Goal: Task Accomplishment & Management: Complete application form

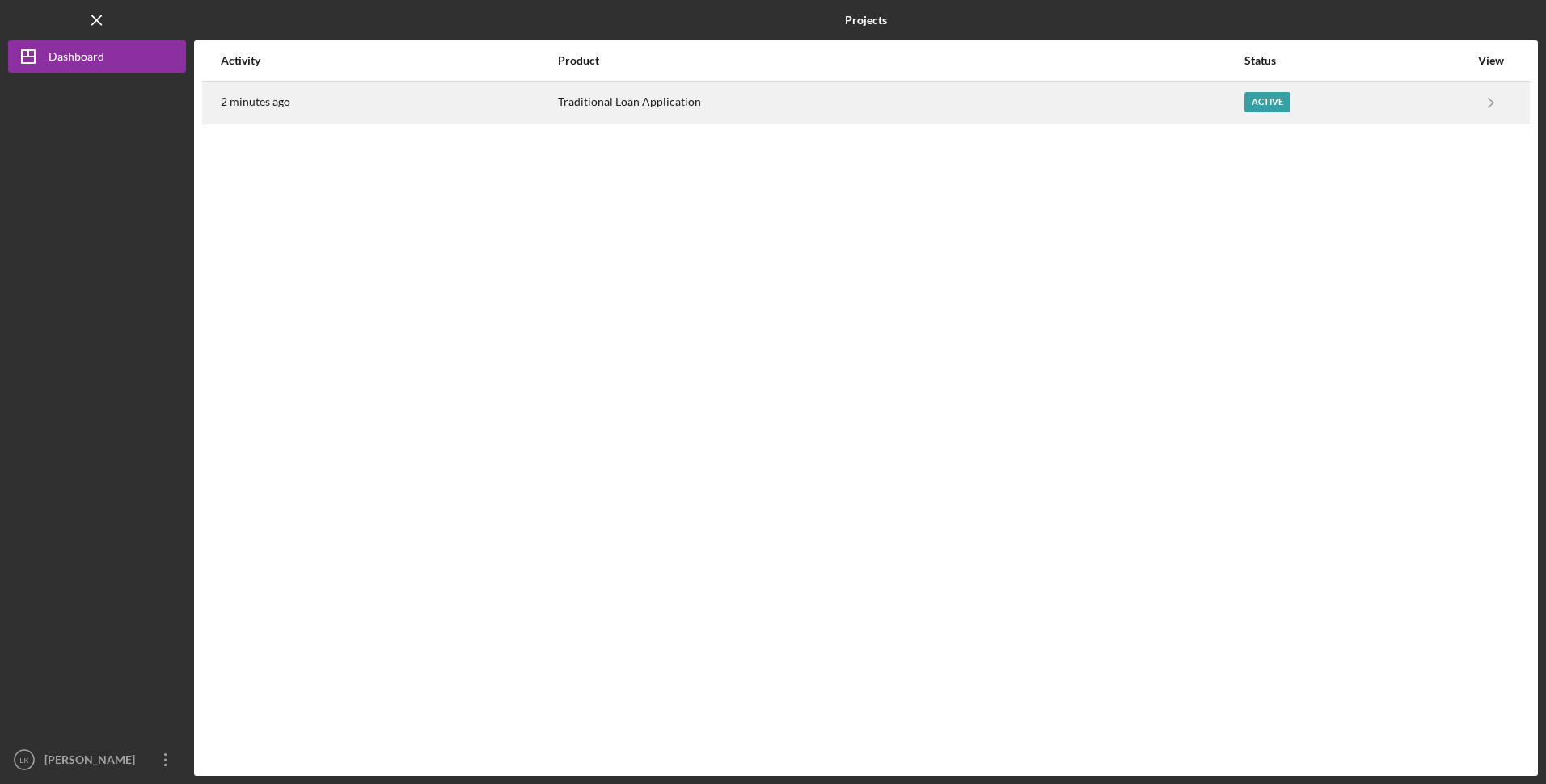
click at [1154, 109] on div "Traditional Loan Application" at bounding box center [900, 103] width 685 height 41
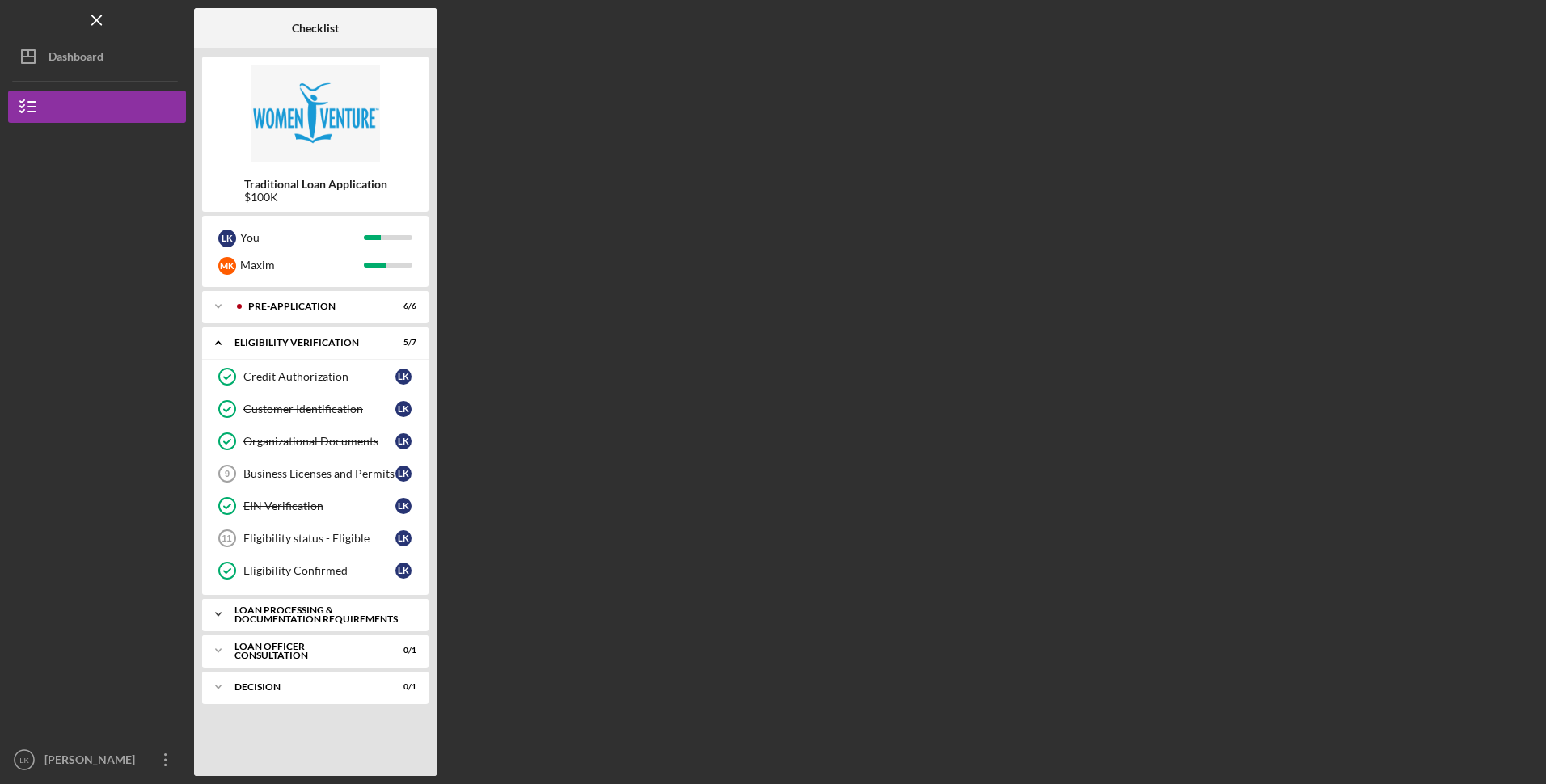
click at [285, 625] on div "Icon/Expander Loan Processing & Documentation Requirements 0 / 16" at bounding box center [315, 614] width 227 height 33
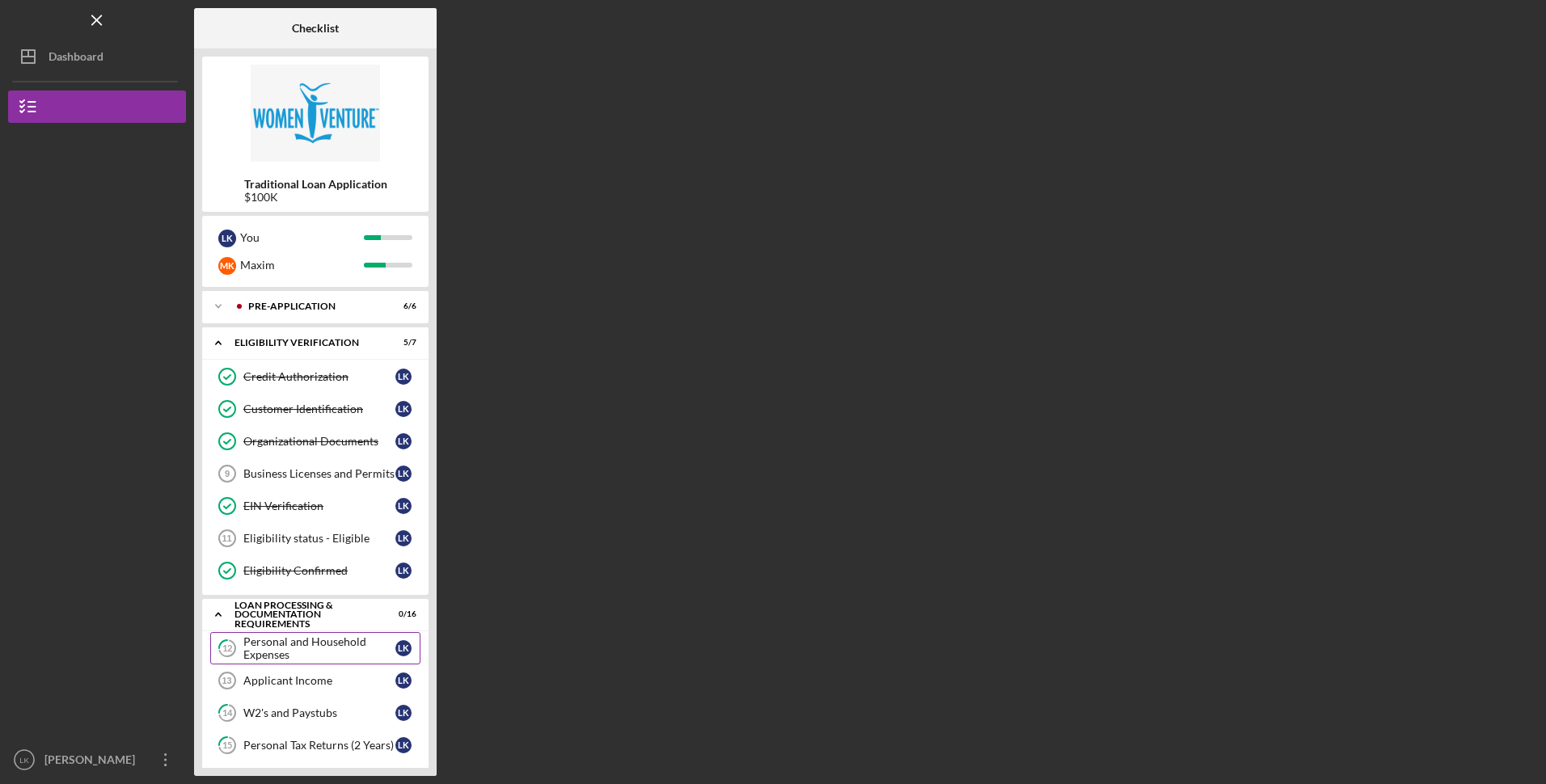
click at [317, 635] on link "12 Personal and Household Expenses L K" at bounding box center [315, 649] width 210 height 33
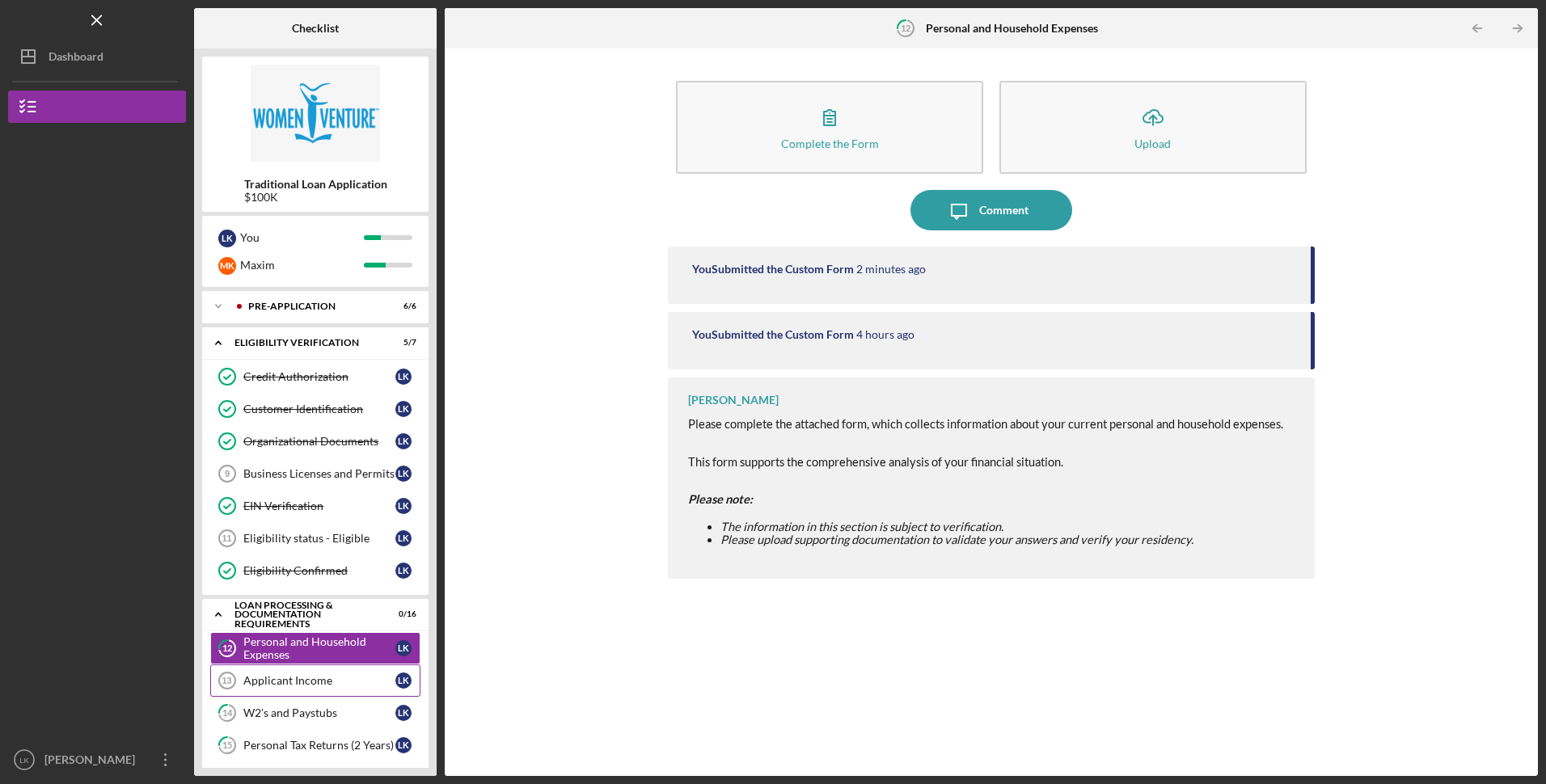
click at [306, 684] on div "Applicant Income" at bounding box center [319, 680] width 152 height 13
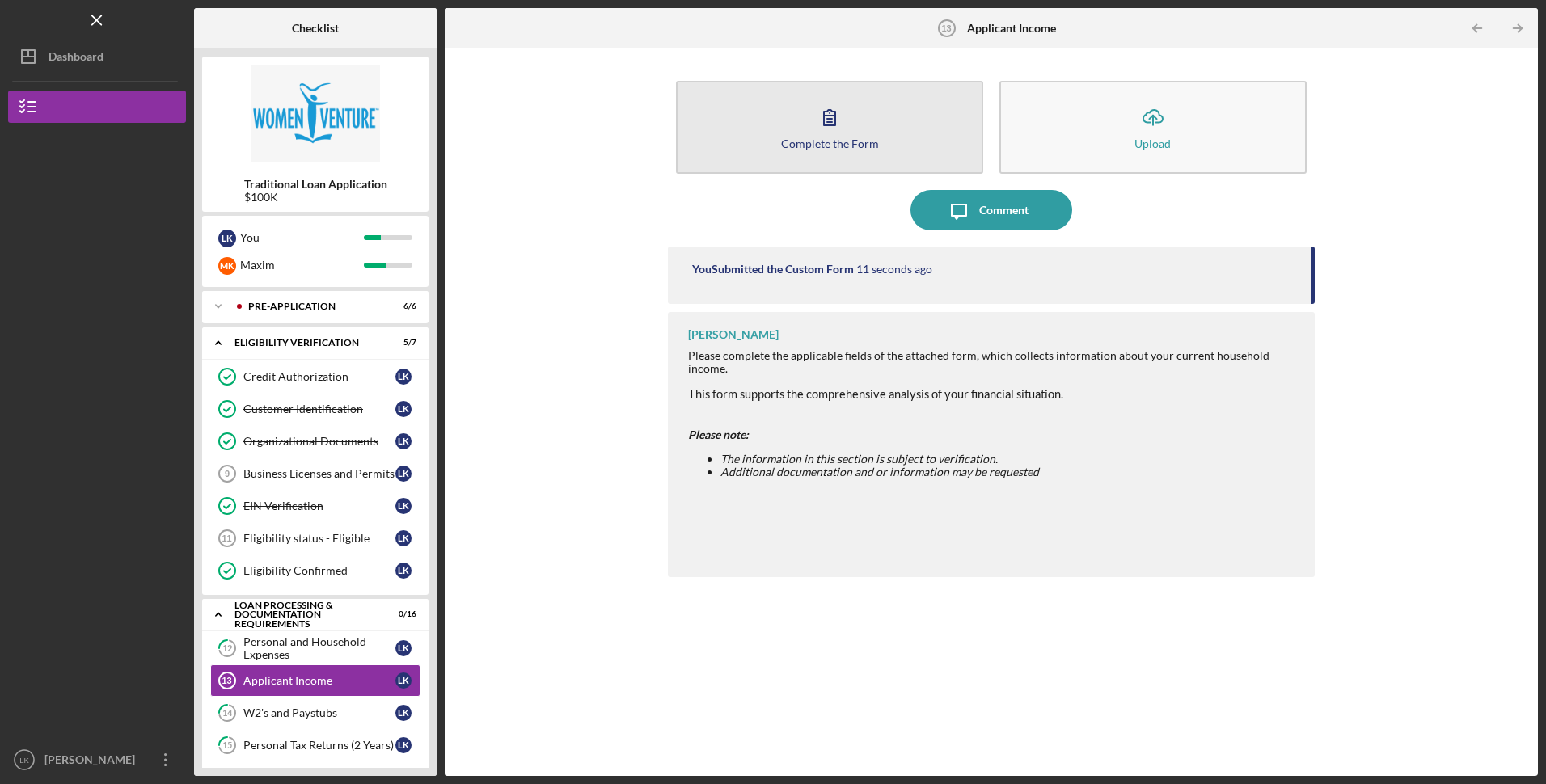
click at [800, 104] on button "Complete the Form Form" at bounding box center [829, 127] width 308 height 93
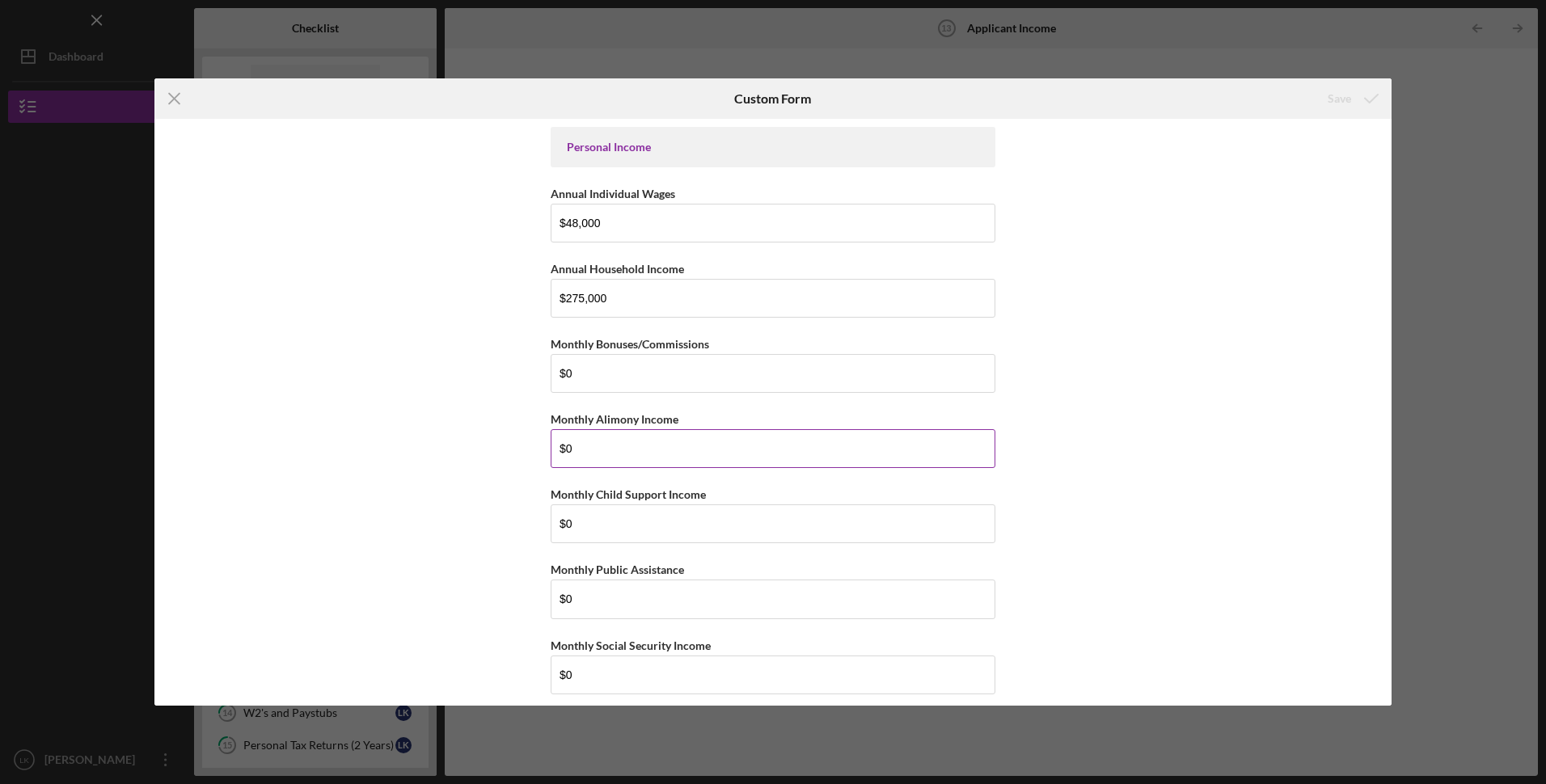
click at [603, 458] on input "$0" at bounding box center [773, 448] width 445 height 39
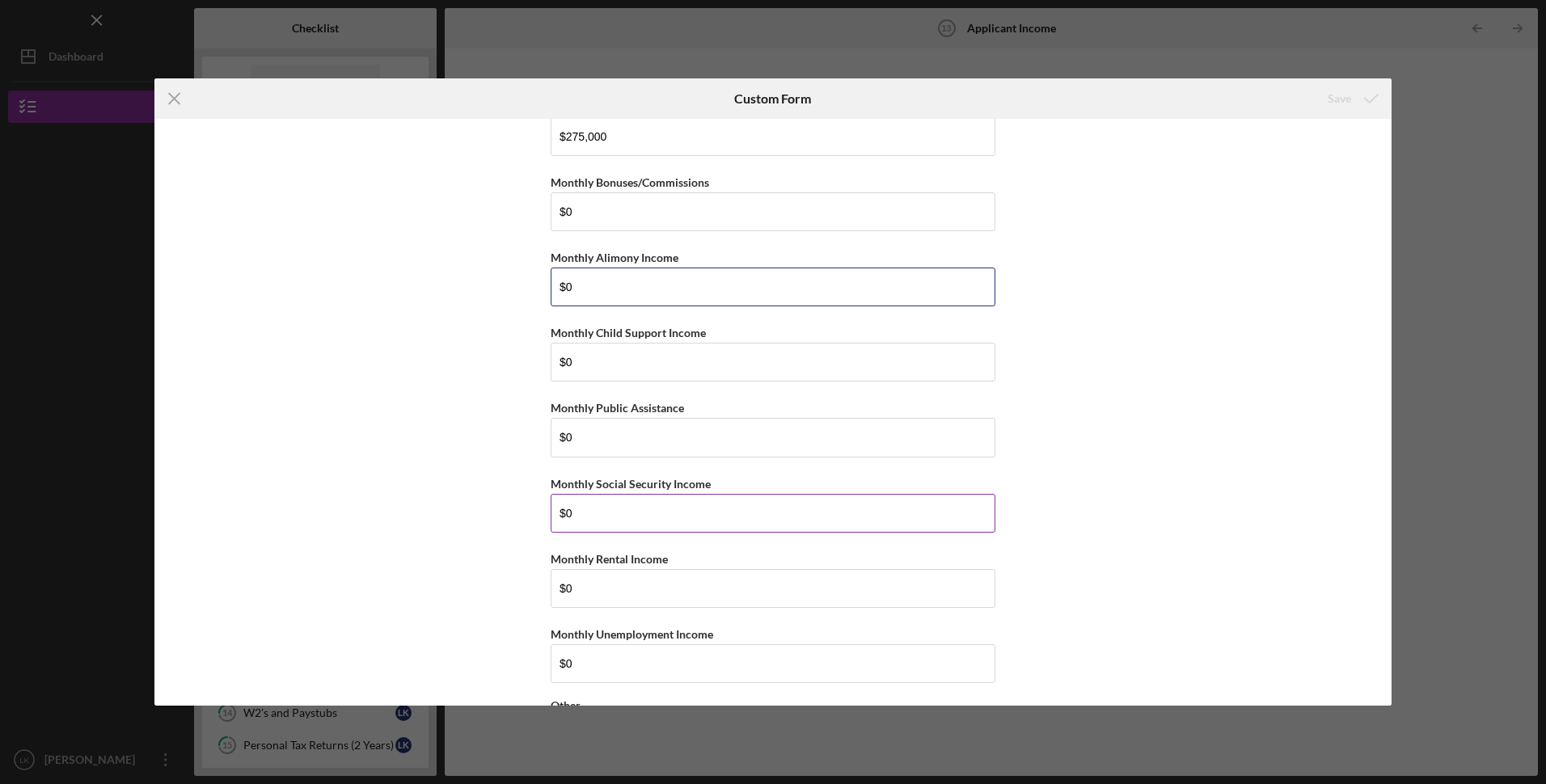
scroll to position [242, 0]
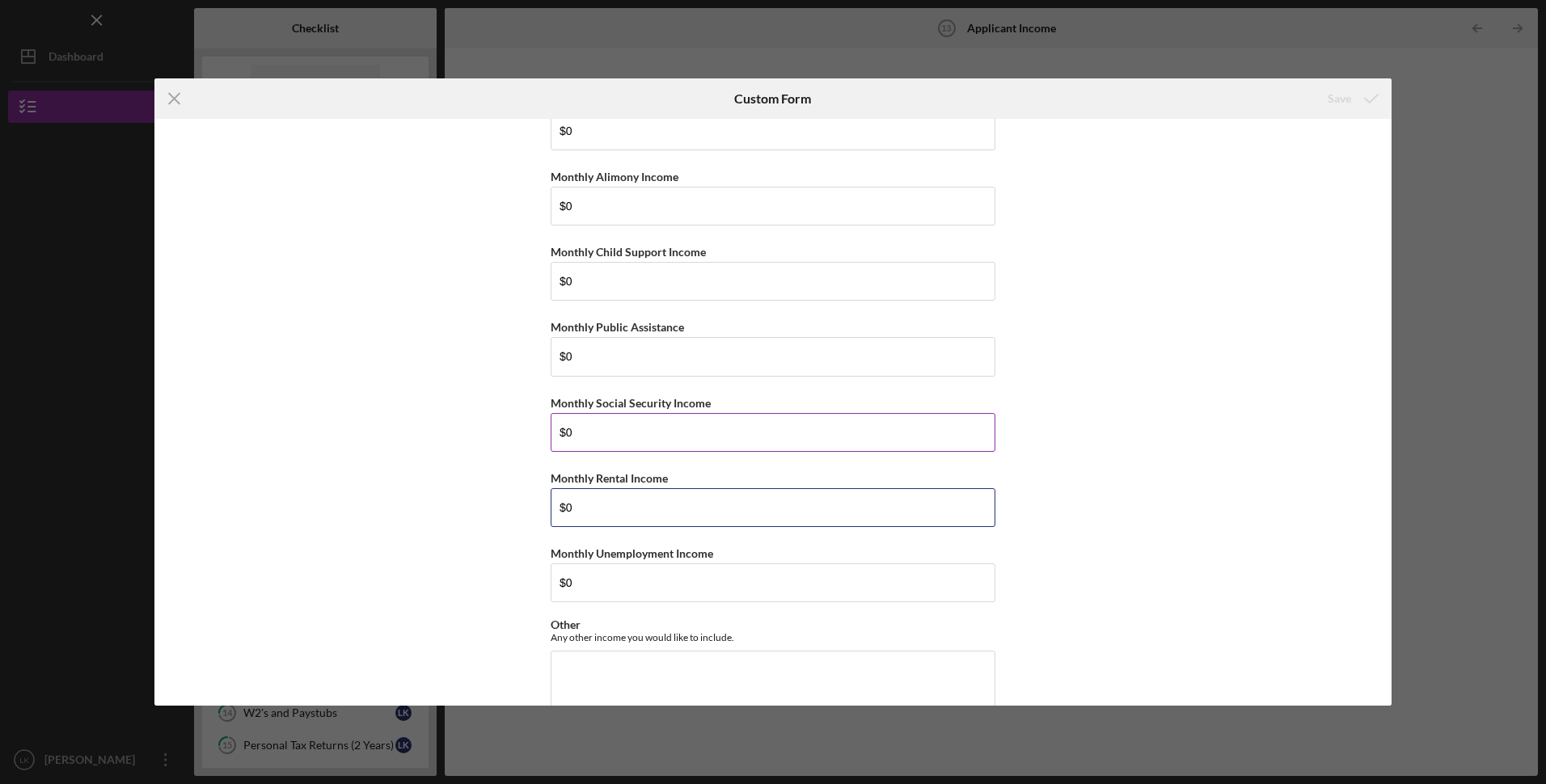
click at [624, 512] on input "$0" at bounding box center [773, 507] width 445 height 39
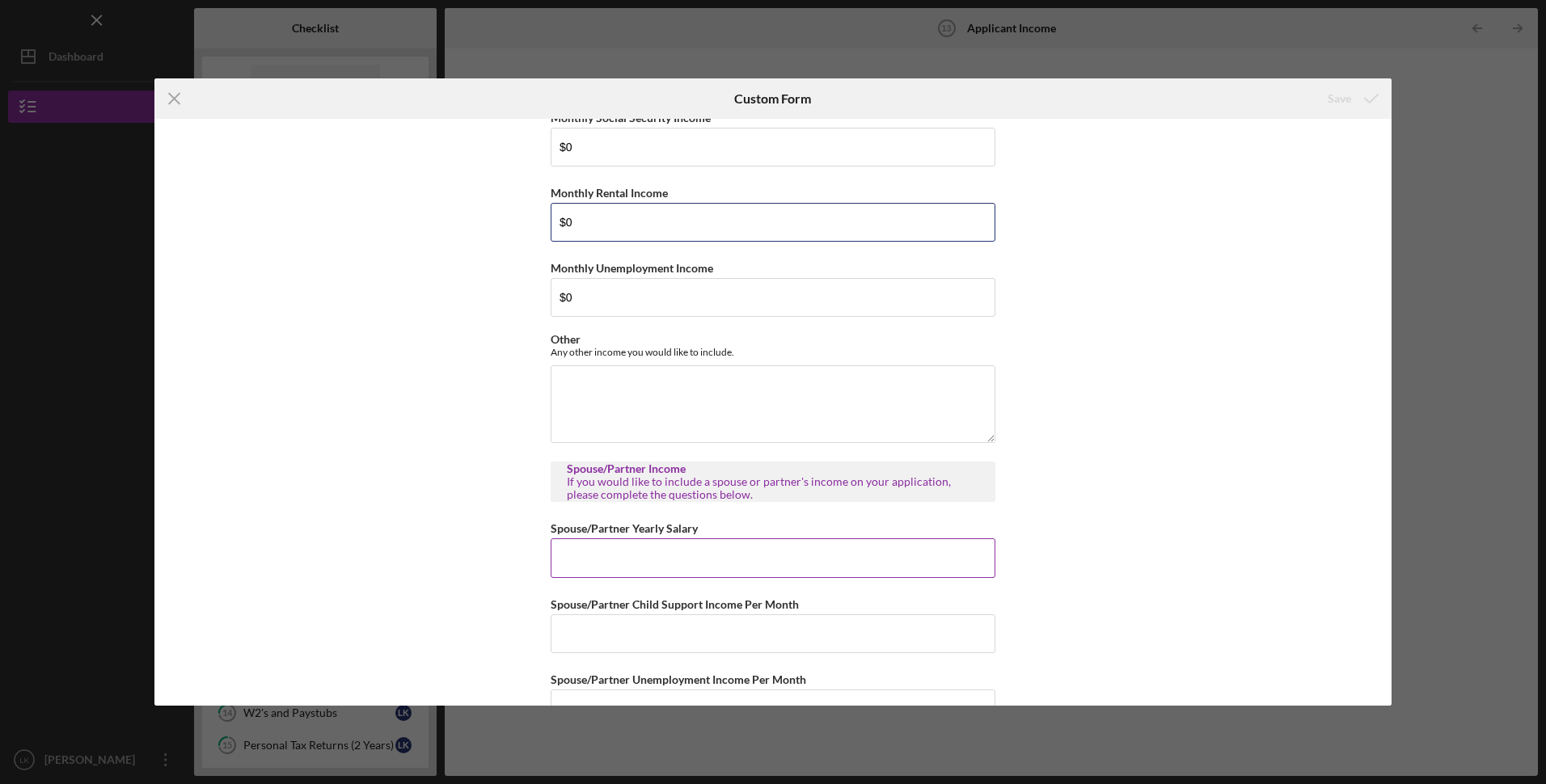
scroll to position [566, 0]
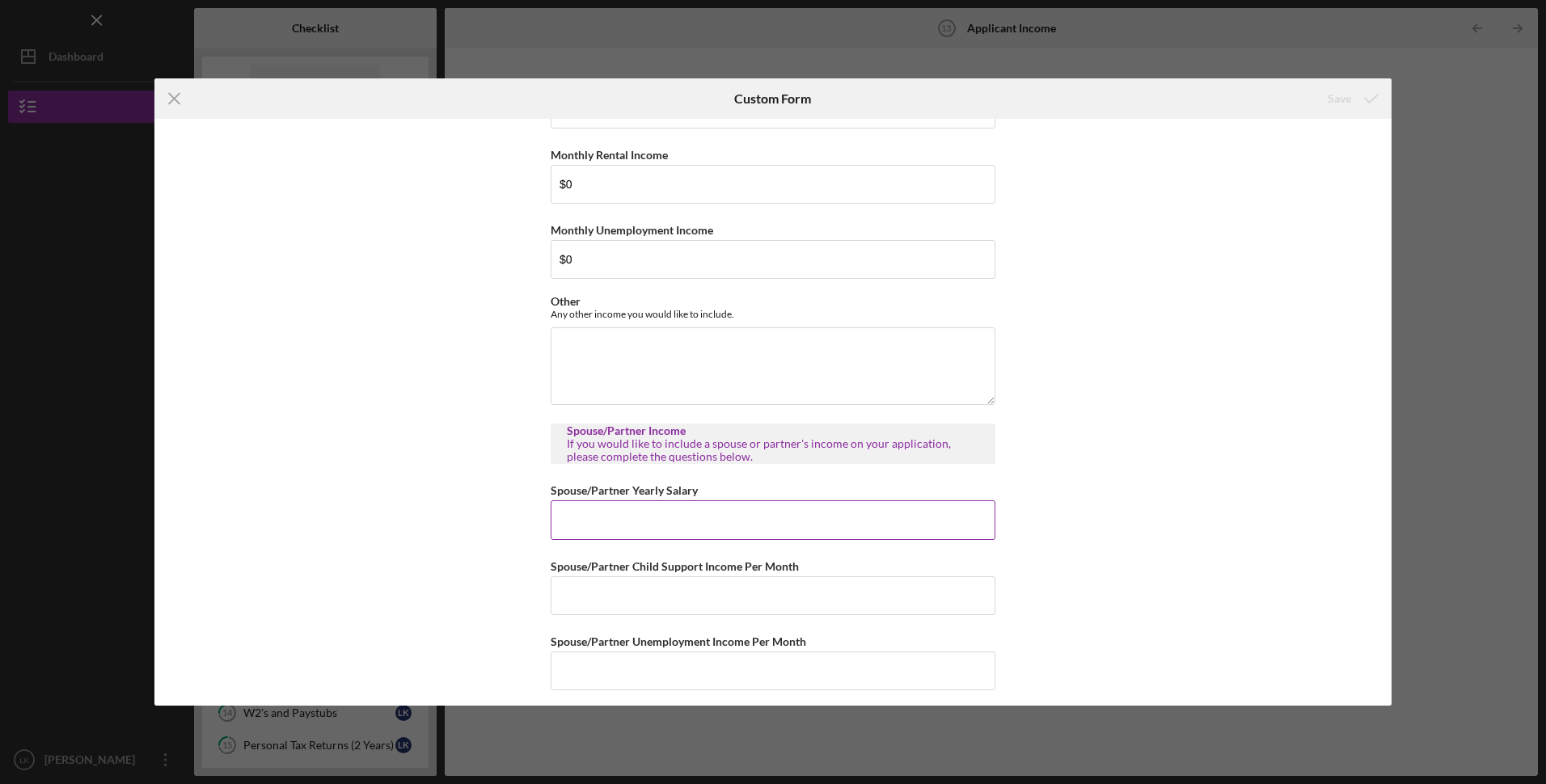
click at [619, 514] on input "Spouse/Partner Yearly Salary" at bounding box center [773, 520] width 445 height 39
type input "$225,000"
click at [621, 596] on input "Spouse/Partner Child Support Income Per Month" at bounding box center [773, 596] width 445 height 39
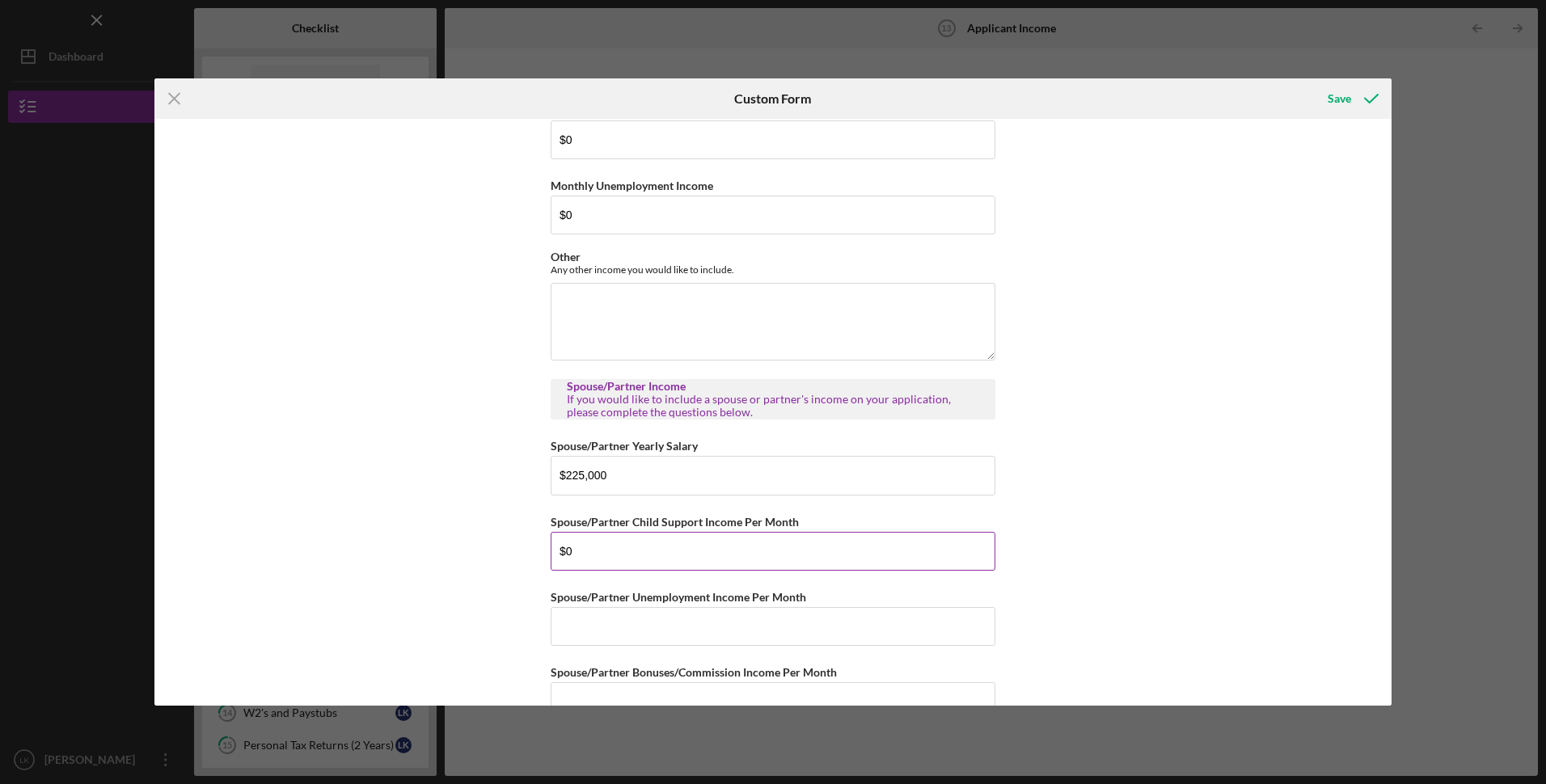
scroll to position [647, 0]
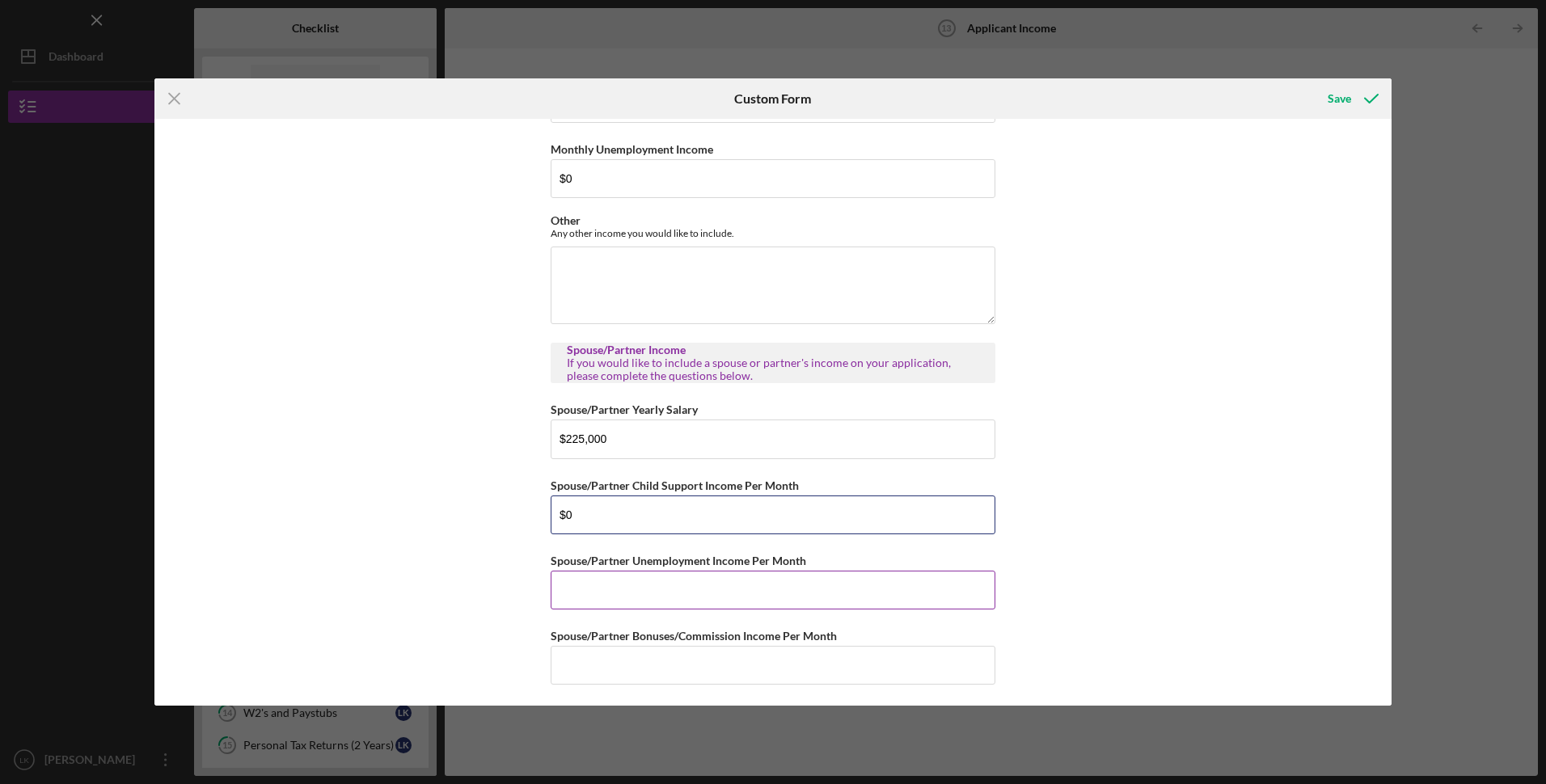
type input "$0"
click at [599, 599] on input "Spouse/Partner Unemployment Income Per Month" at bounding box center [773, 590] width 445 height 39
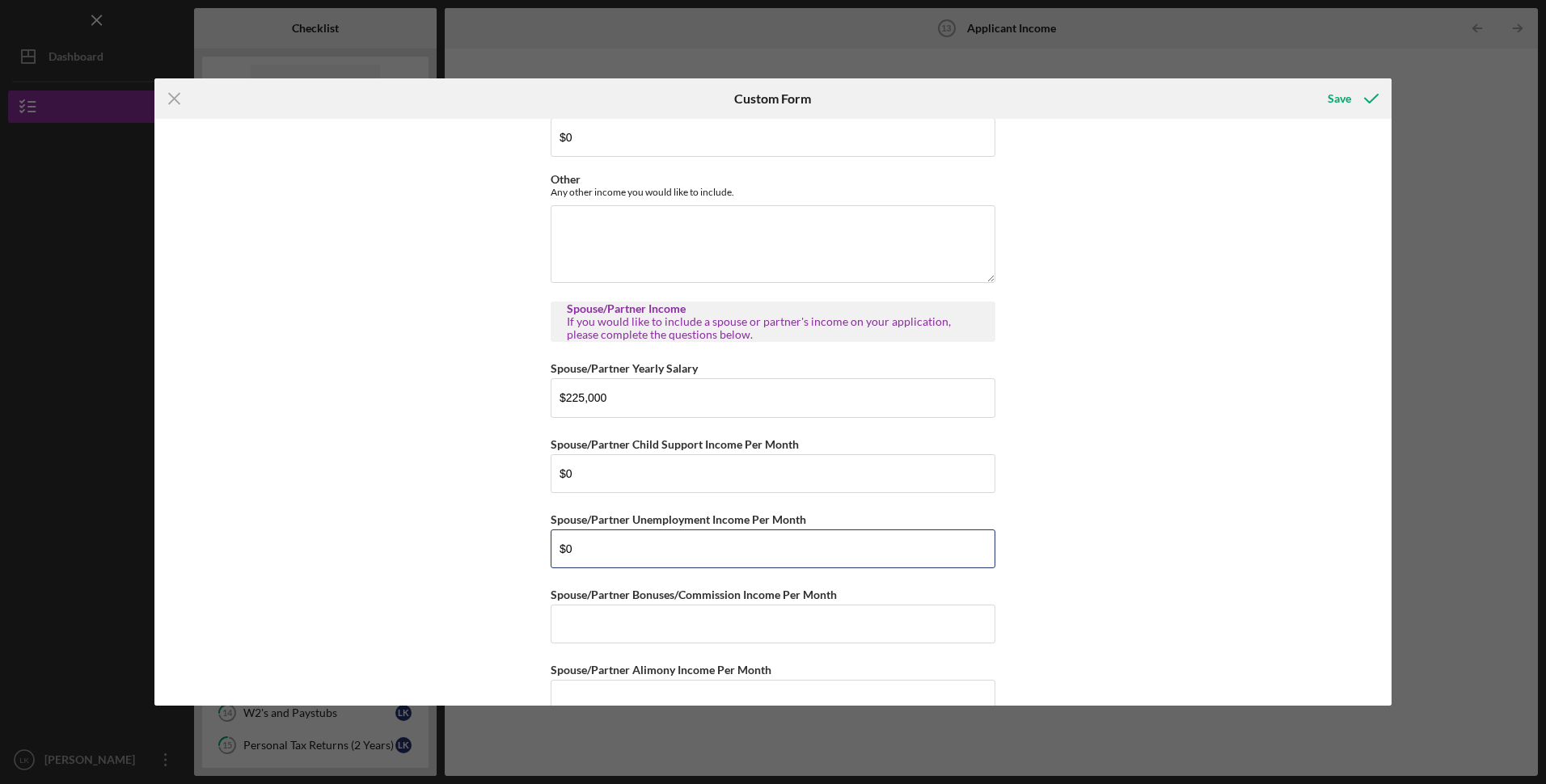
scroll to position [727, 0]
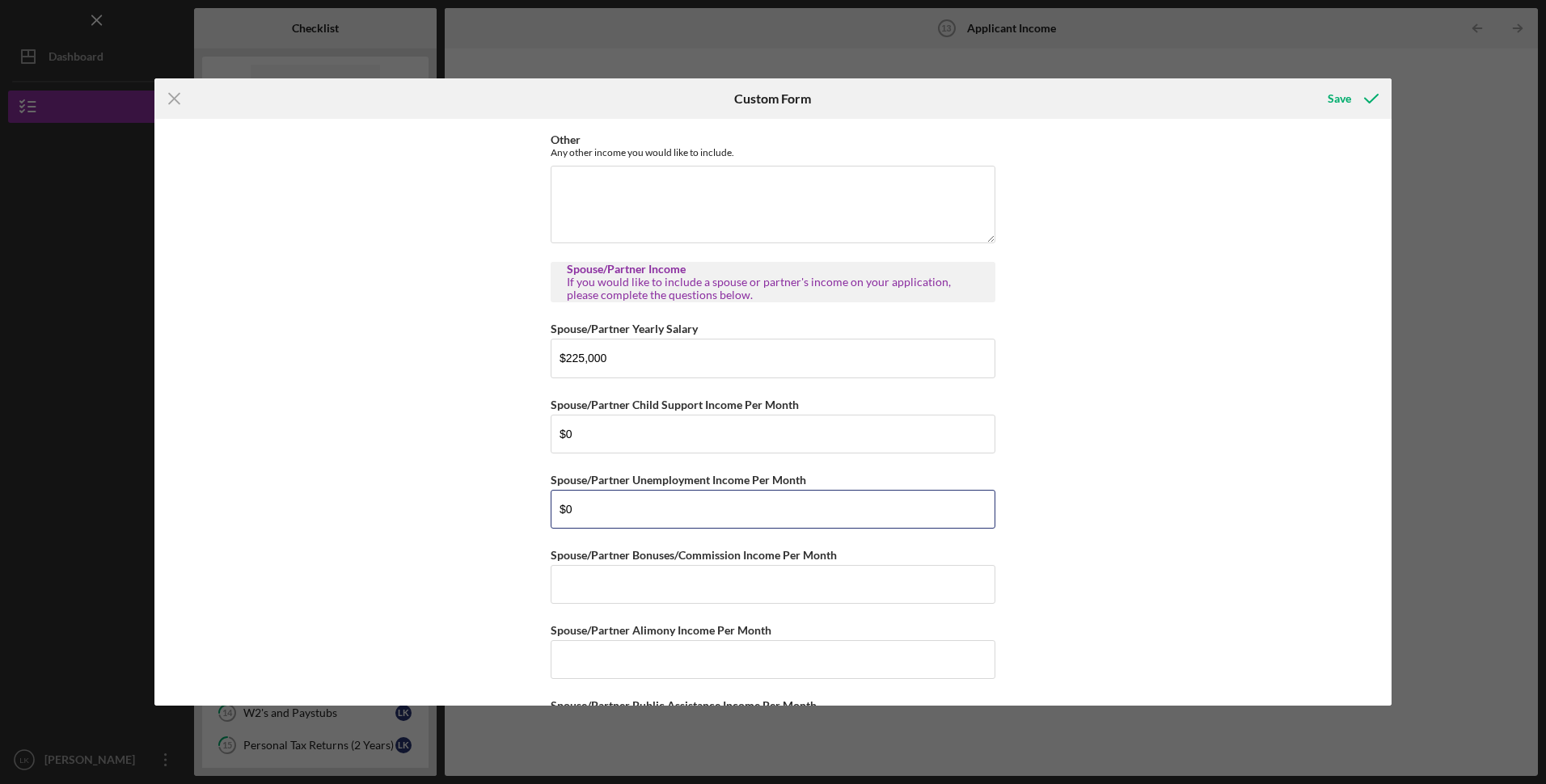
type input "$0"
click at [610, 606] on div "Personal Income Annual Individual Wages $48,000 Annual Household Income $275,00…" at bounding box center [773, 160] width 445 height 1522
click at [597, 587] on input "Spouse/Partner Bonuses/Commission Income Per Month" at bounding box center [773, 584] width 445 height 39
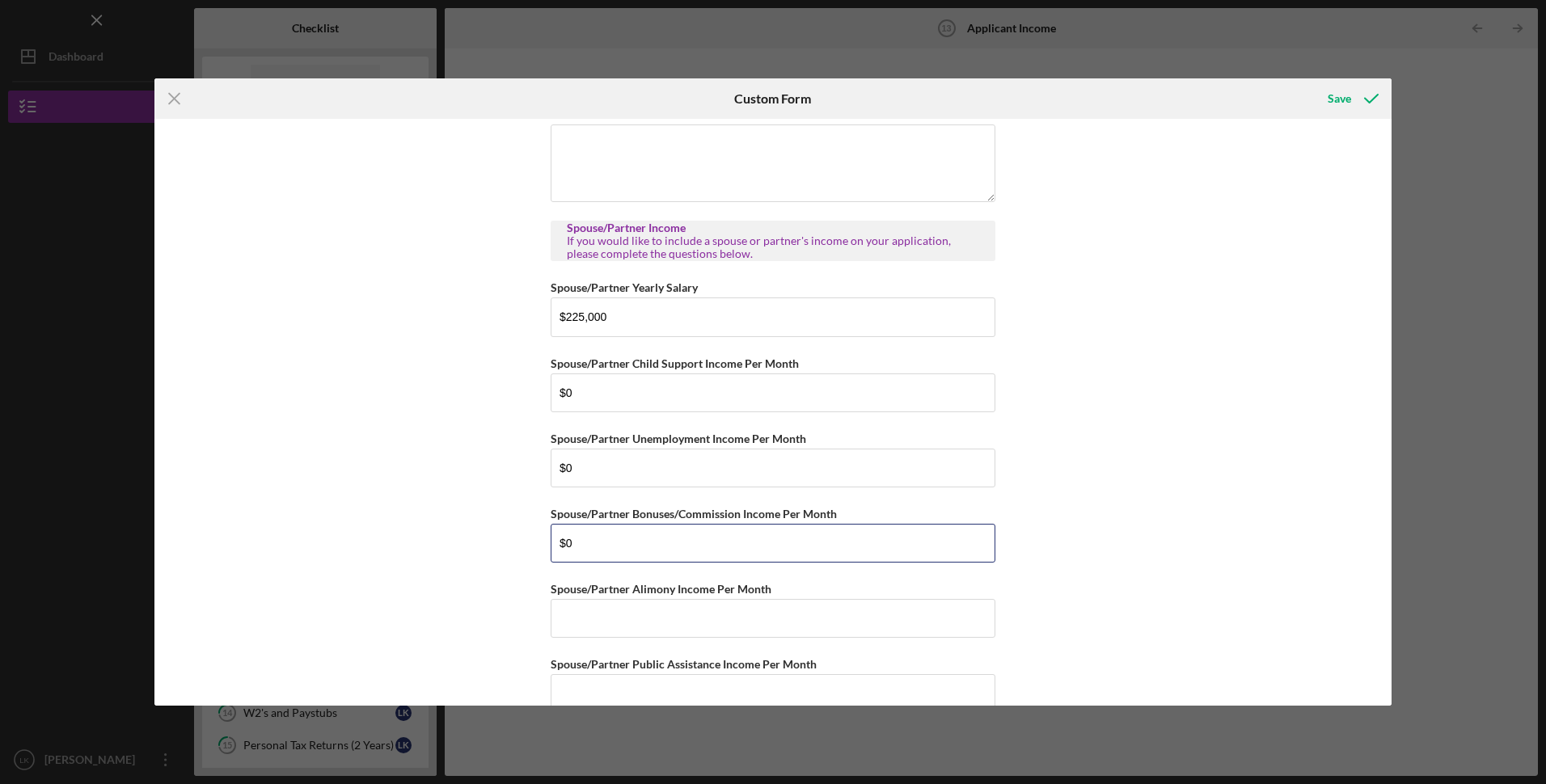
scroll to position [808, 0]
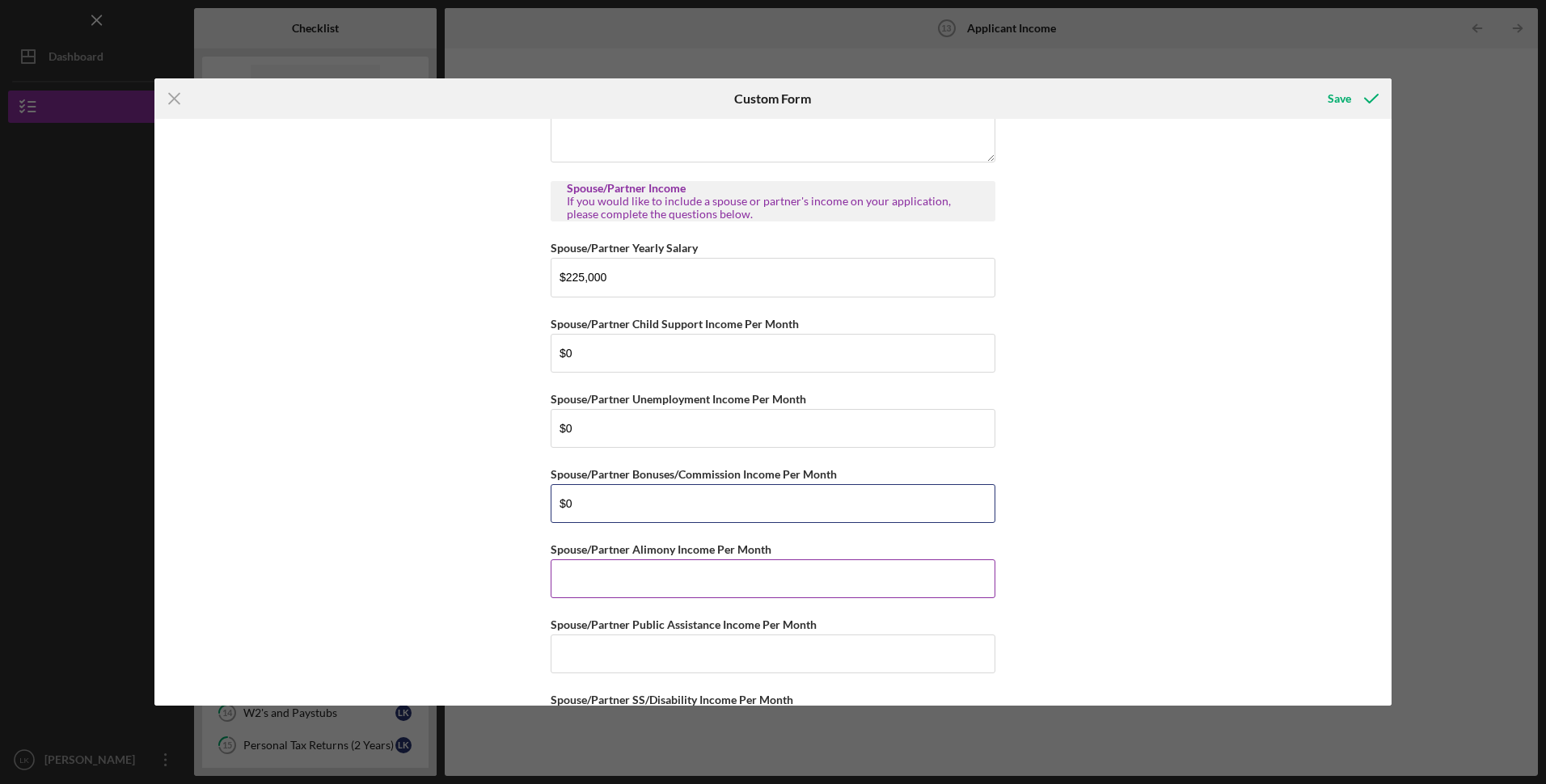
type input "$0"
click at [596, 583] on input "Spouse/Partner Alimony Income Per Month" at bounding box center [773, 579] width 445 height 39
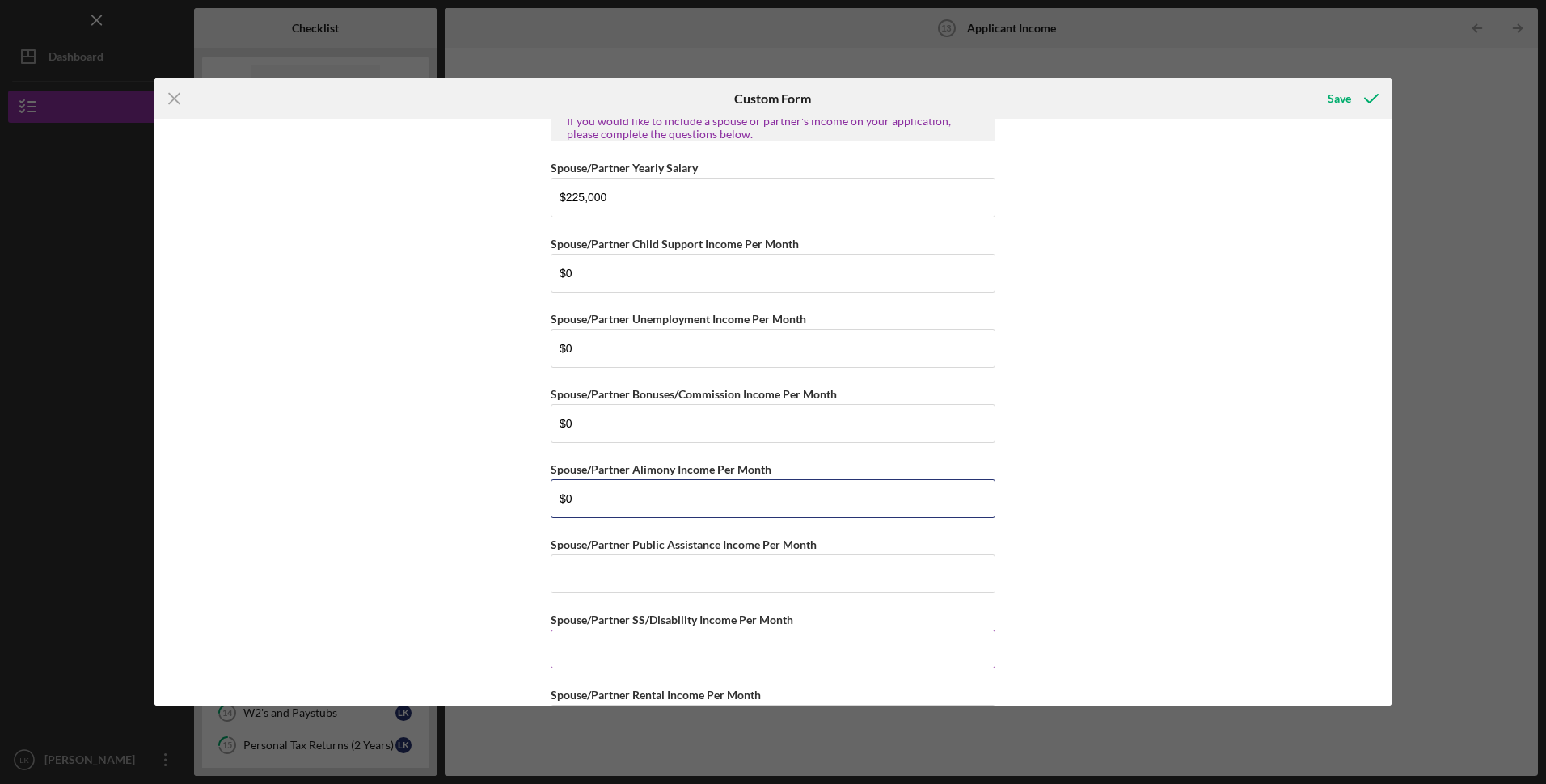
scroll to position [889, 0]
type input "$0"
click at [593, 573] on input "Spouse/Partner Public Assistance Income Per Month" at bounding box center [773, 573] width 445 height 39
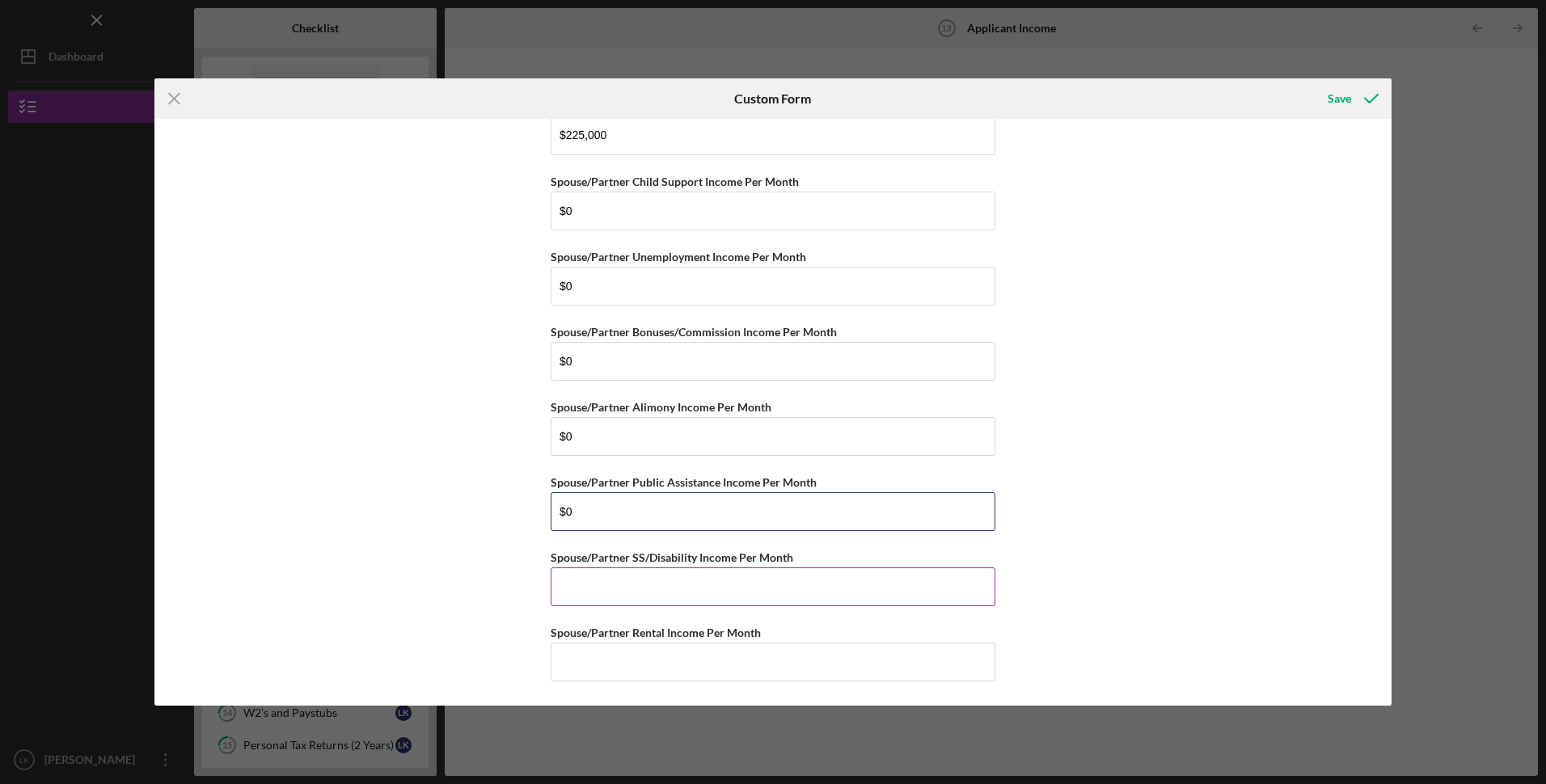
type input "$0"
click at [602, 592] on input "Spouse/Partner SS/Disability Income Per Month" at bounding box center [773, 586] width 445 height 39
type input "$0"
click at [610, 648] on input "Spouse/Partner Rental Income Per Month" at bounding box center [773, 662] width 445 height 39
type input "$0"
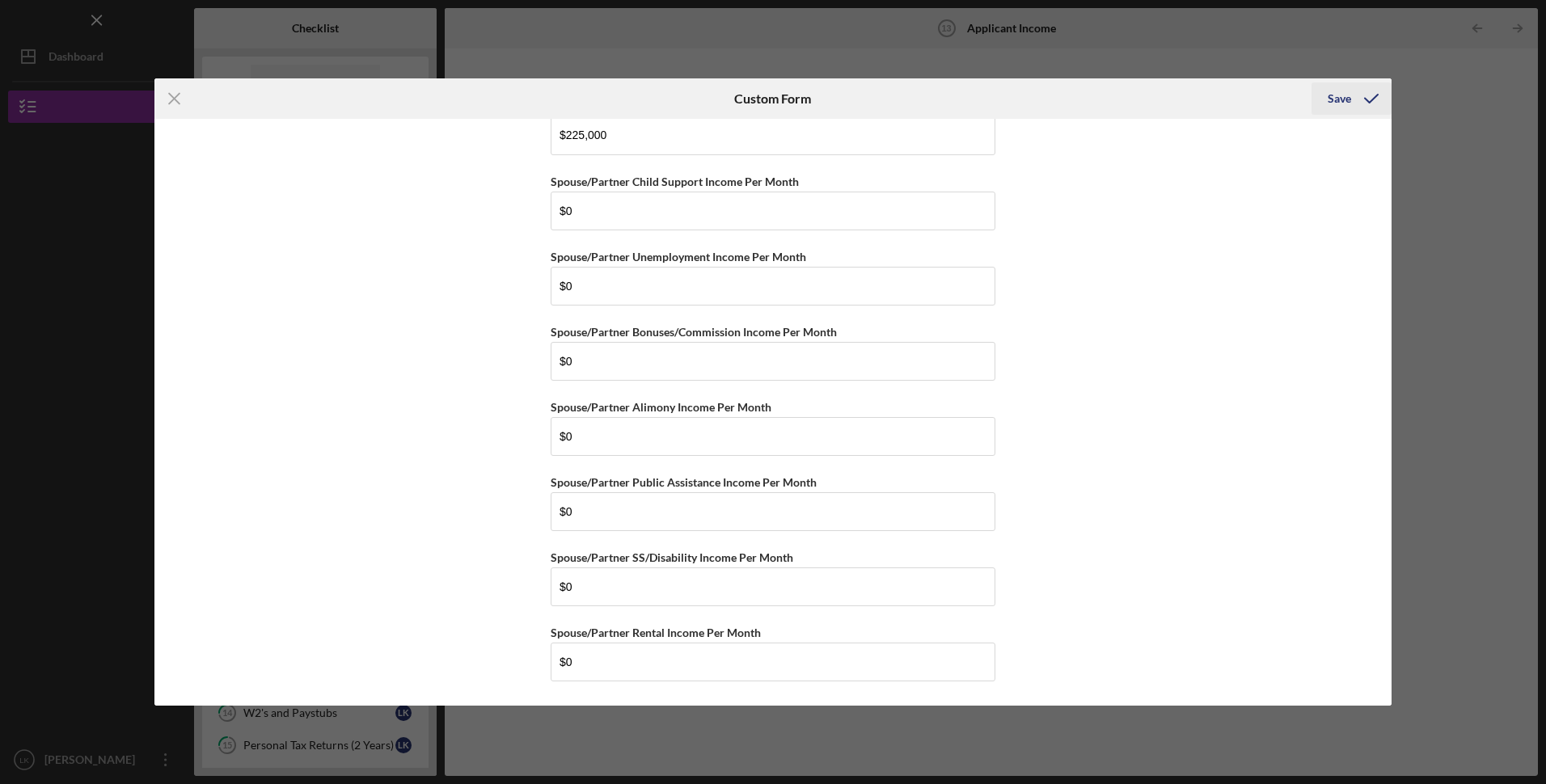
click at [1351, 99] on icon "submit" at bounding box center [1371, 98] width 41 height 41
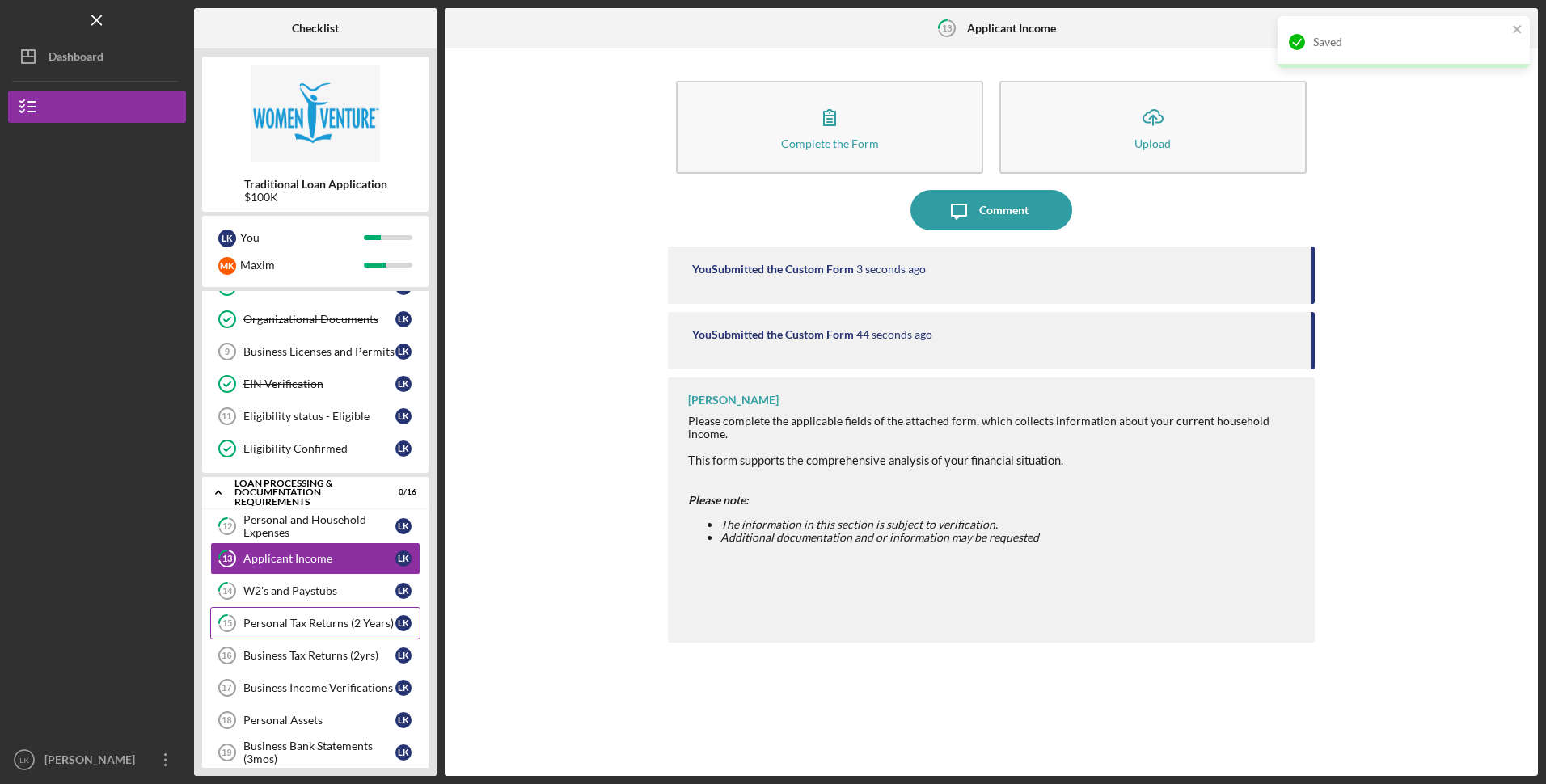
scroll to position [162, 0]
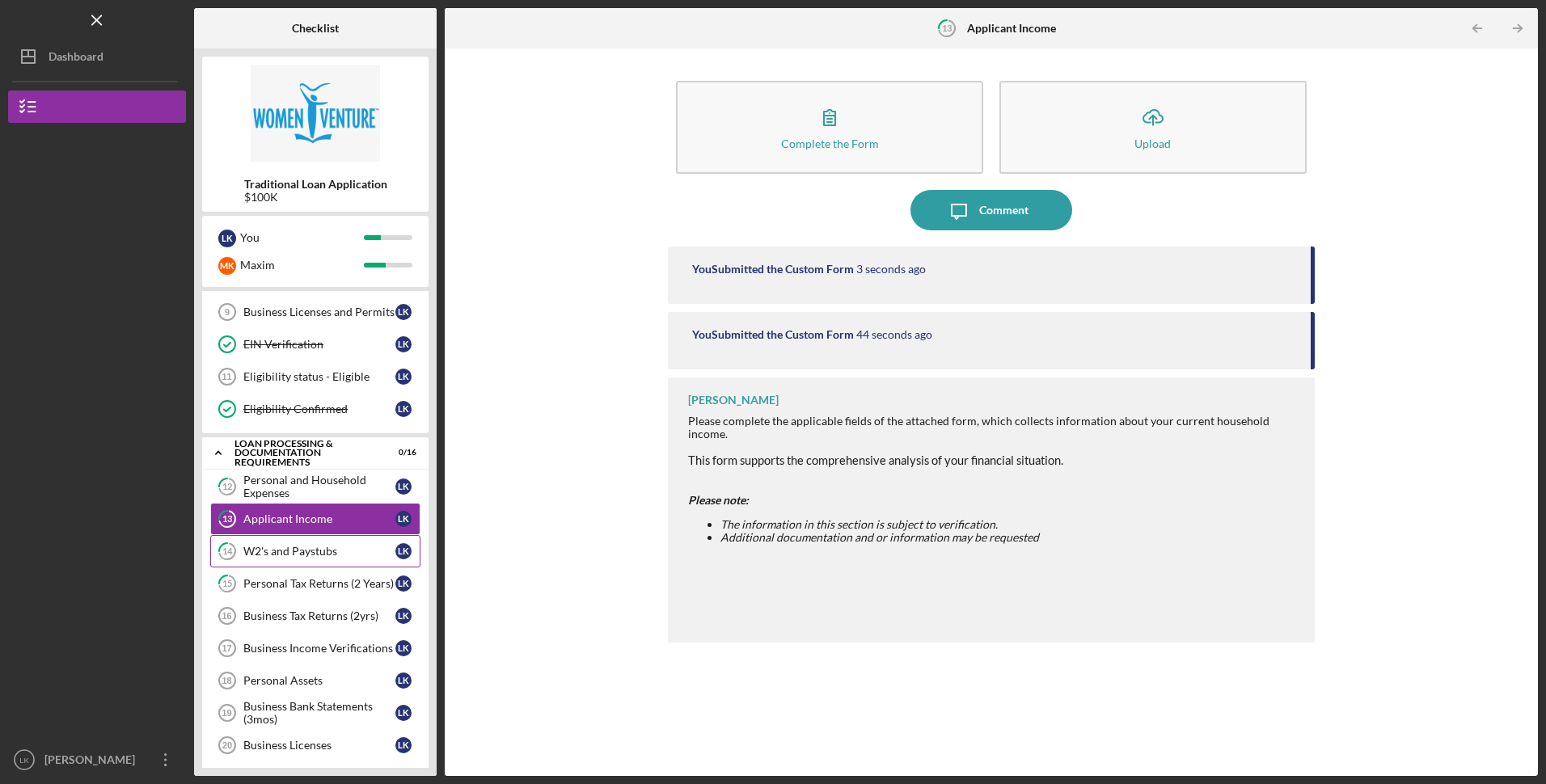
click at [323, 553] on div "W2's and Paystubs" at bounding box center [319, 551] width 152 height 13
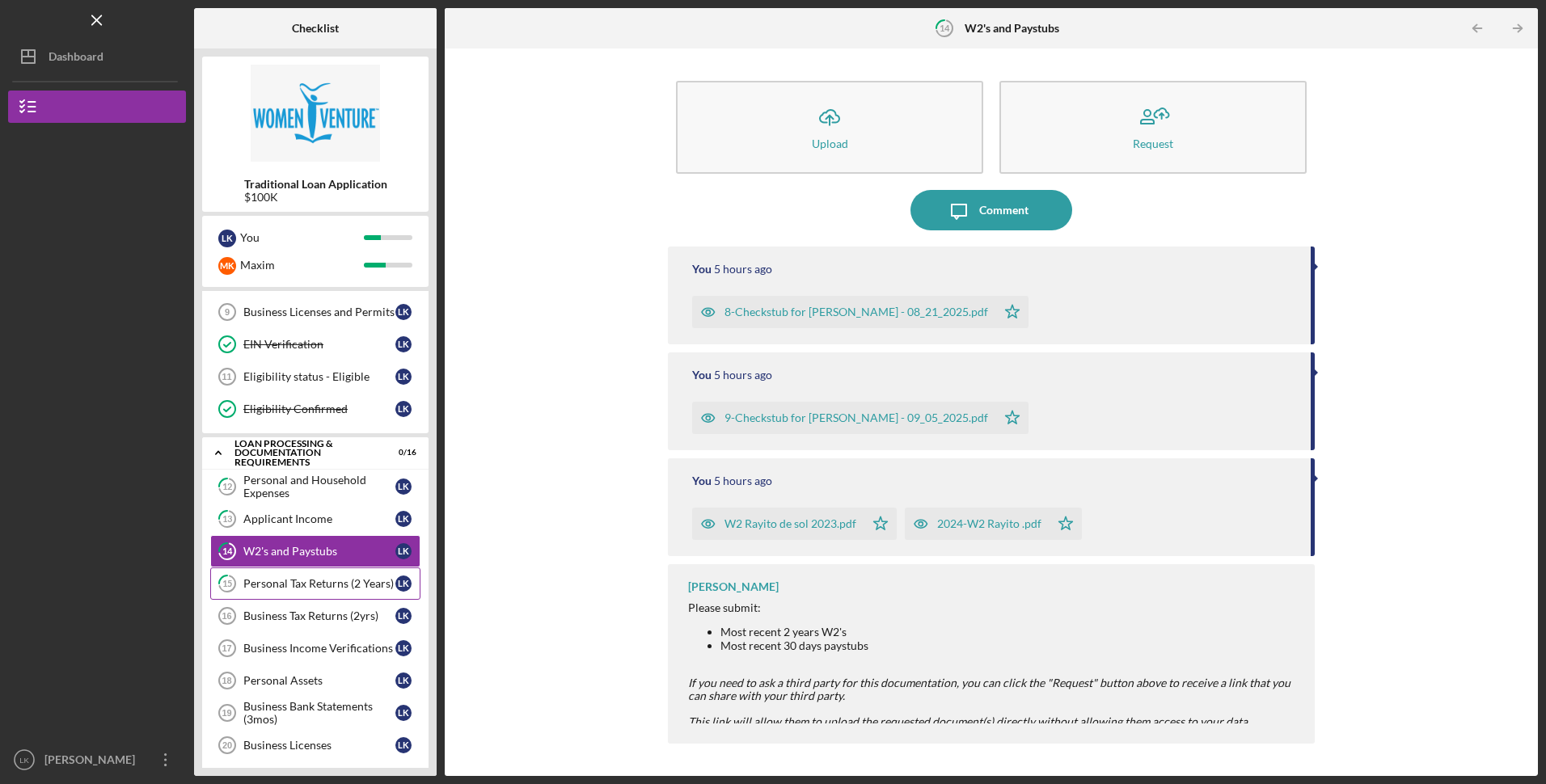
click at [283, 587] on div "Personal Tax Returns (2 Years)" at bounding box center [319, 583] width 152 height 13
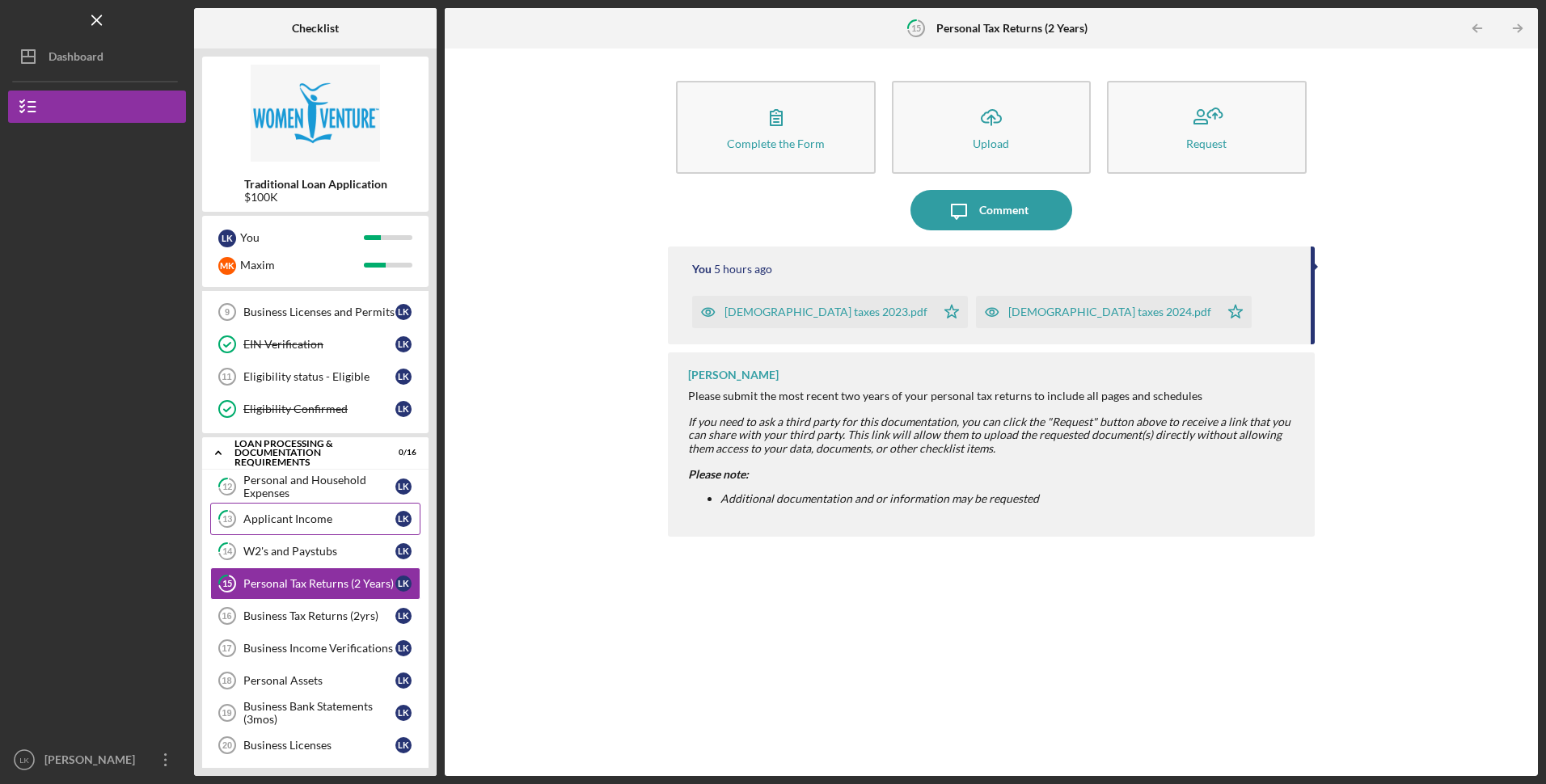
scroll to position [242, 0]
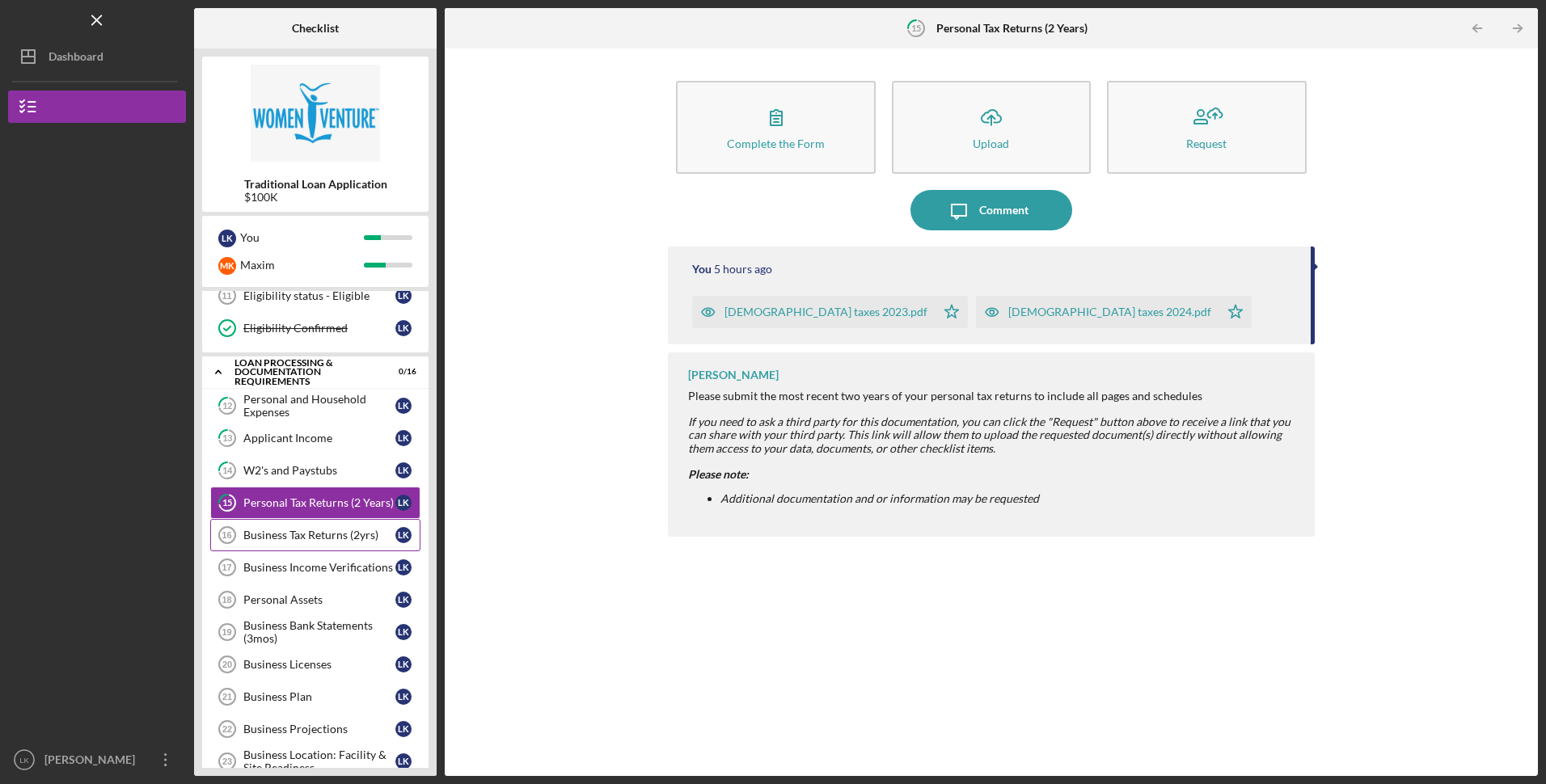
click at [310, 533] on div "Business Tax Returns (2yrs)" at bounding box center [319, 534] width 152 height 13
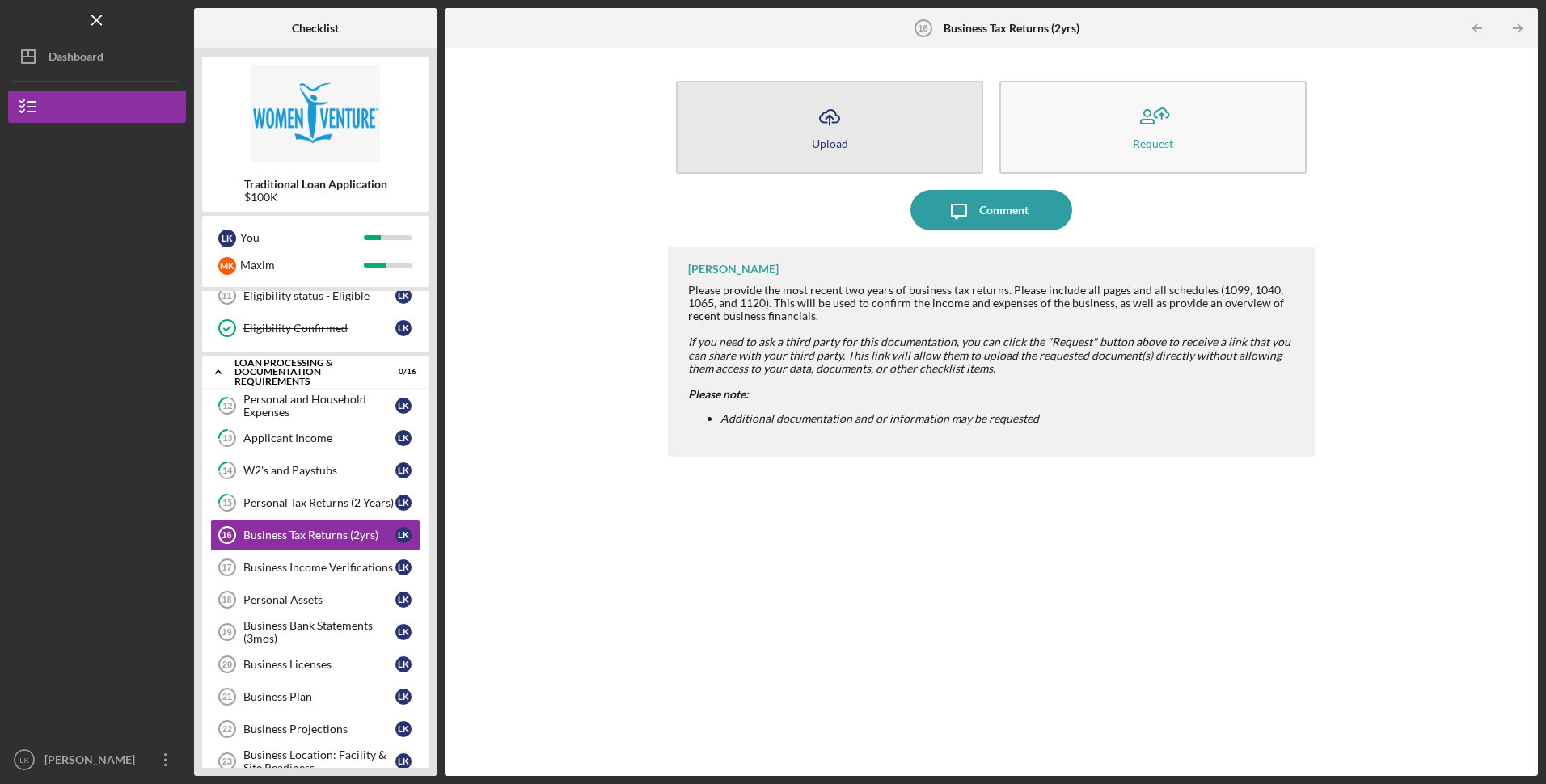
click at [827, 138] on div "Upload" at bounding box center [830, 144] width 37 height 13
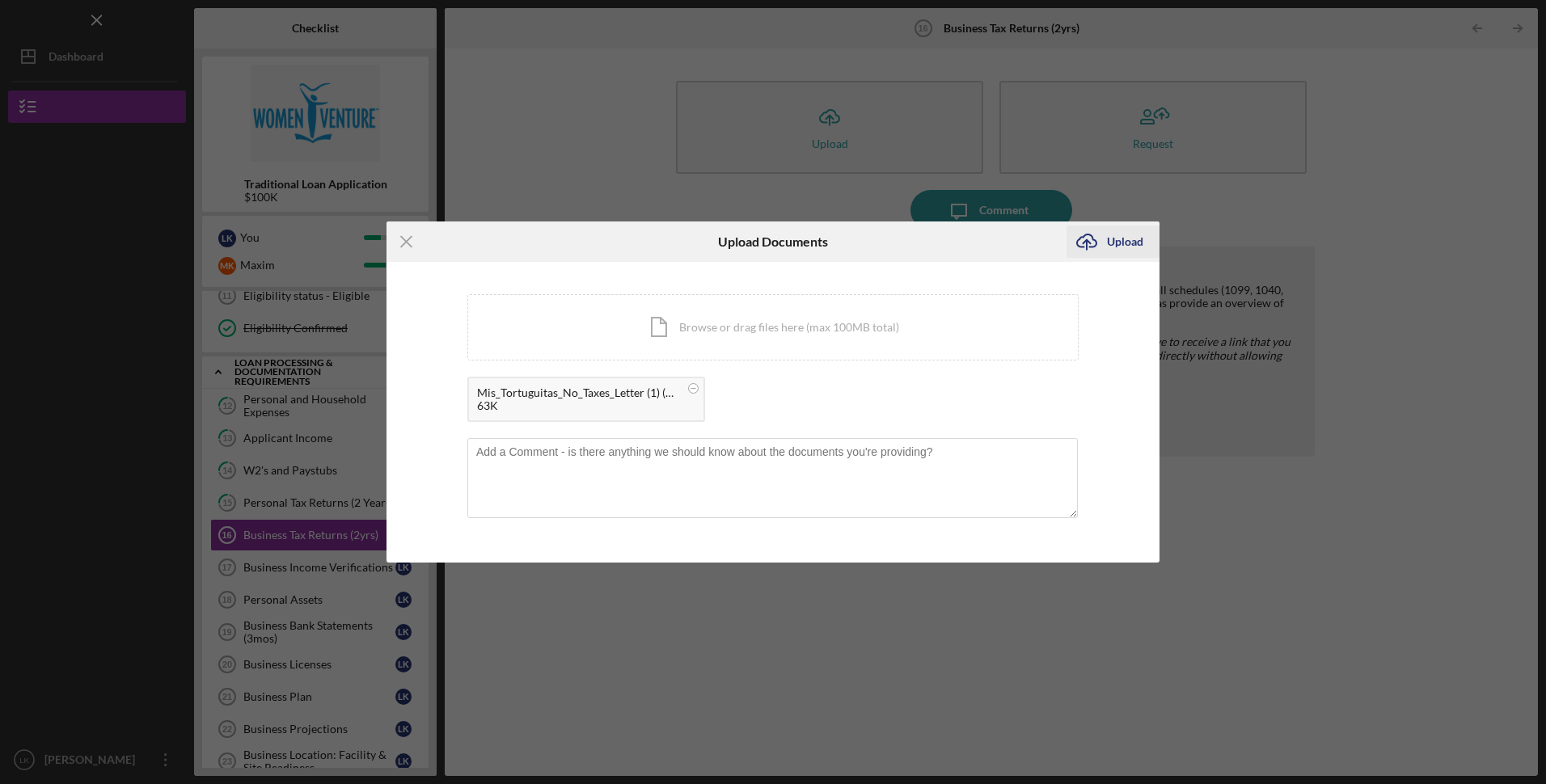
click at [1101, 241] on icon "Icon/Upload" at bounding box center [1087, 242] width 41 height 41
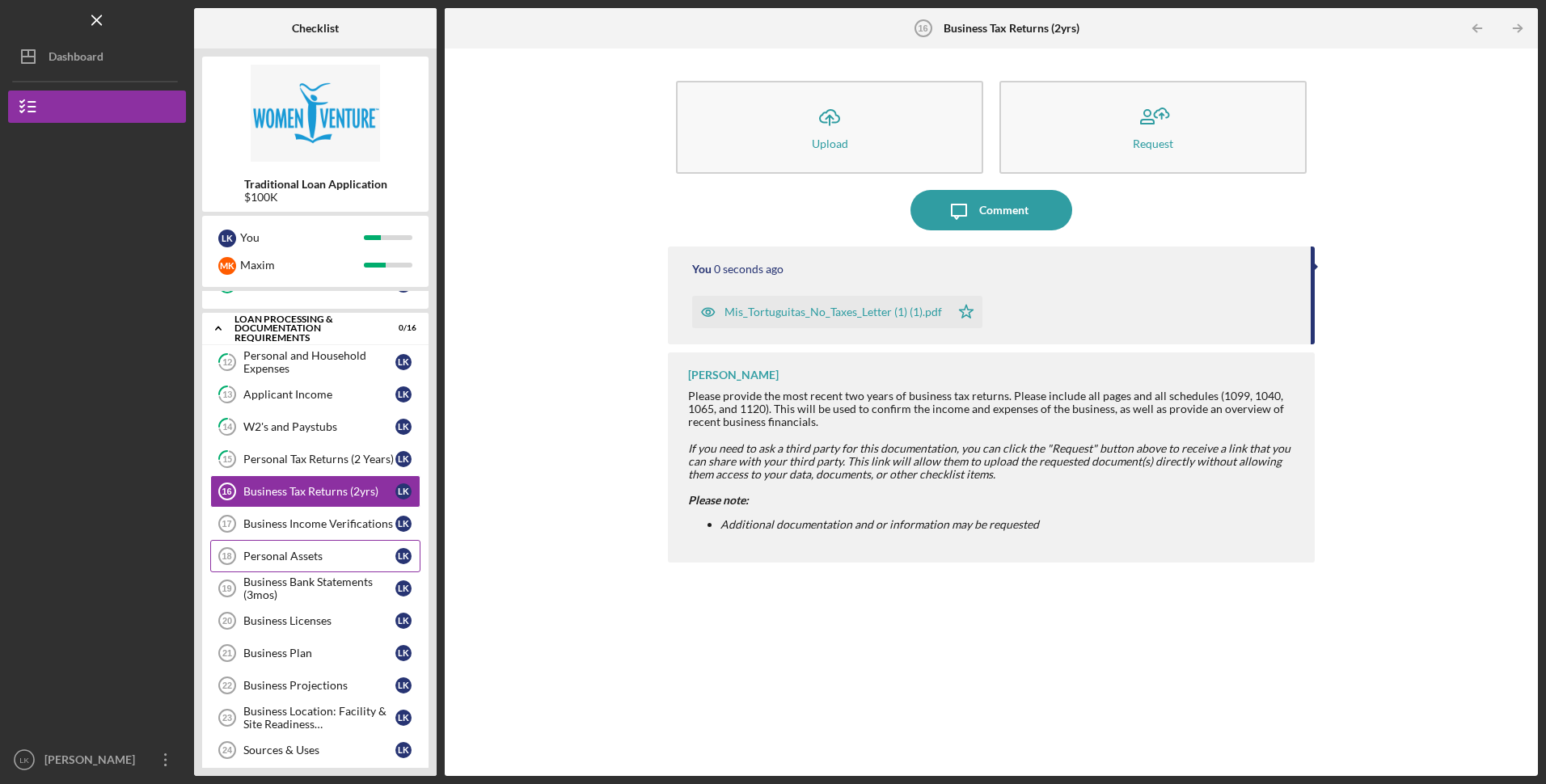
scroll to position [323, 0]
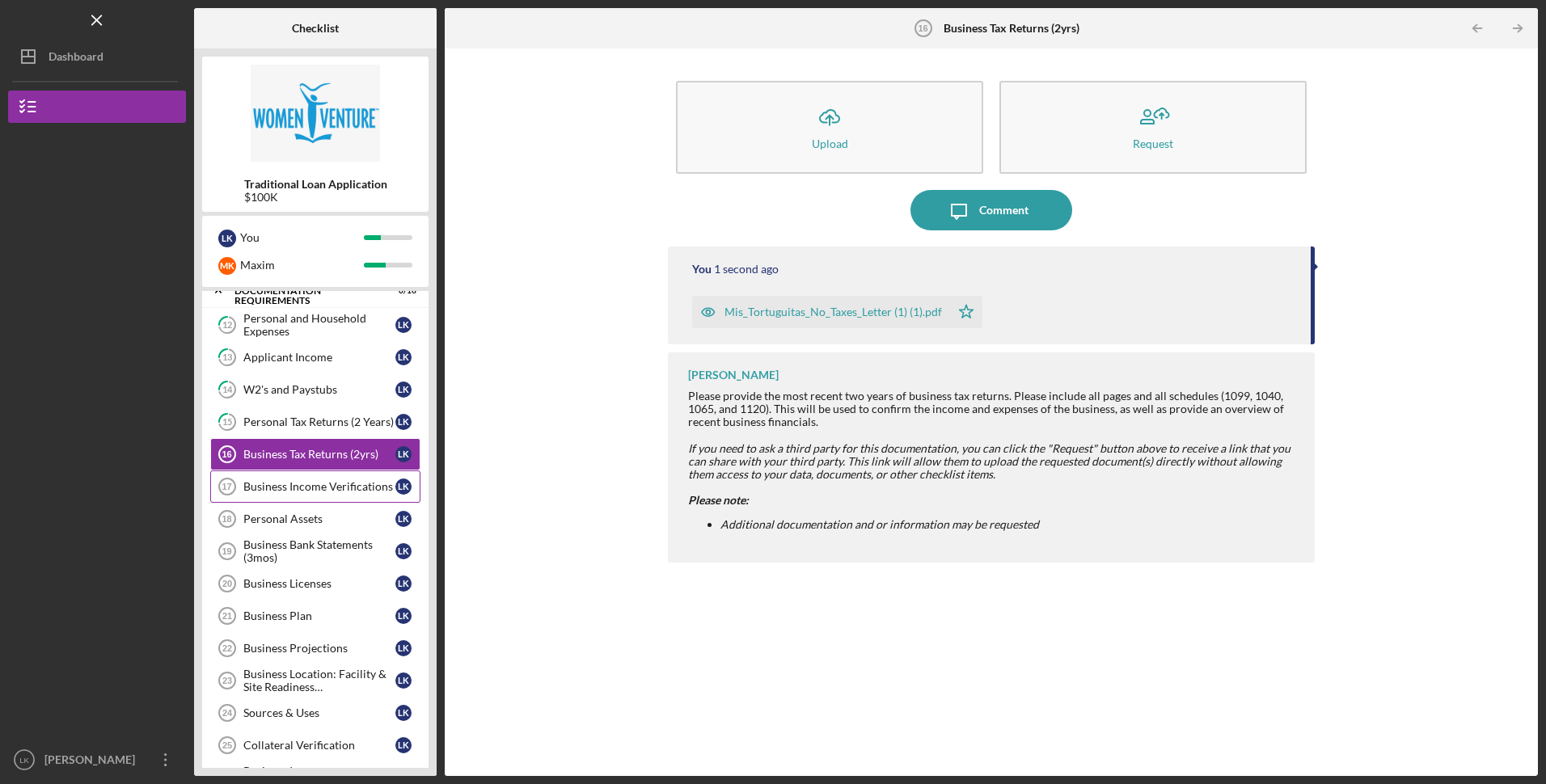
click at [327, 498] on link "Business Income Verifications 17 Business Income Verifications L K" at bounding box center [315, 487] width 210 height 33
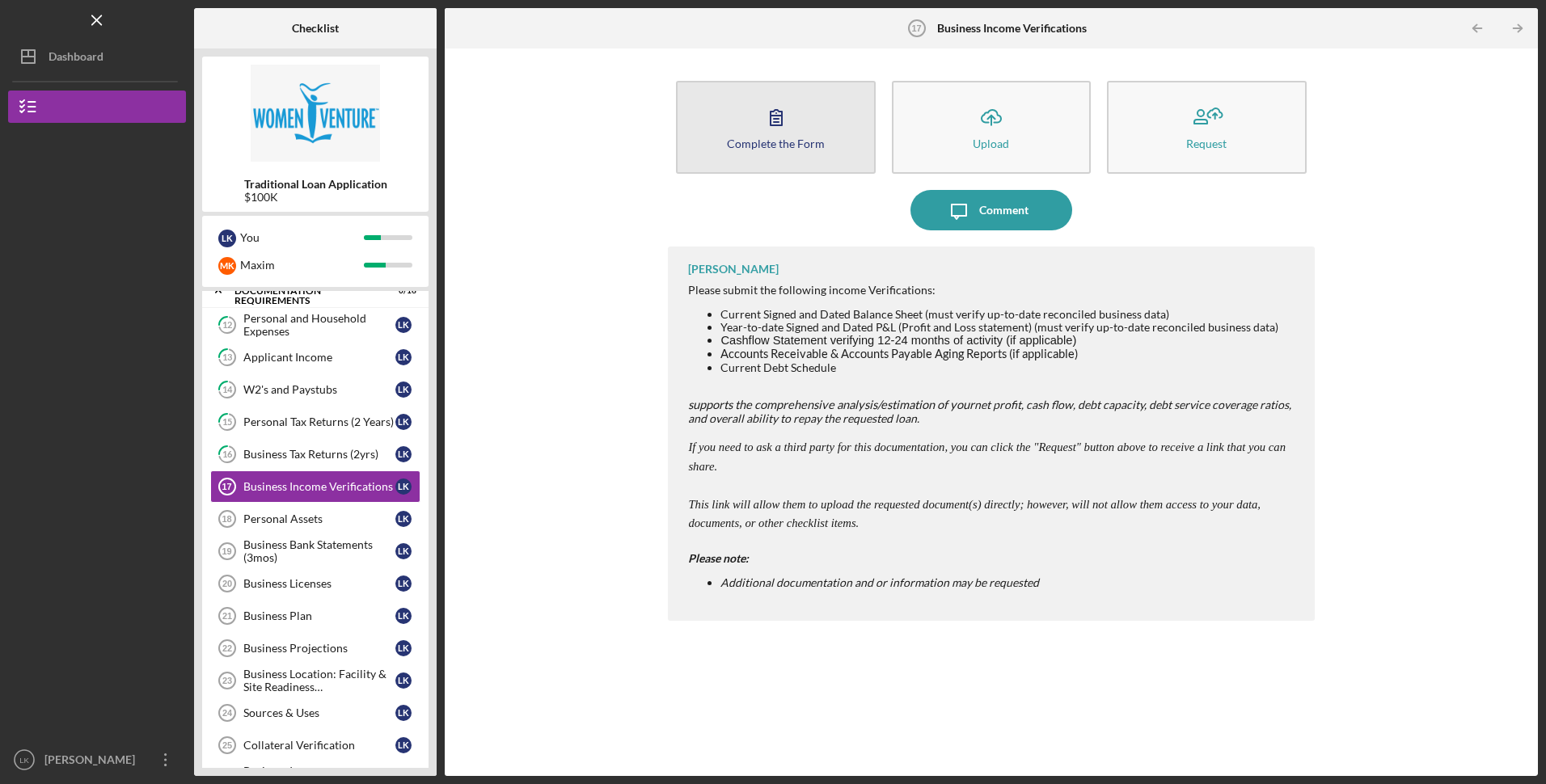
click at [768, 132] on icon "button" at bounding box center [776, 118] width 41 height 41
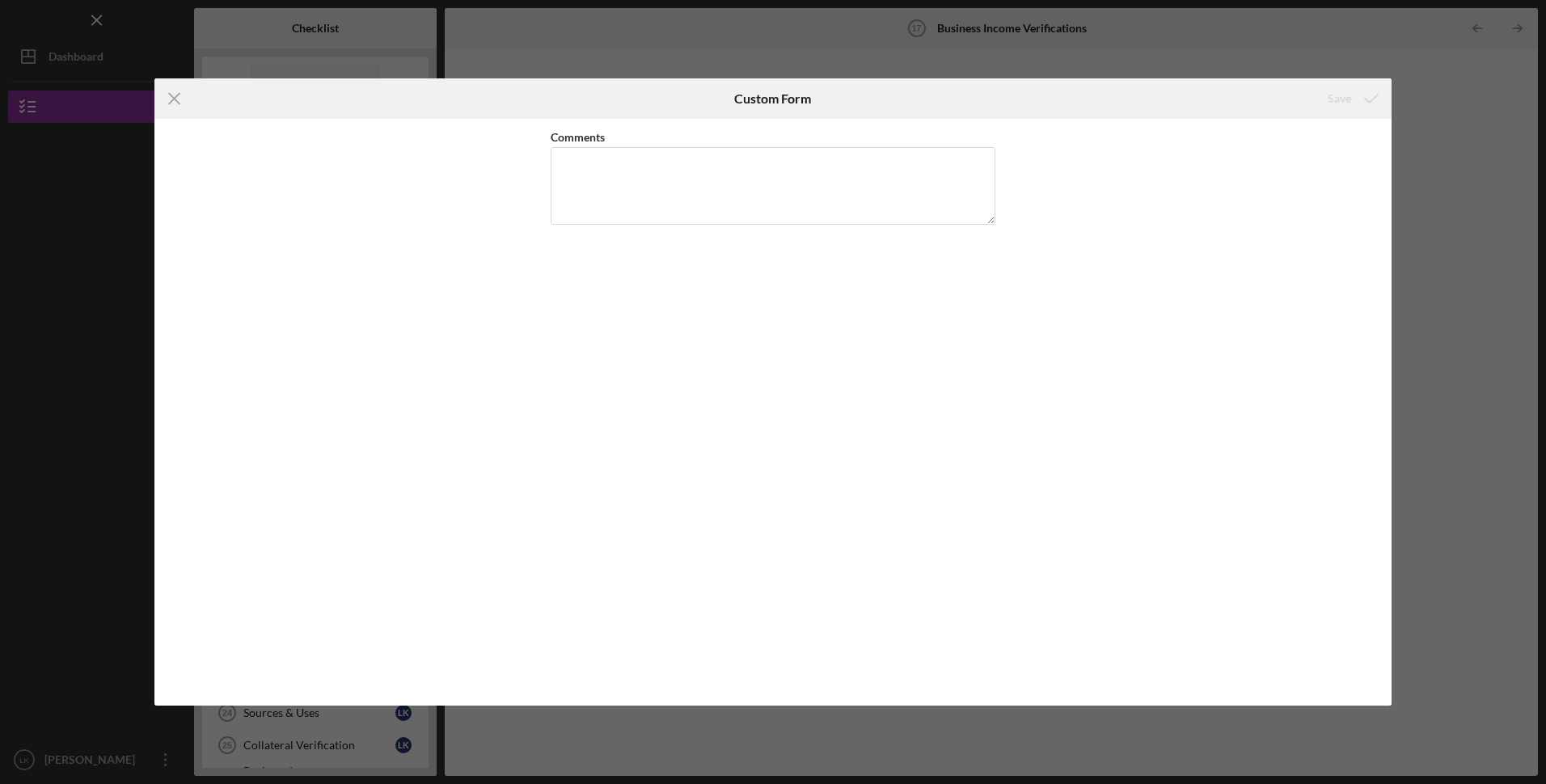
click at [1436, 113] on div "Icon/Menu Close Custom Form Save Comments Cancel Save" at bounding box center [773, 392] width 1546 height 784
click at [176, 95] on icon "Icon/Menu Close" at bounding box center [175, 98] width 41 height 41
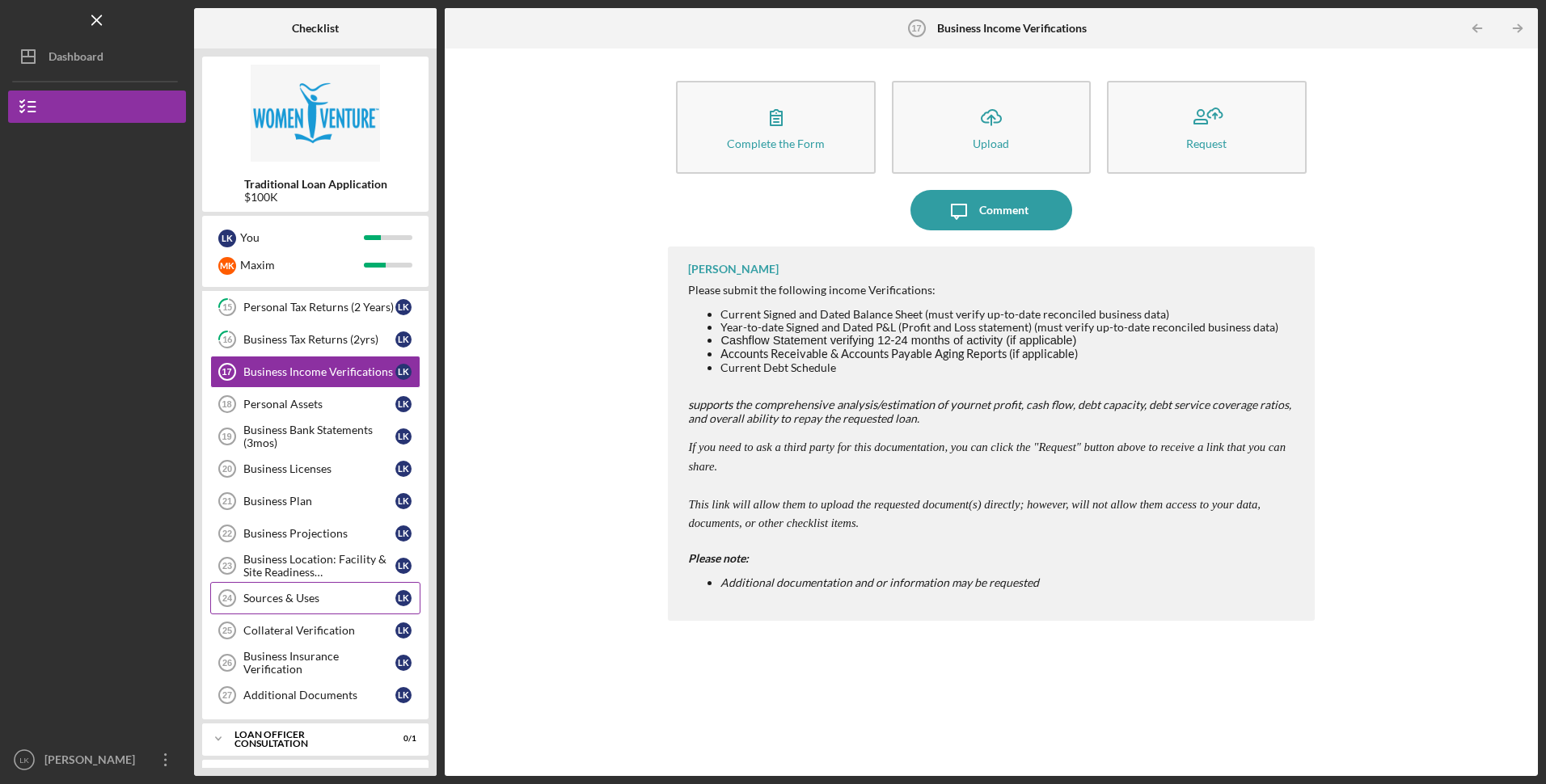
scroll to position [471, 0]
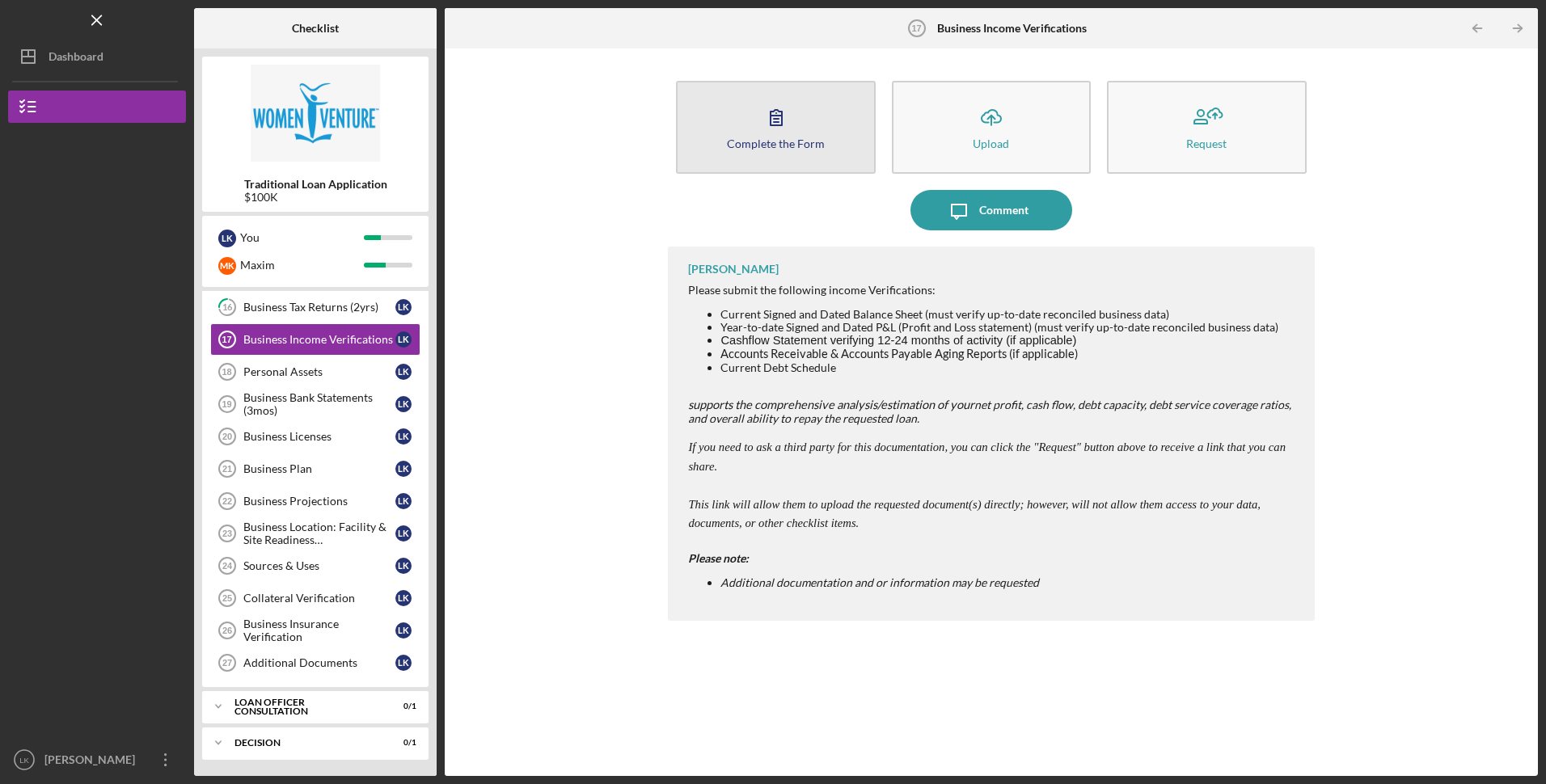
click at [720, 126] on button "Complete the Form Form" at bounding box center [775, 127] width 199 height 93
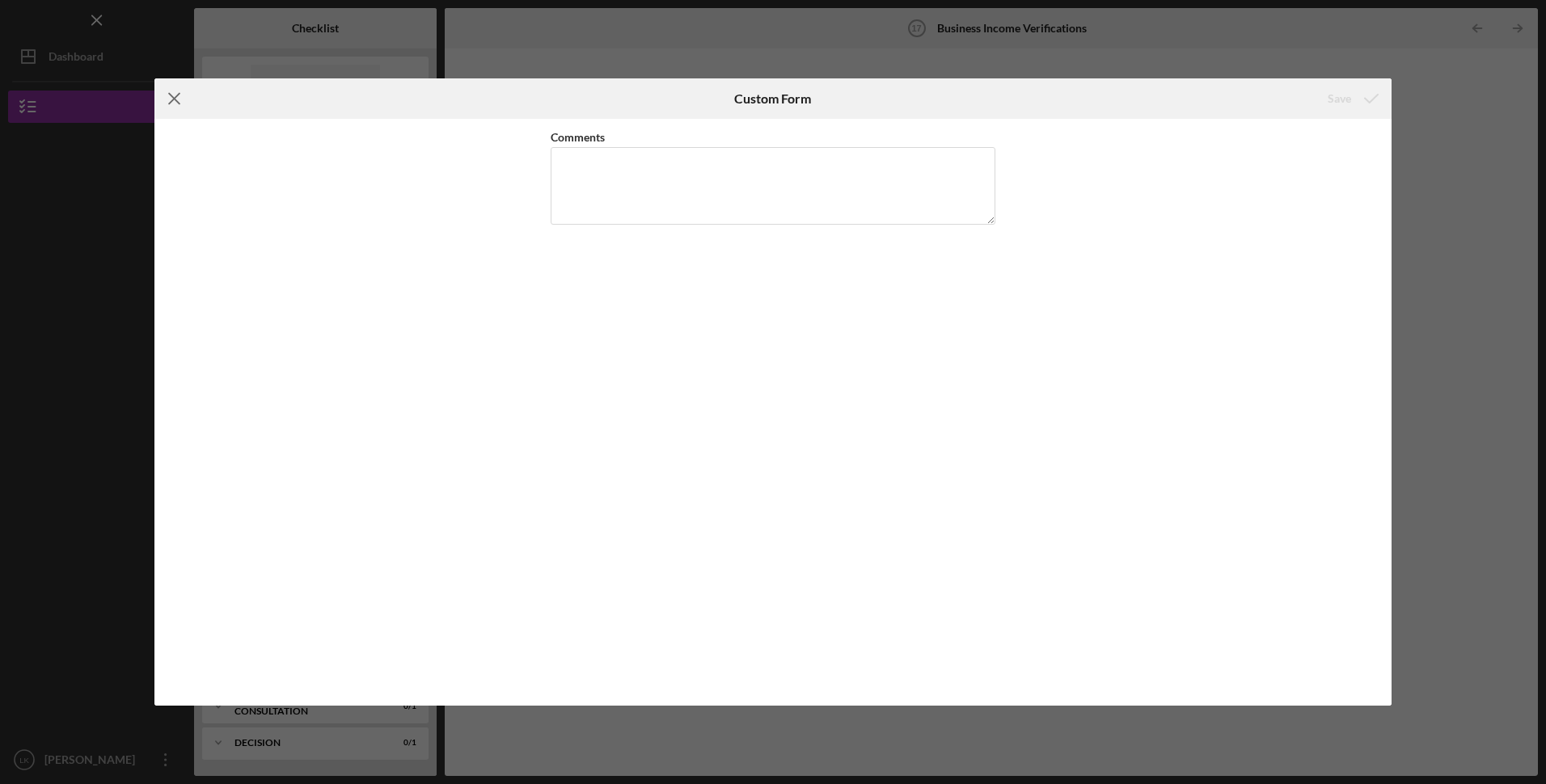
click at [174, 106] on icon "Icon/Menu Close" at bounding box center [175, 98] width 41 height 41
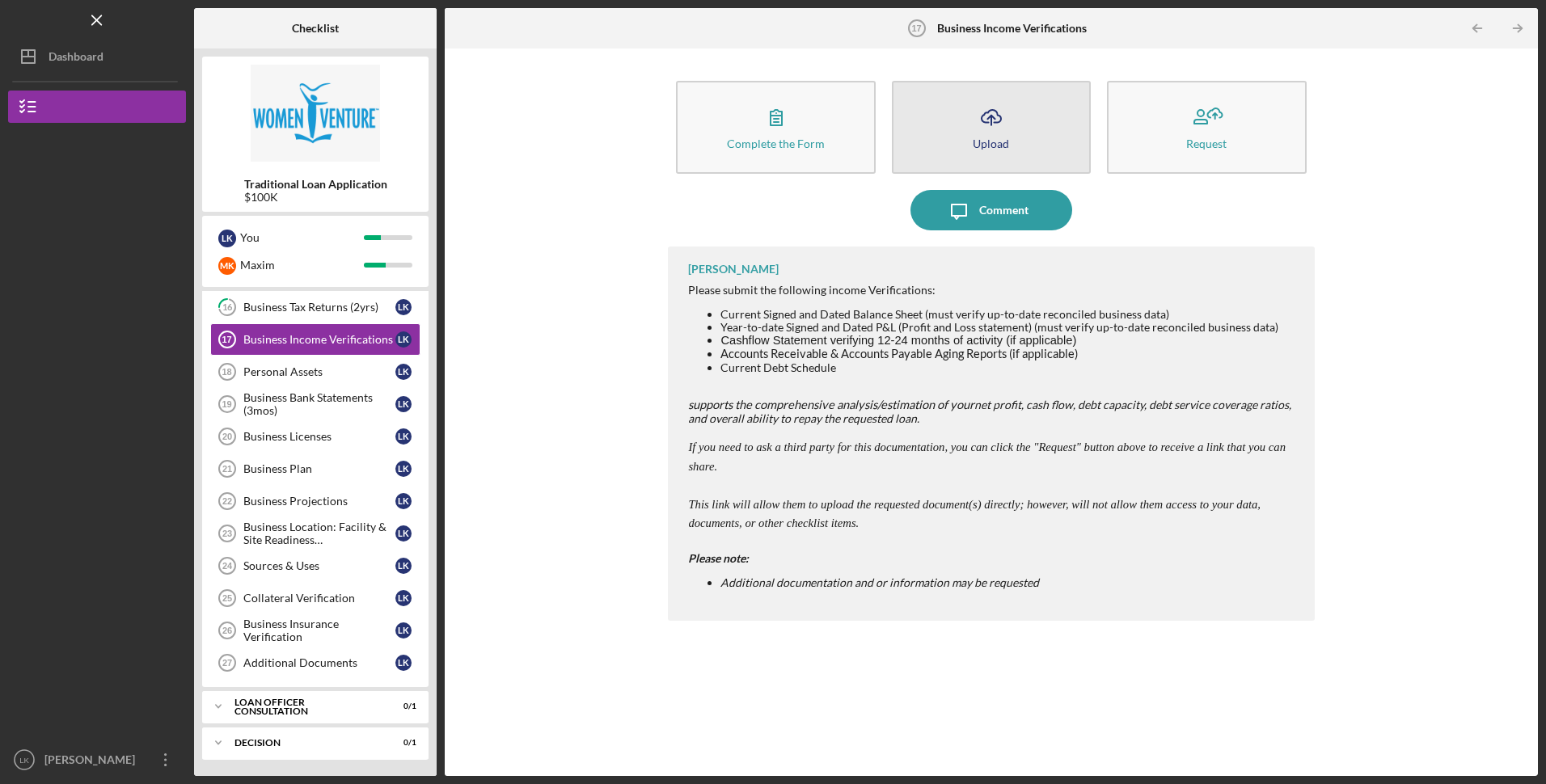
click at [943, 138] on button "Icon/Upload Upload" at bounding box center [991, 127] width 199 height 93
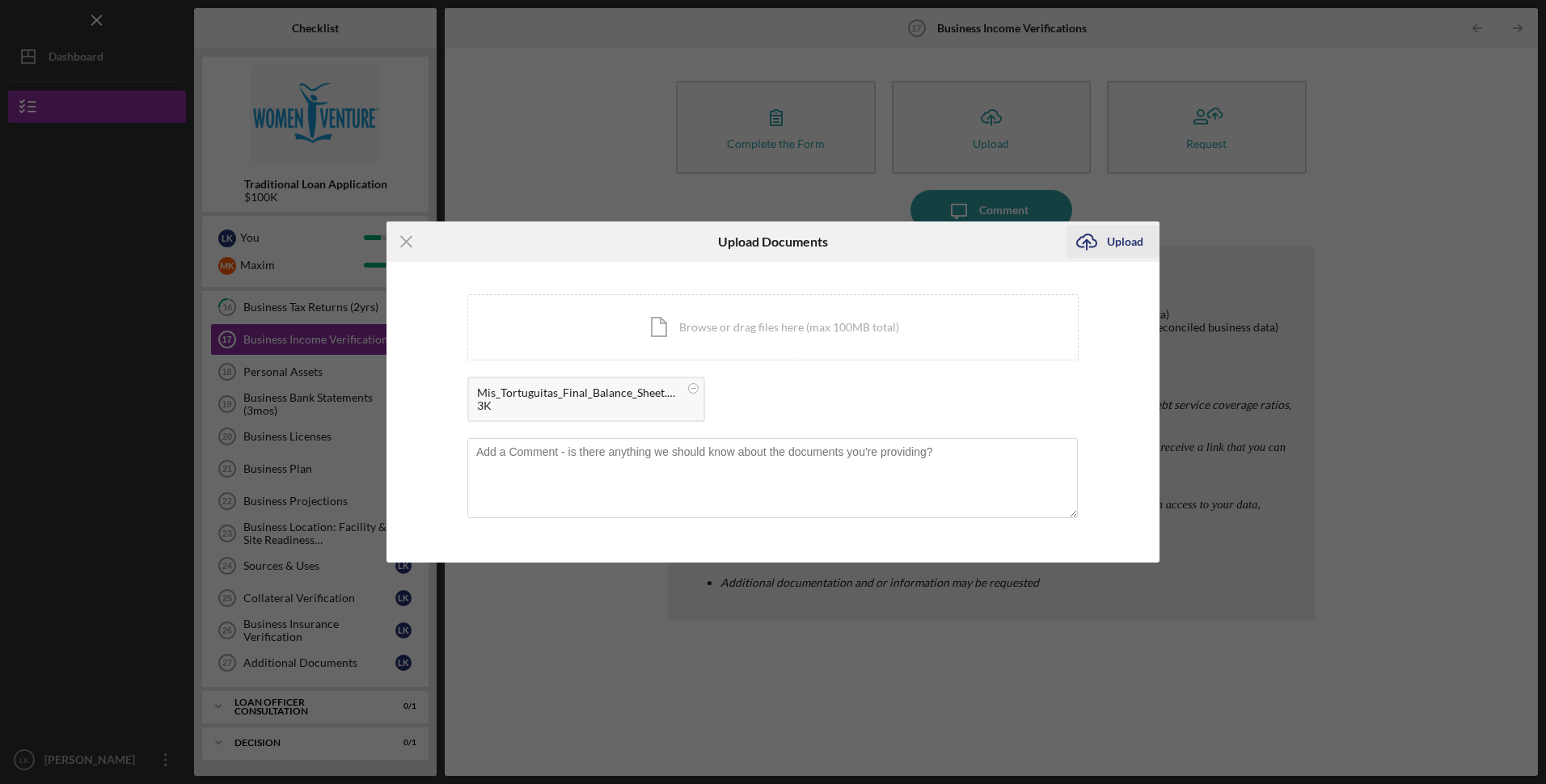
click at [1111, 244] on div "Upload" at bounding box center [1126, 242] width 37 height 33
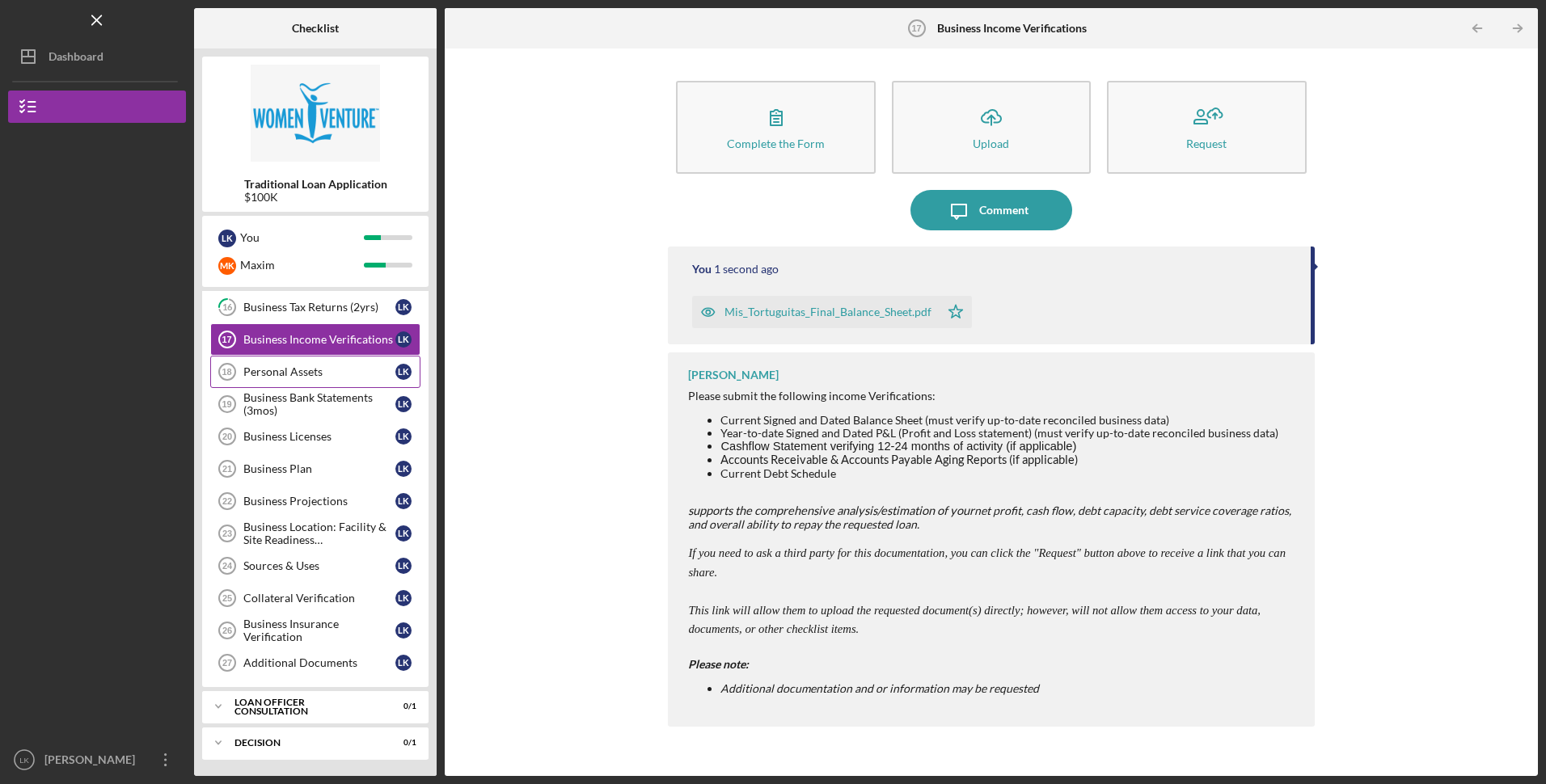
click at [298, 370] on div "Personal Assets" at bounding box center [319, 371] width 152 height 13
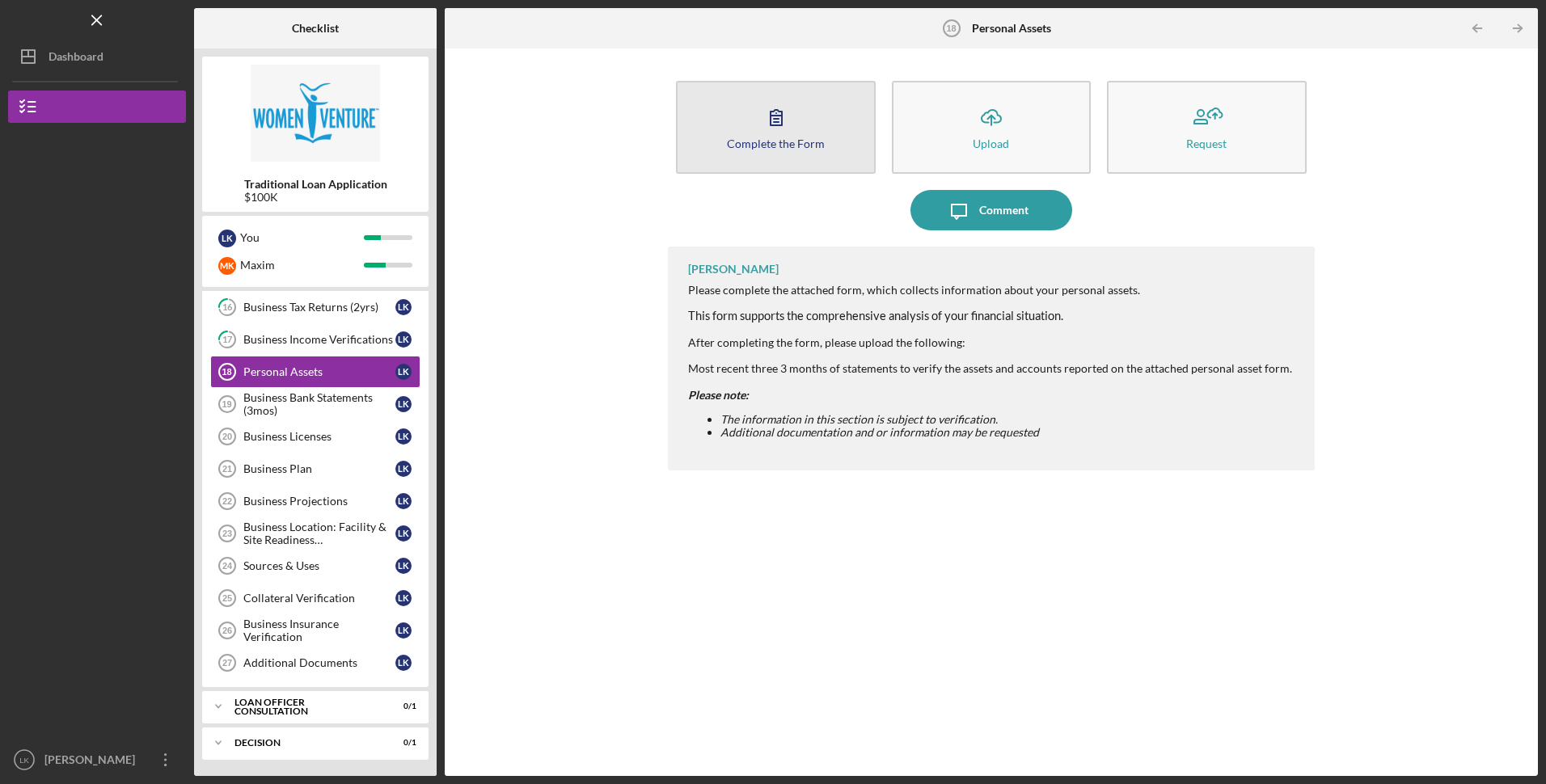
click at [735, 102] on button "Complete the Form Form" at bounding box center [775, 127] width 199 height 93
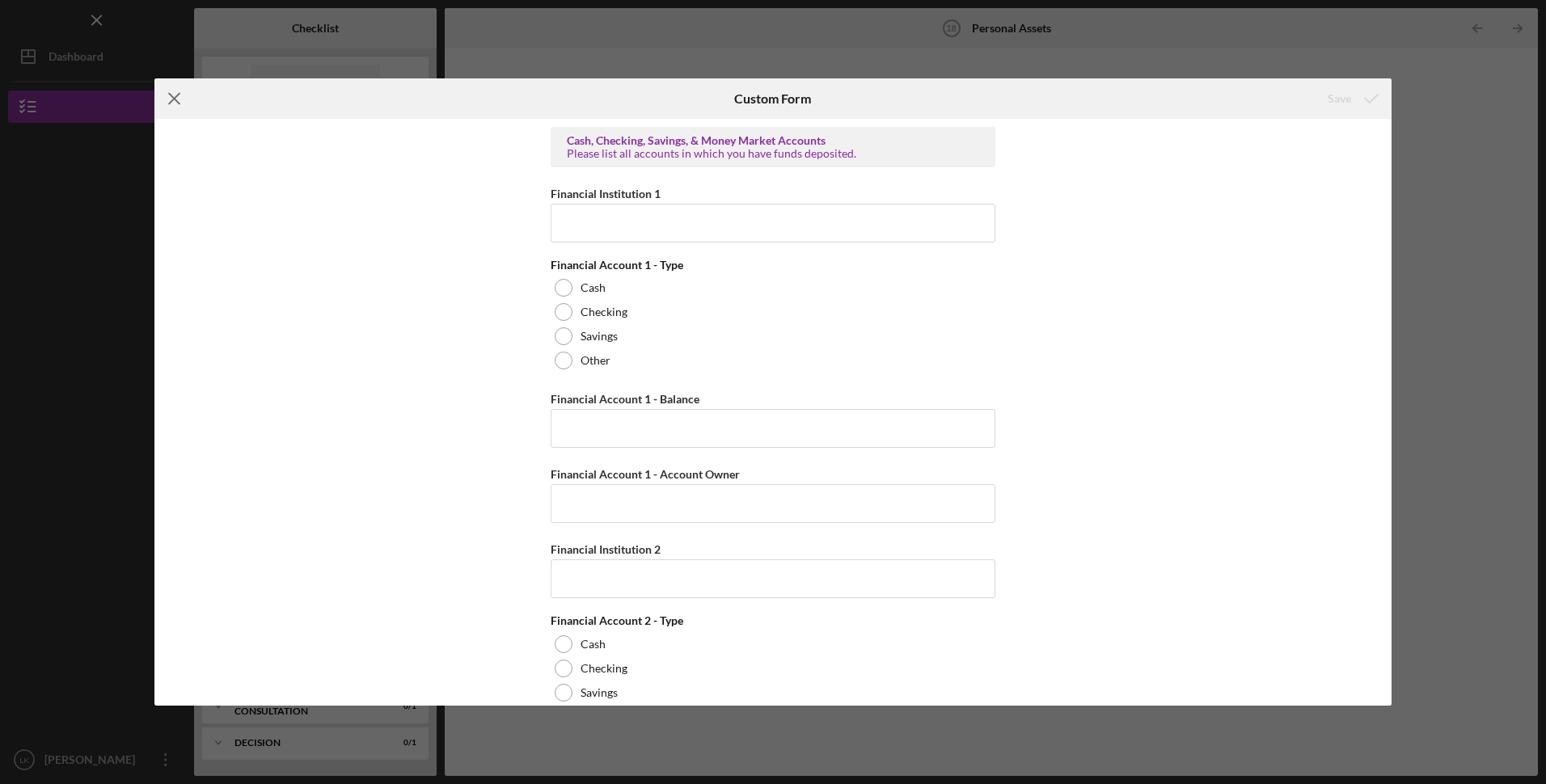
click at [175, 95] on icon "Icon/Menu Close" at bounding box center [175, 98] width 41 height 41
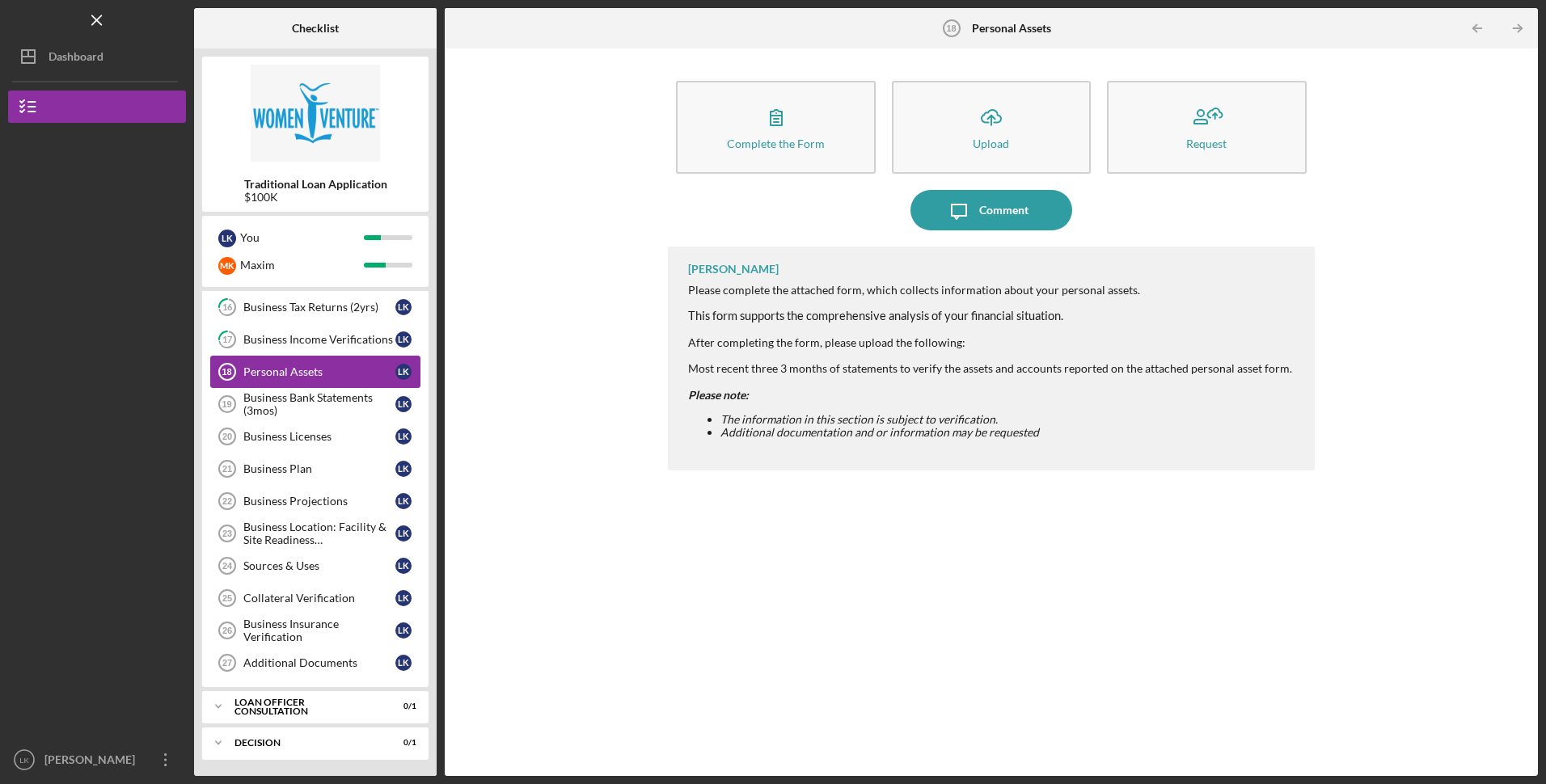
click at [352, 369] on div "Personal Assets" at bounding box center [319, 371] width 152 height 13
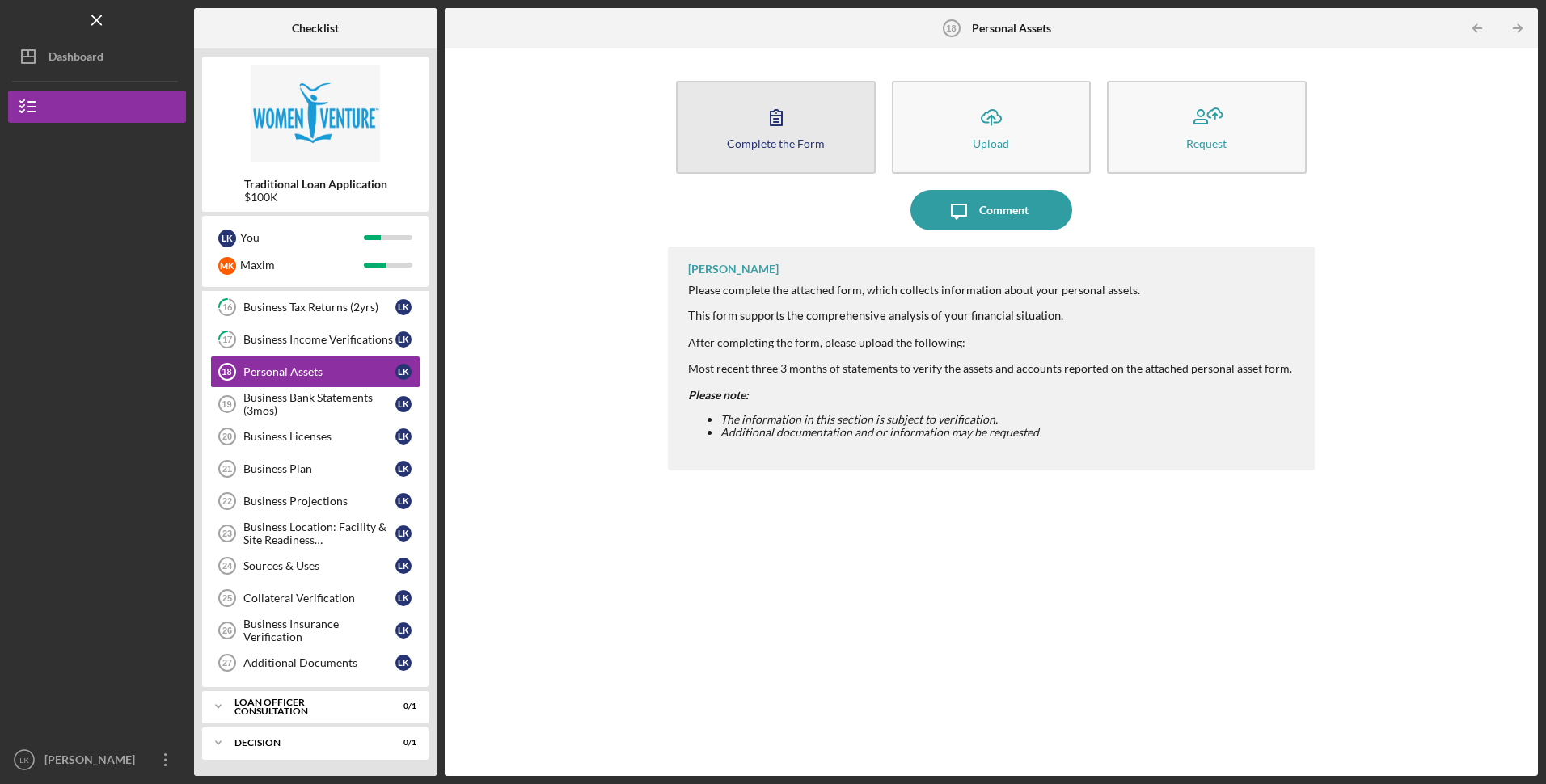
click at [782, 143] on div "Complete the Form" at bounding box center [775, 144] width 97 height 13
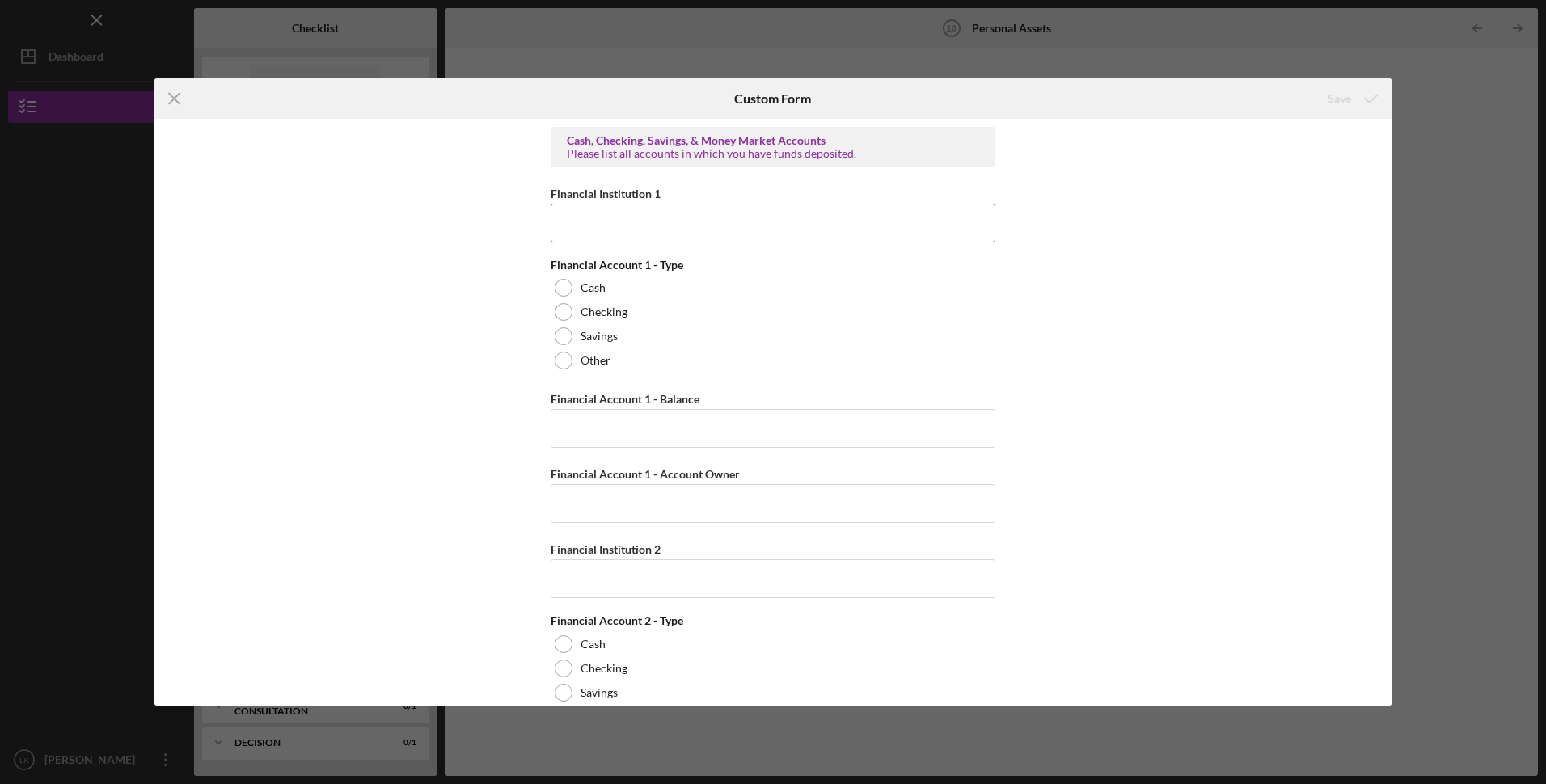
click at [602, 232] on input "Financial Institution 1" at bounding box center [773, 223] width 445 height 39
type input "0"
click at [559, 287] on div at bounding box center [563, 287] width 17 height 17
click at [612, 418] on input "Financial Account 1 - Balance" at bounding box center [773, 428] width 445 height 39
type input "$0"
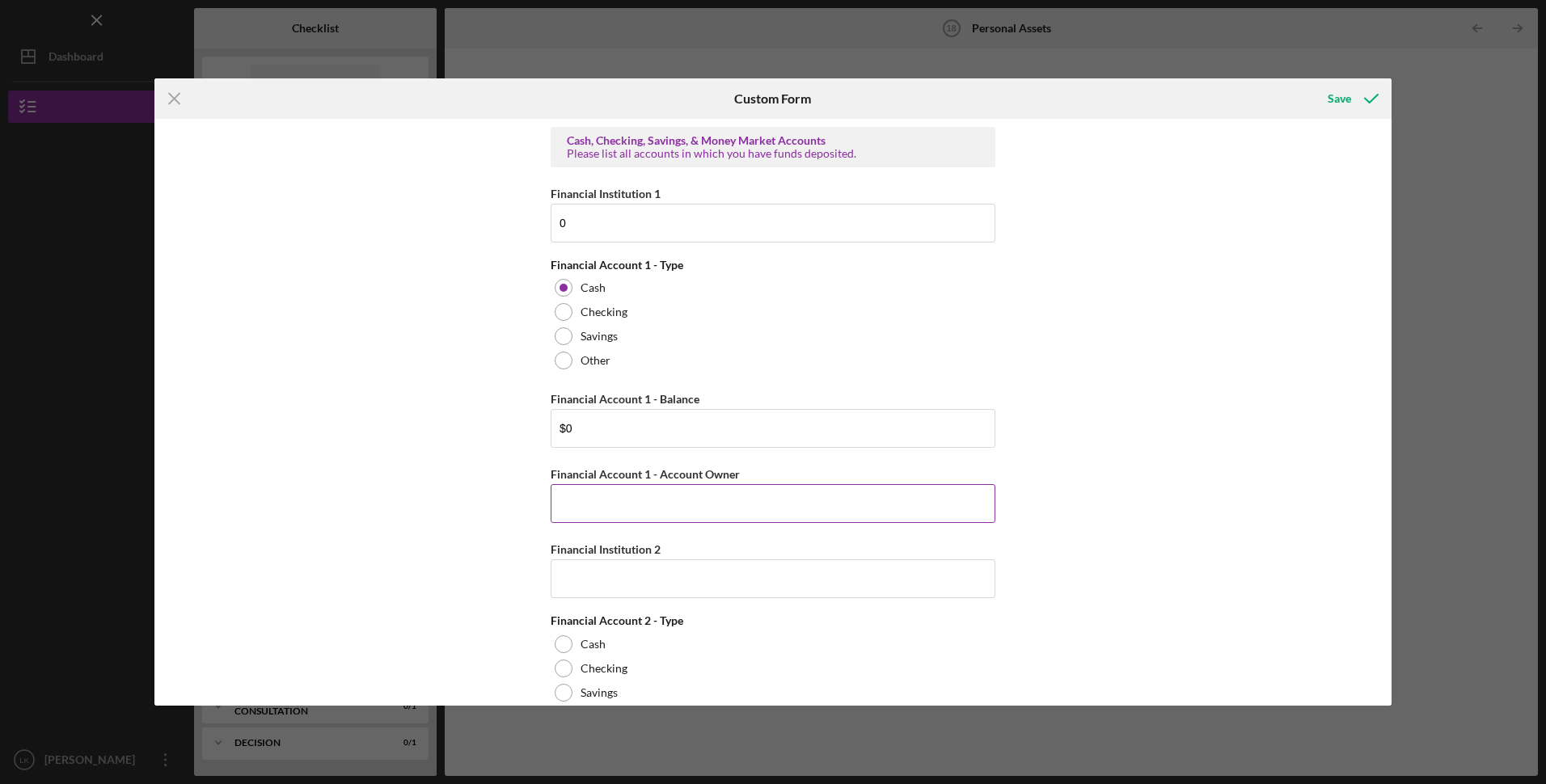
click at [591, 502] on input "Financial Account 1 - Account Owner" at bounding box center [773, 503] width 445 height 39
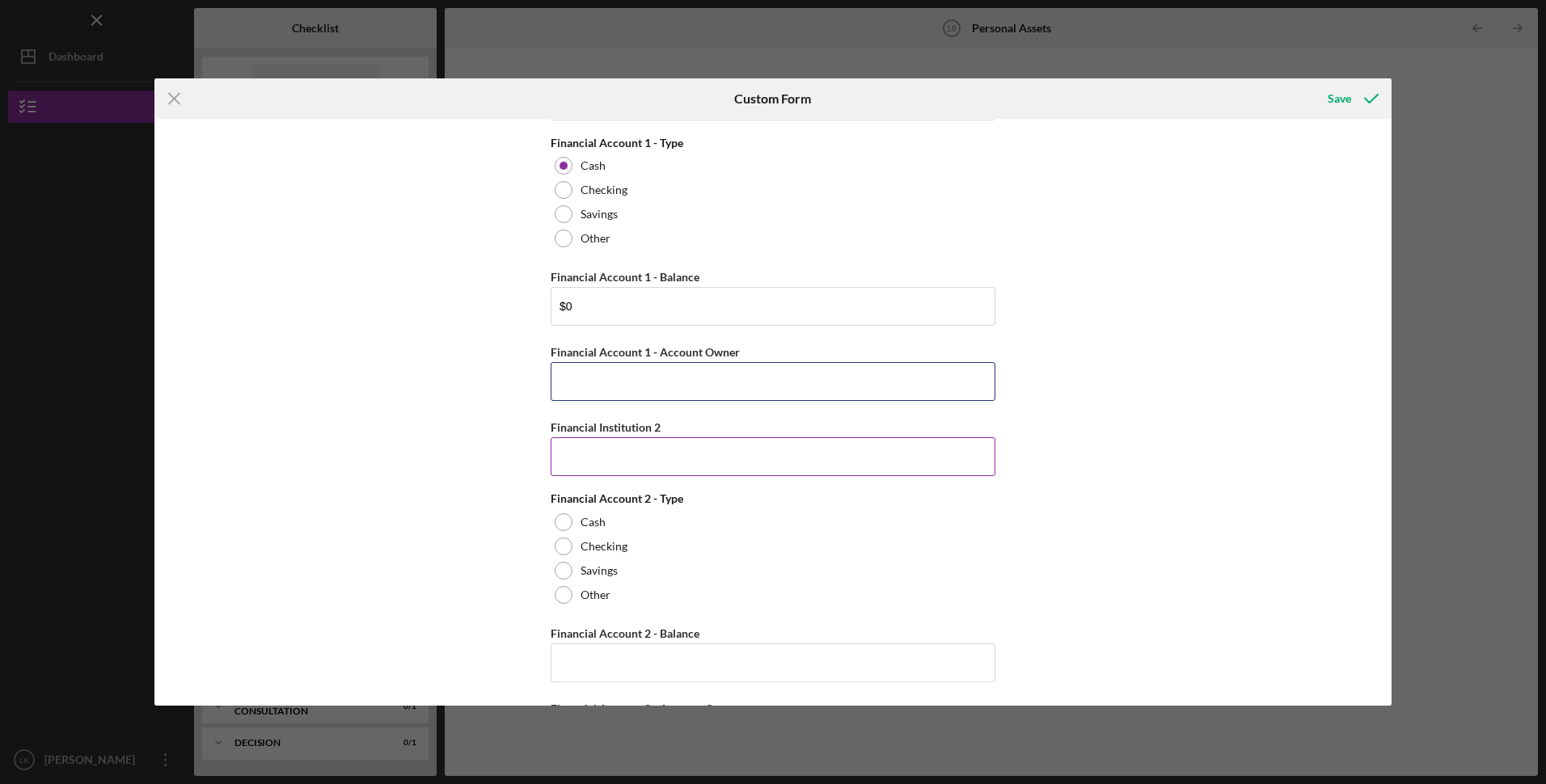
scroll to position [162, 0]
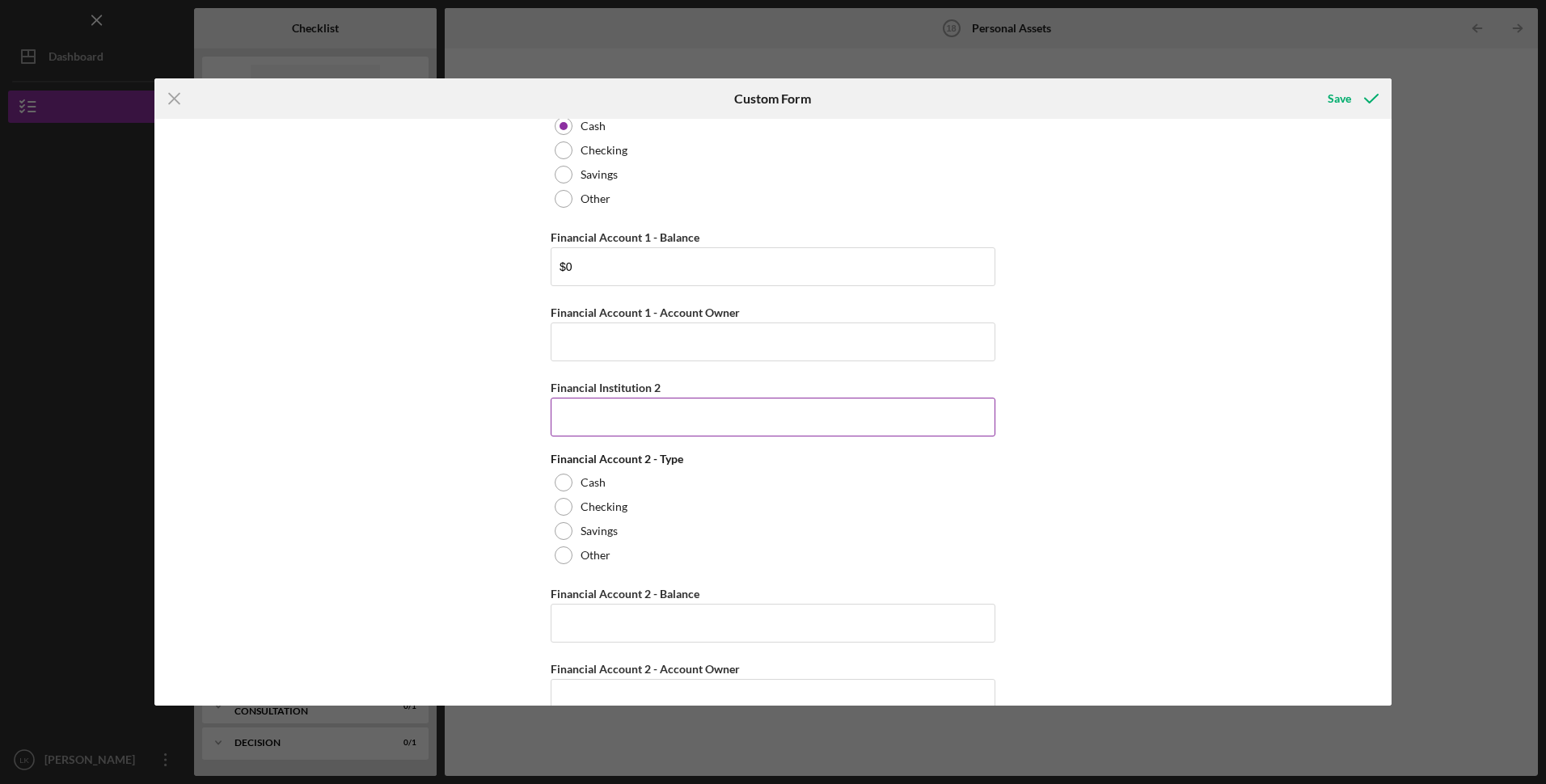
click at [597, 420] on input "Financial Institution 2" at bounding box center [773, 417] width 445 height 39
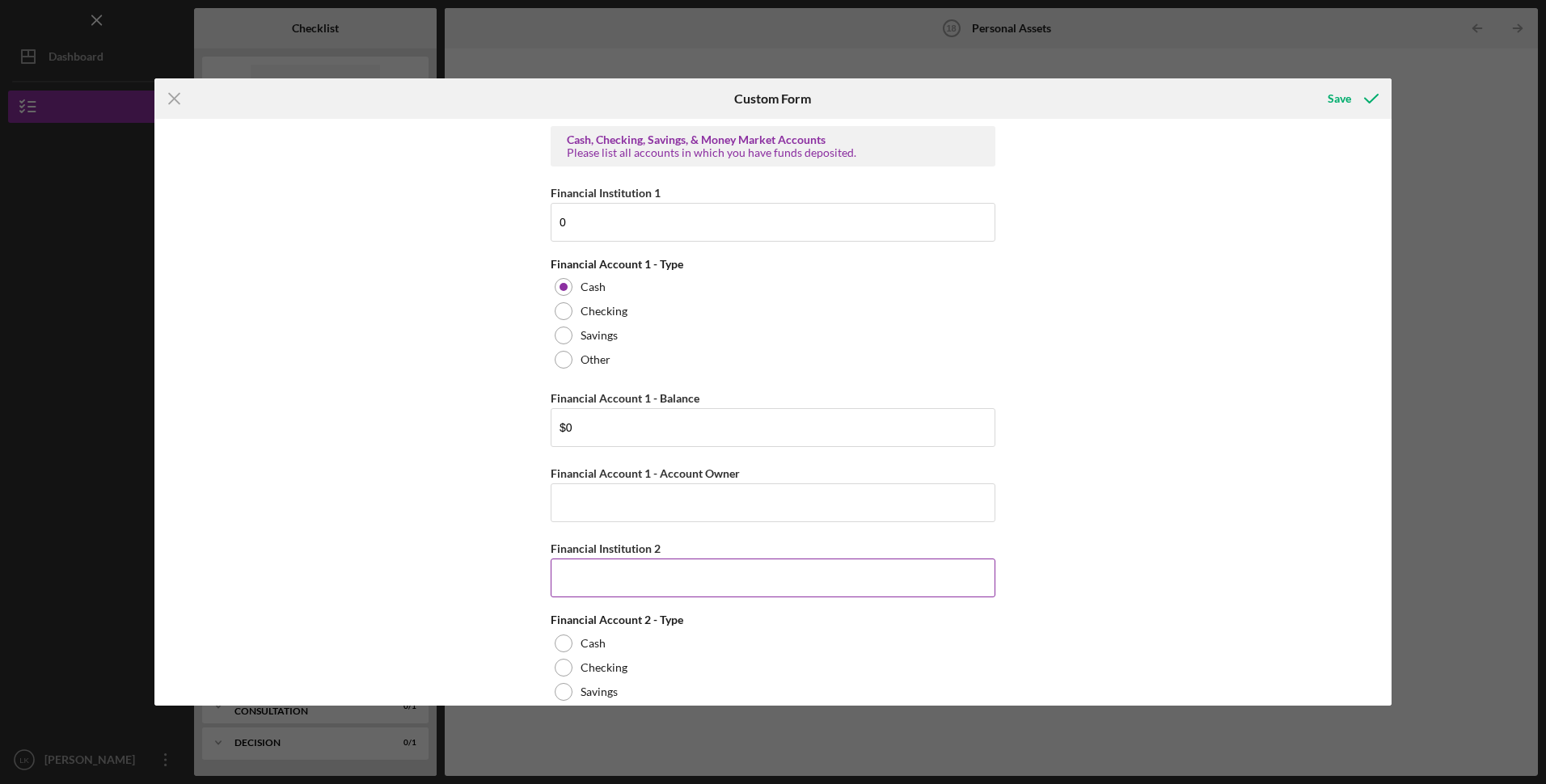
scroll to position [0, 0]
click at [615, 231] on input "0" at bounding box center [773, 223] width 445 height 39
type input "[PERSON_NAME] Fargo"
click at [621, 497] on input "Financial Account 1 - Account Owner" at bounding box center [773, 503] width 445 height 39
type input "L"
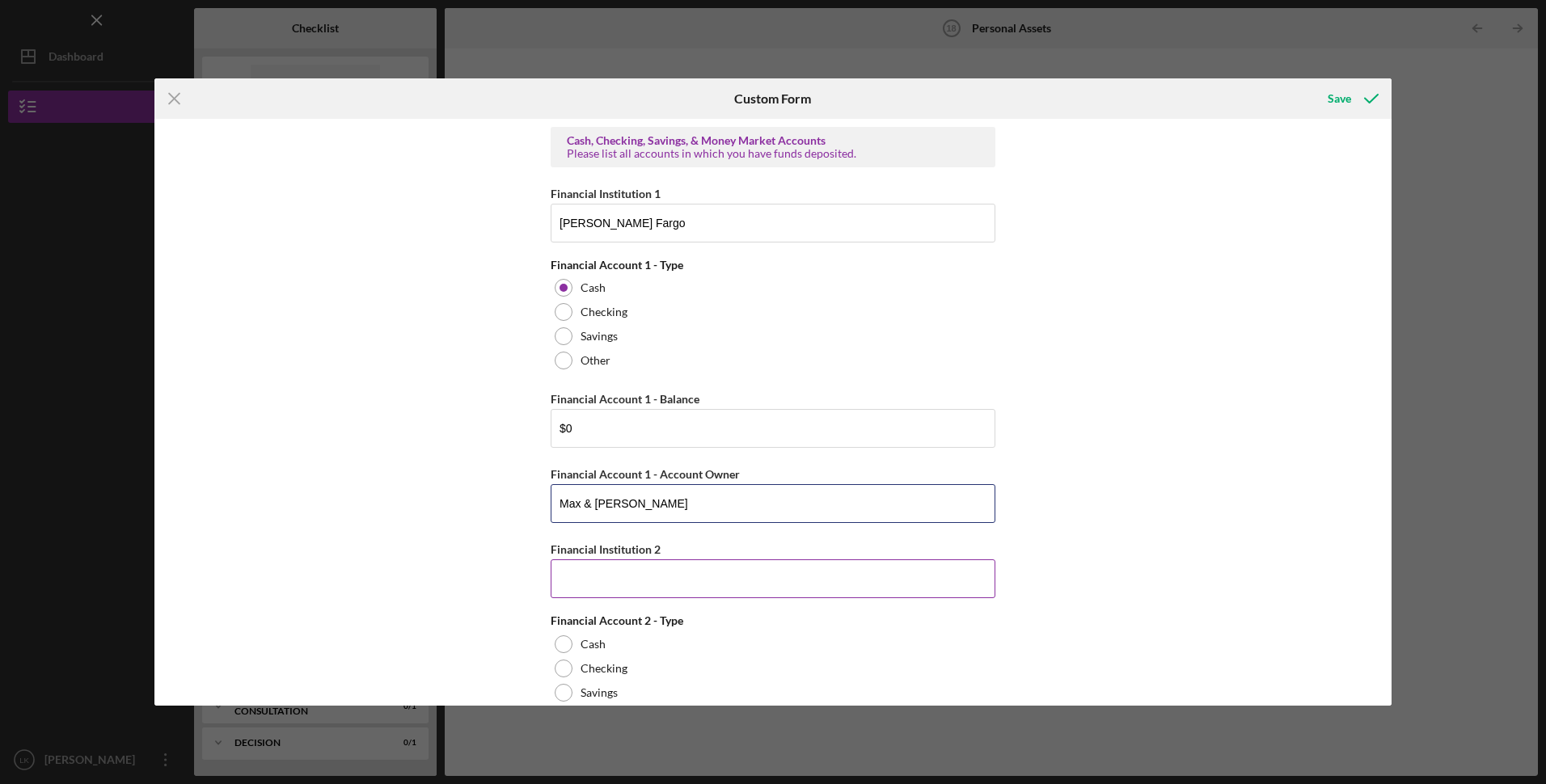
type input "Max & [PERSON_NAME]"
click at [616, 588] on input "Financial Institution 2" at bounding box center [773, 579] width 445 height 39
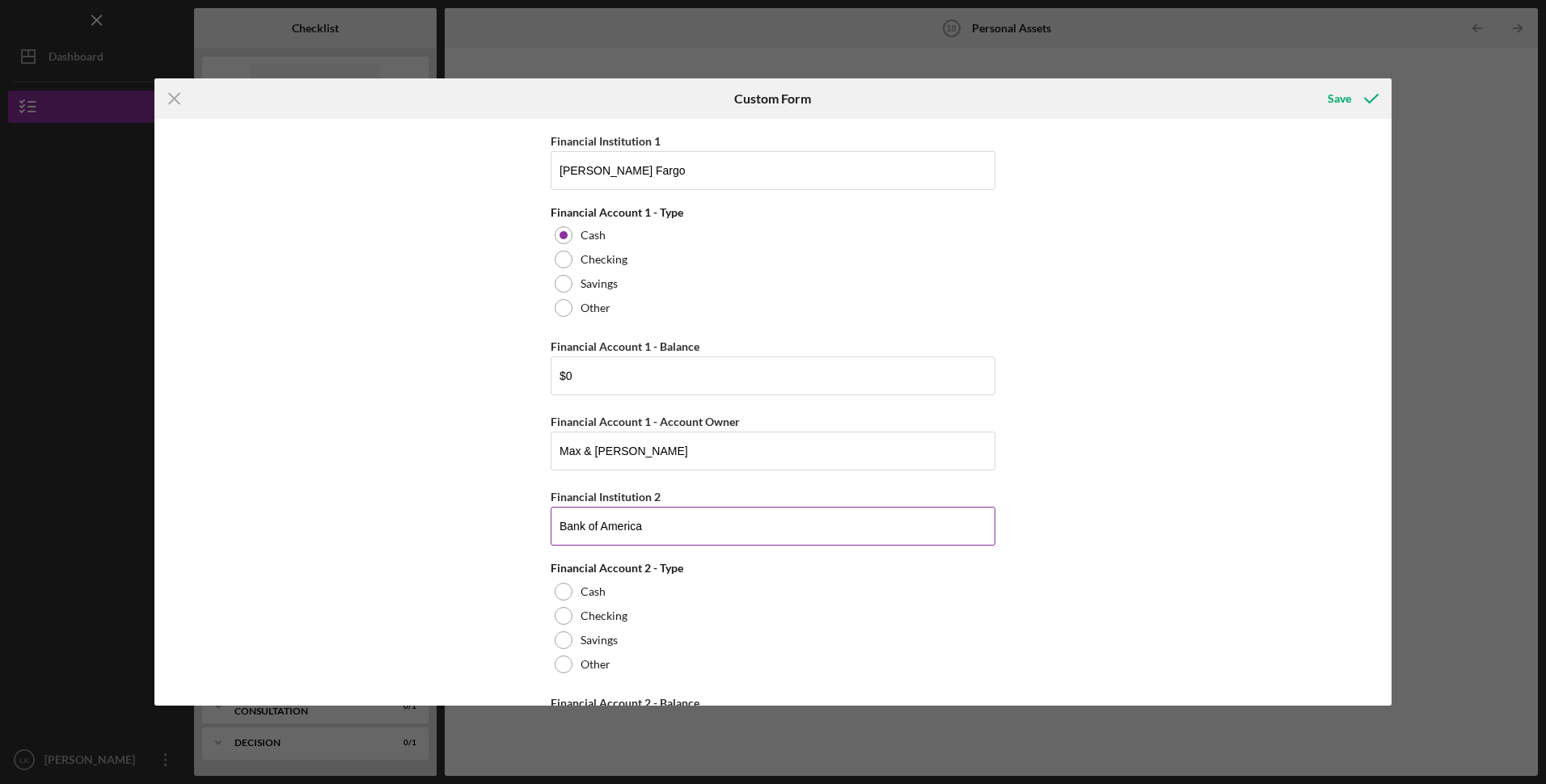
scroll to position [81, 0]
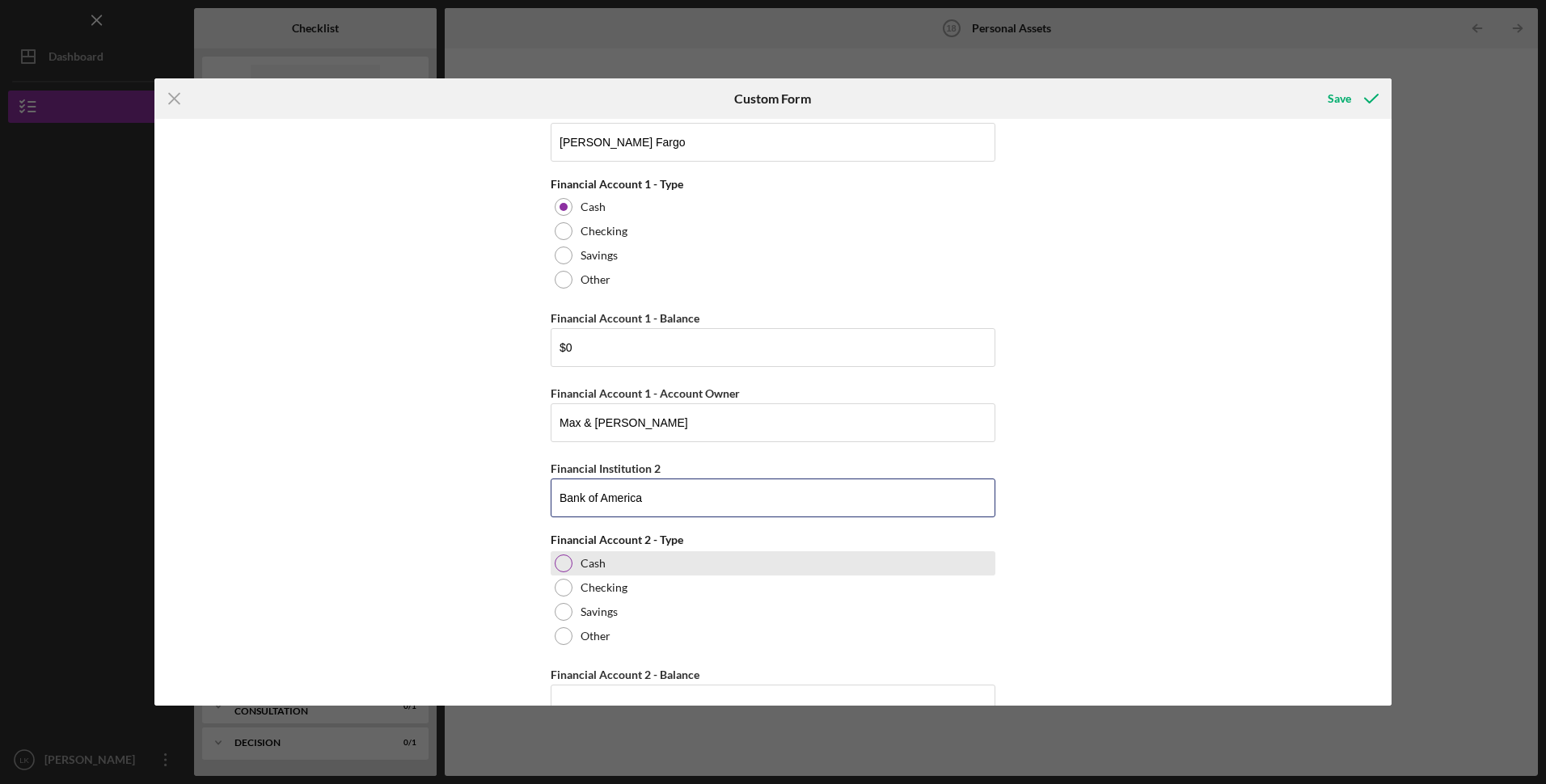
type input "Bank of America"
click at [564, 567] on div at bounding box center [563, 563] width 17 height 17
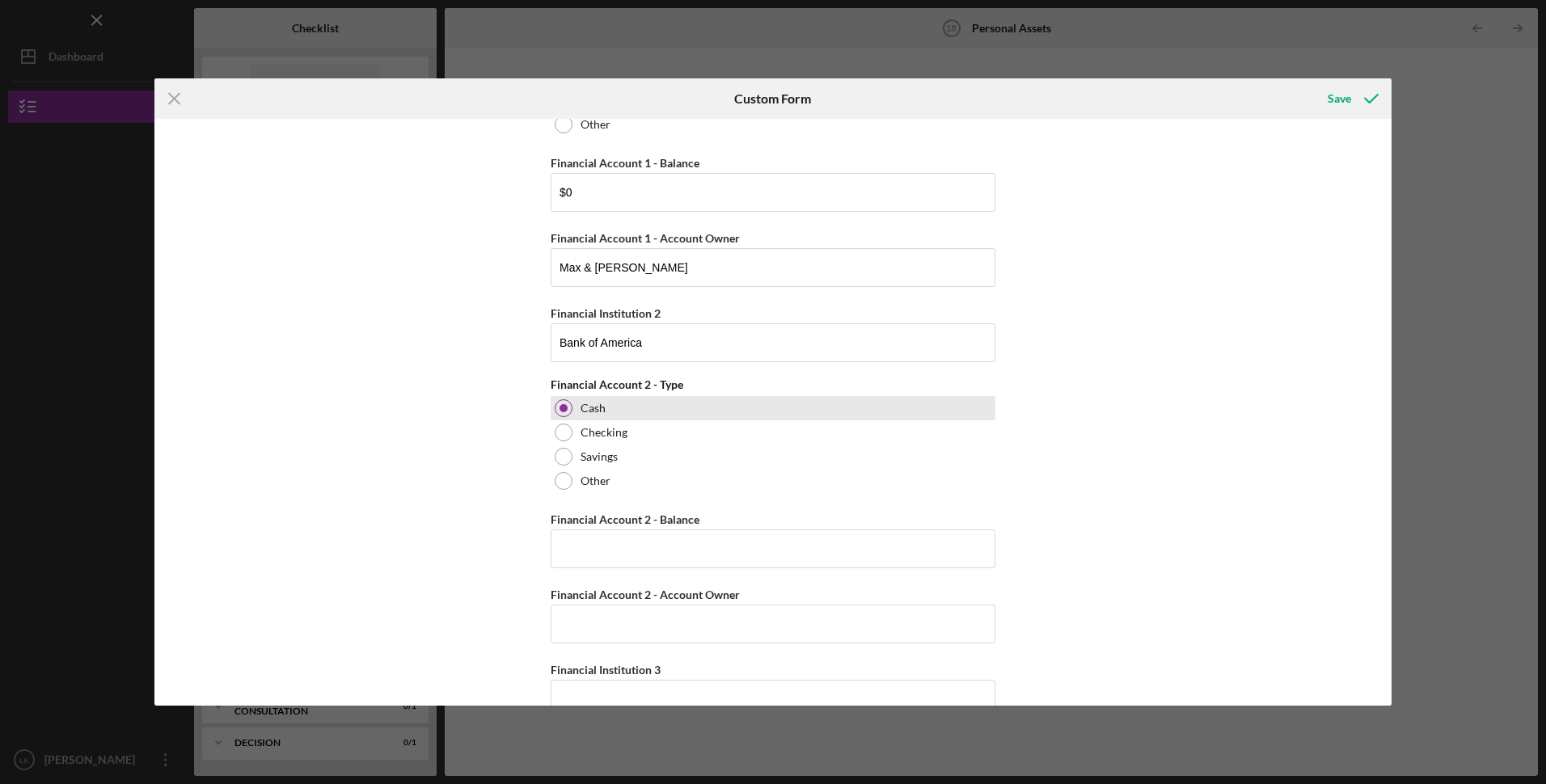
scroll to position [242, 0]
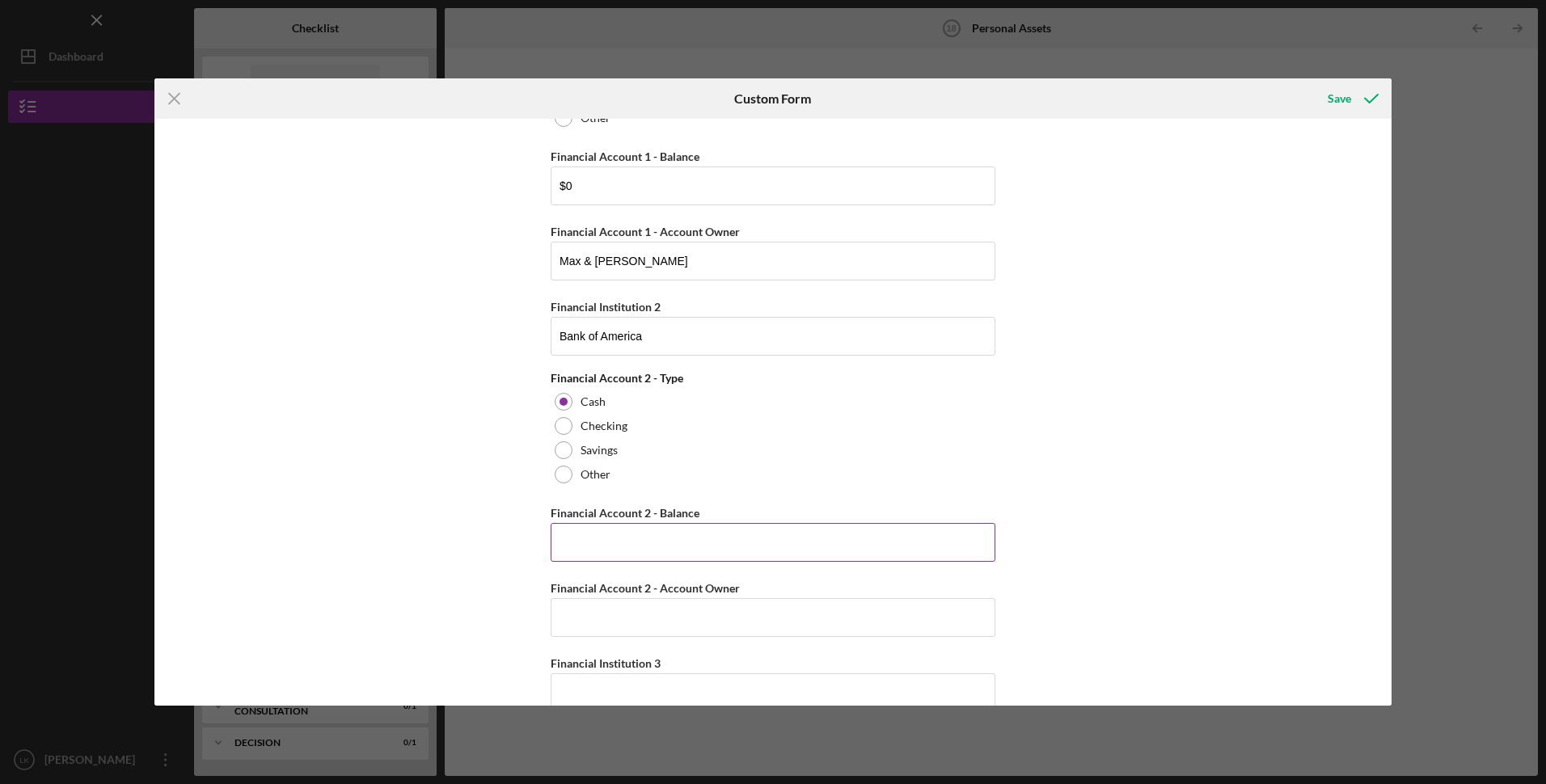
click at [599, 551] on input "Financial Account 2 - Balance" at bounding box center [773, 542] width 445 height 39
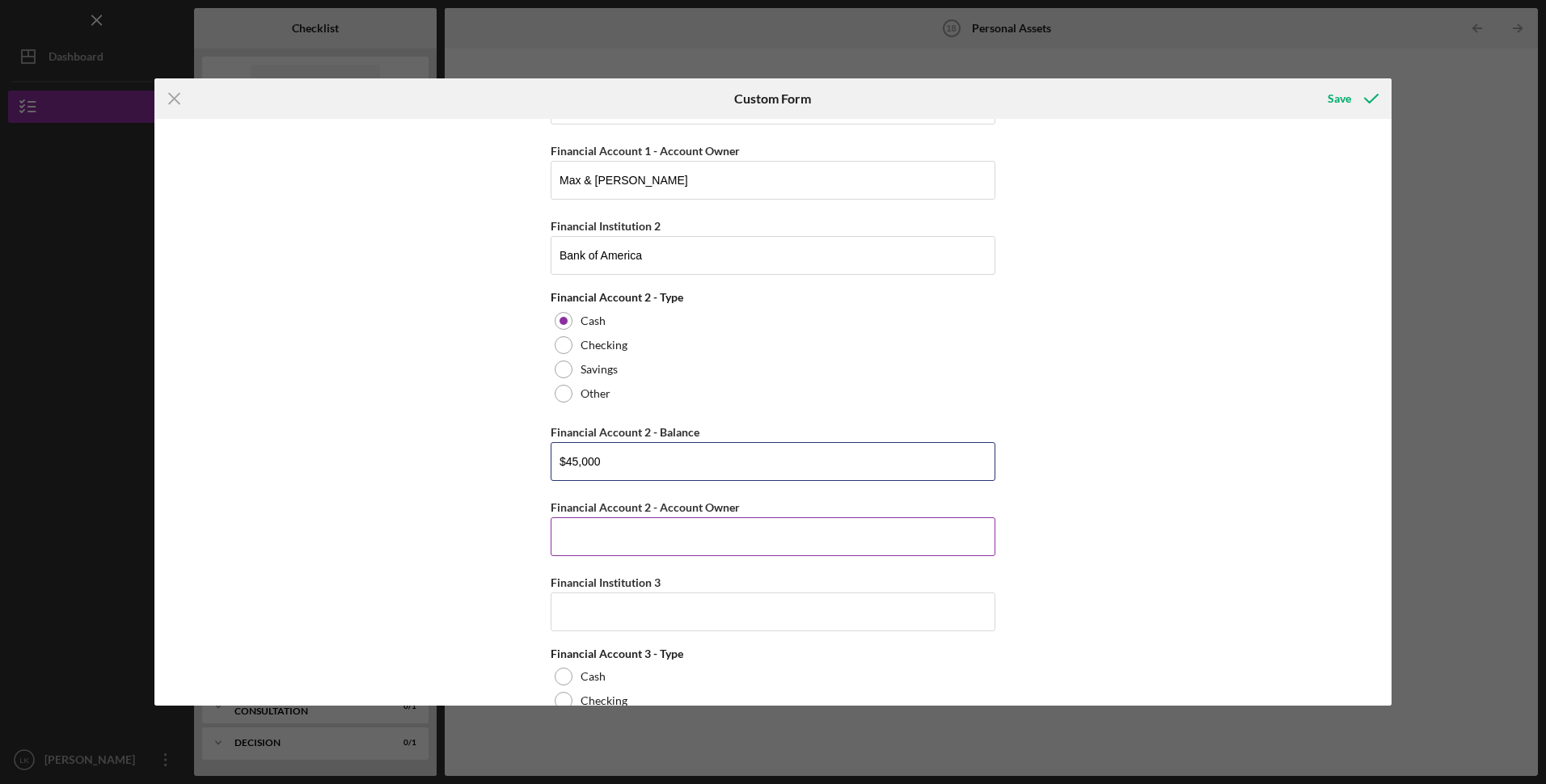
type input "$45,000"
click at [625, 539] on input "Financial Account 2 - Account Owner" at bounding box center [773, 537] width 445 height 39
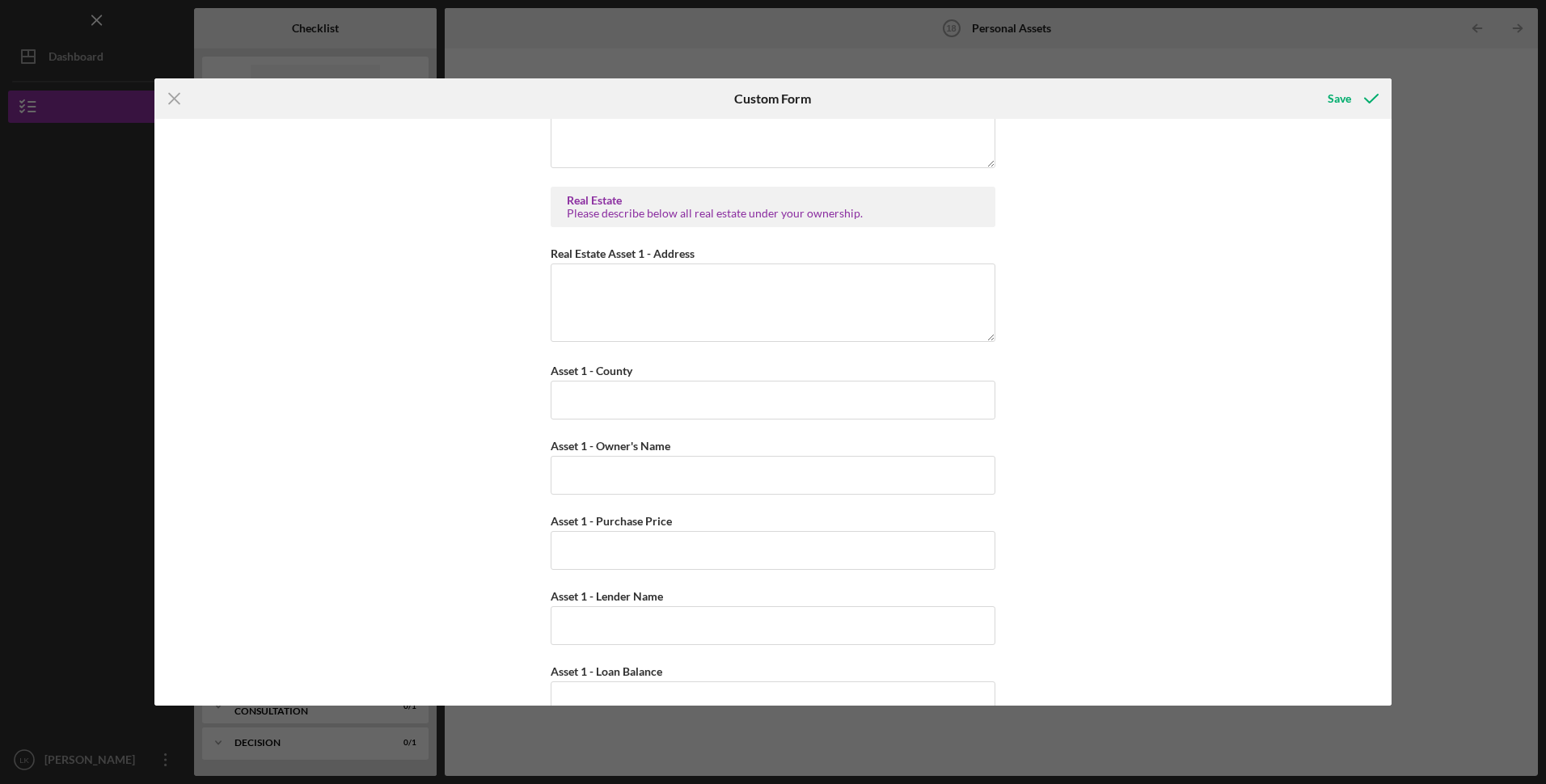
scroll to position [2991, 0]
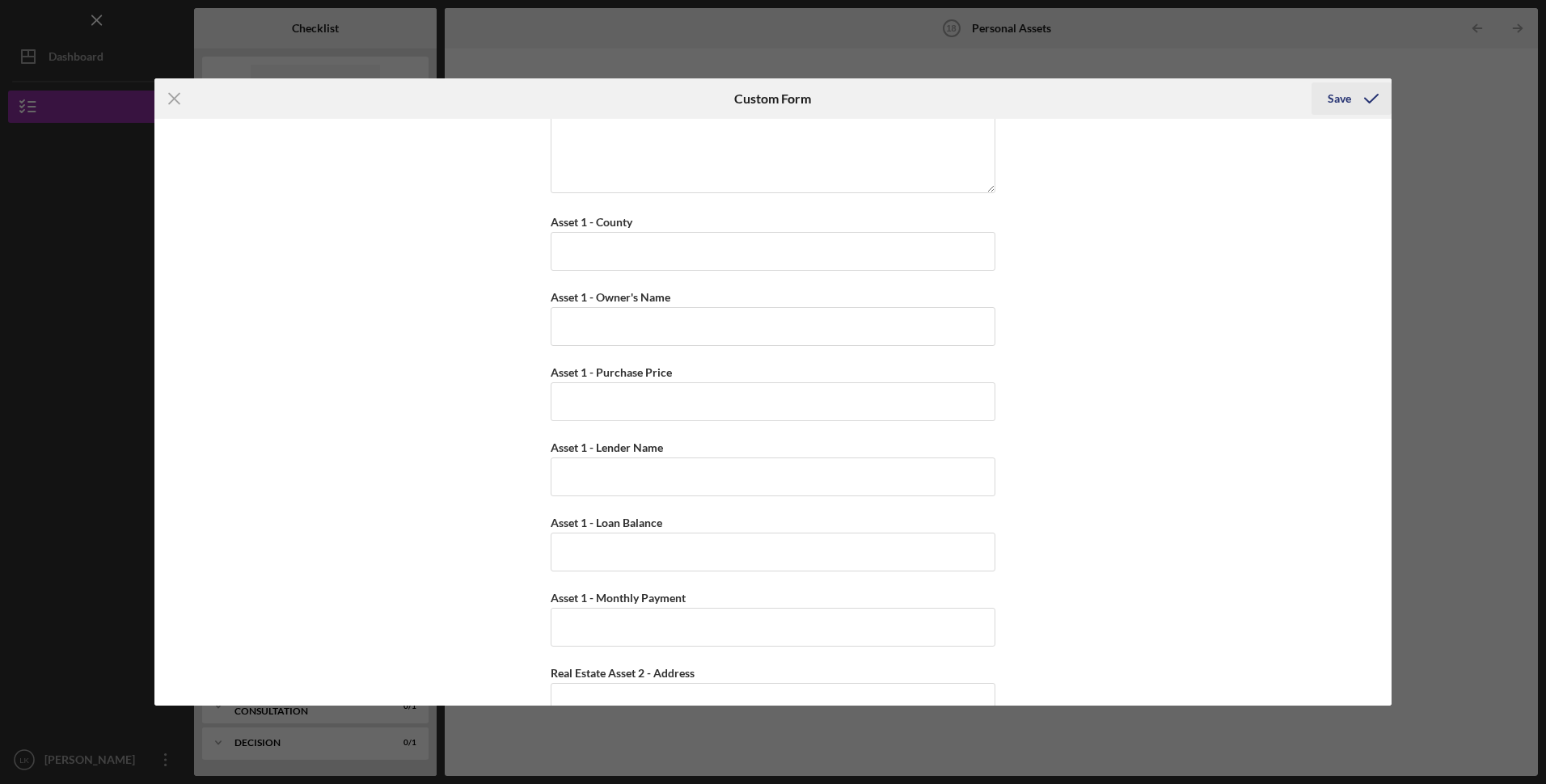
type input "Max & [PERSON_NAME]"
click at [1330, 97] on div "Save" at bounding box center [1339, 99] width 23 height 33
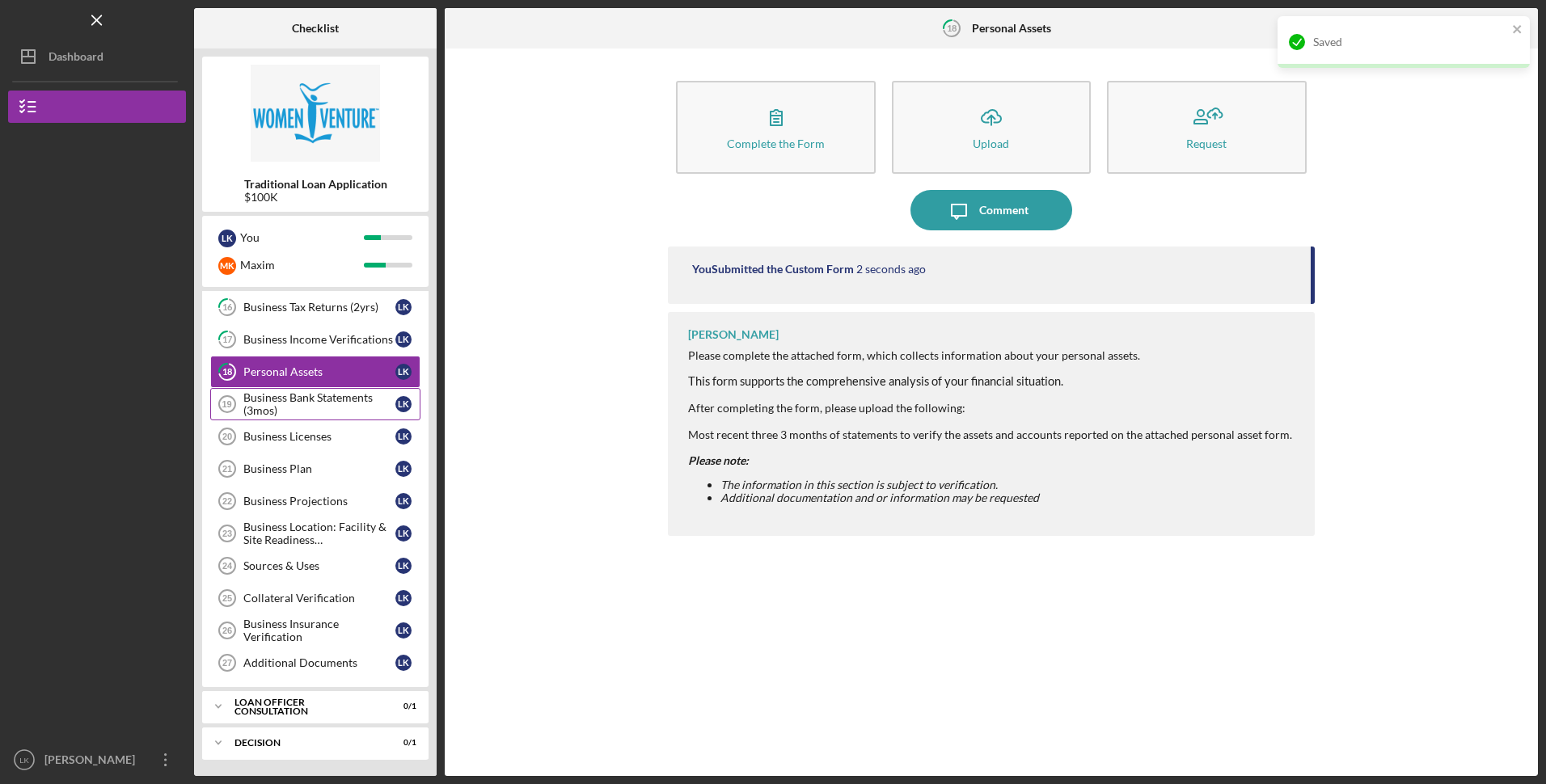
click at [310, 405] on div "Business Bank Statements (3mos)" at bounding box center [319, 404] width 152 height 26
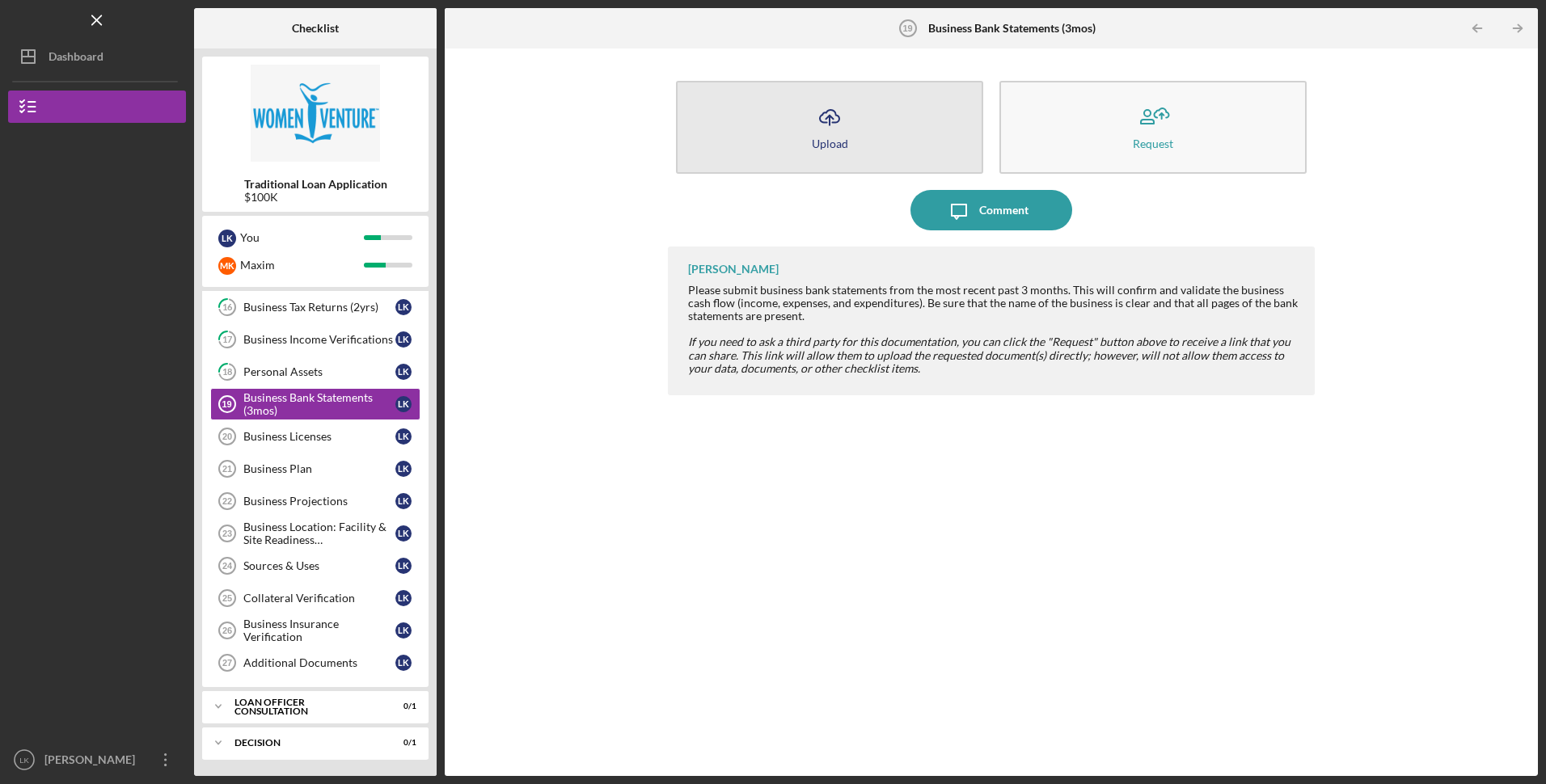
click at [854, 127] on button "Icon/Upload Upload" at bounding box center [829, 127] width 308 height 93
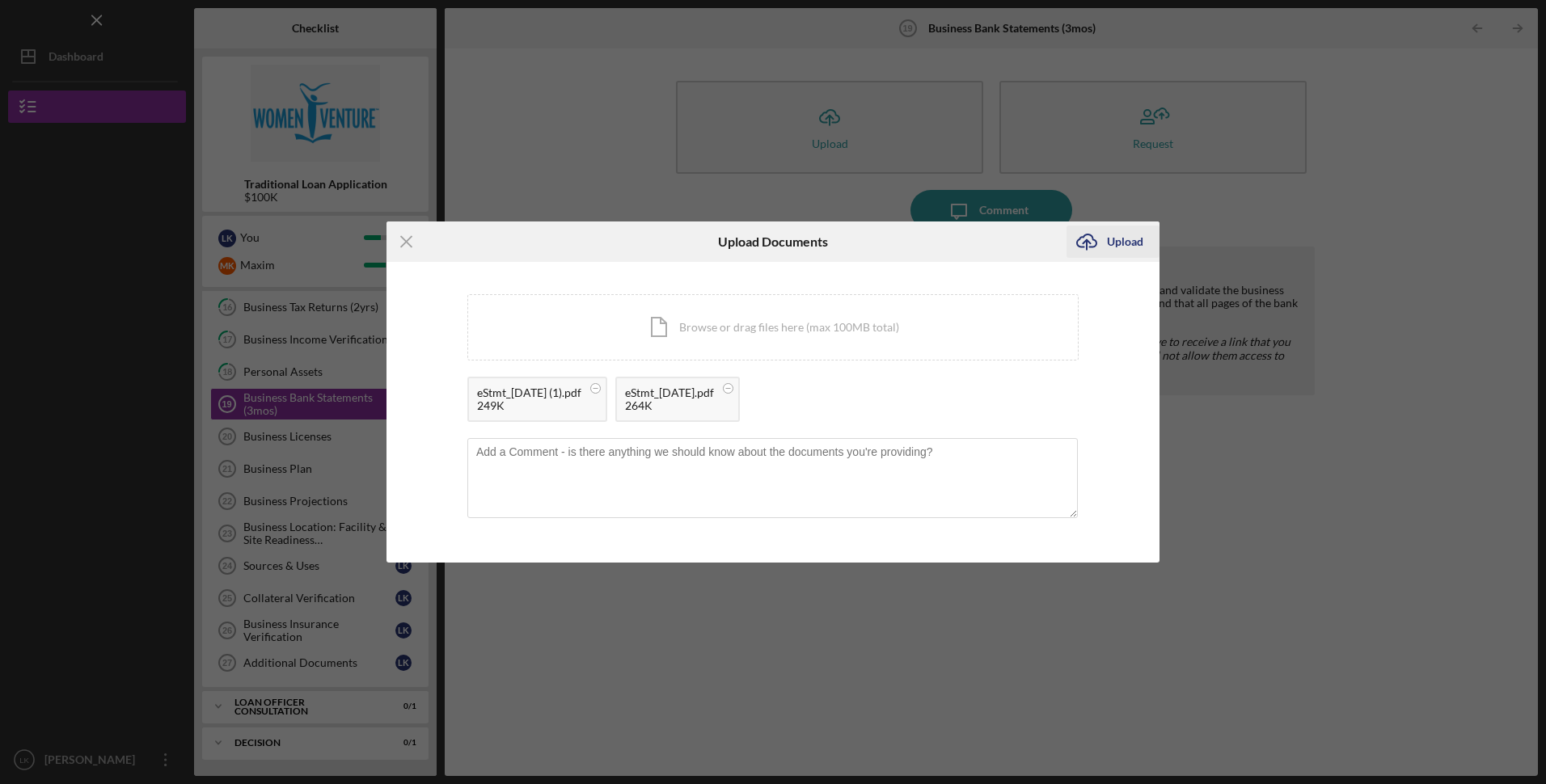
click at [1129, 248] on div "Upload" at bounding box center [1126, 242] width 37 height 33
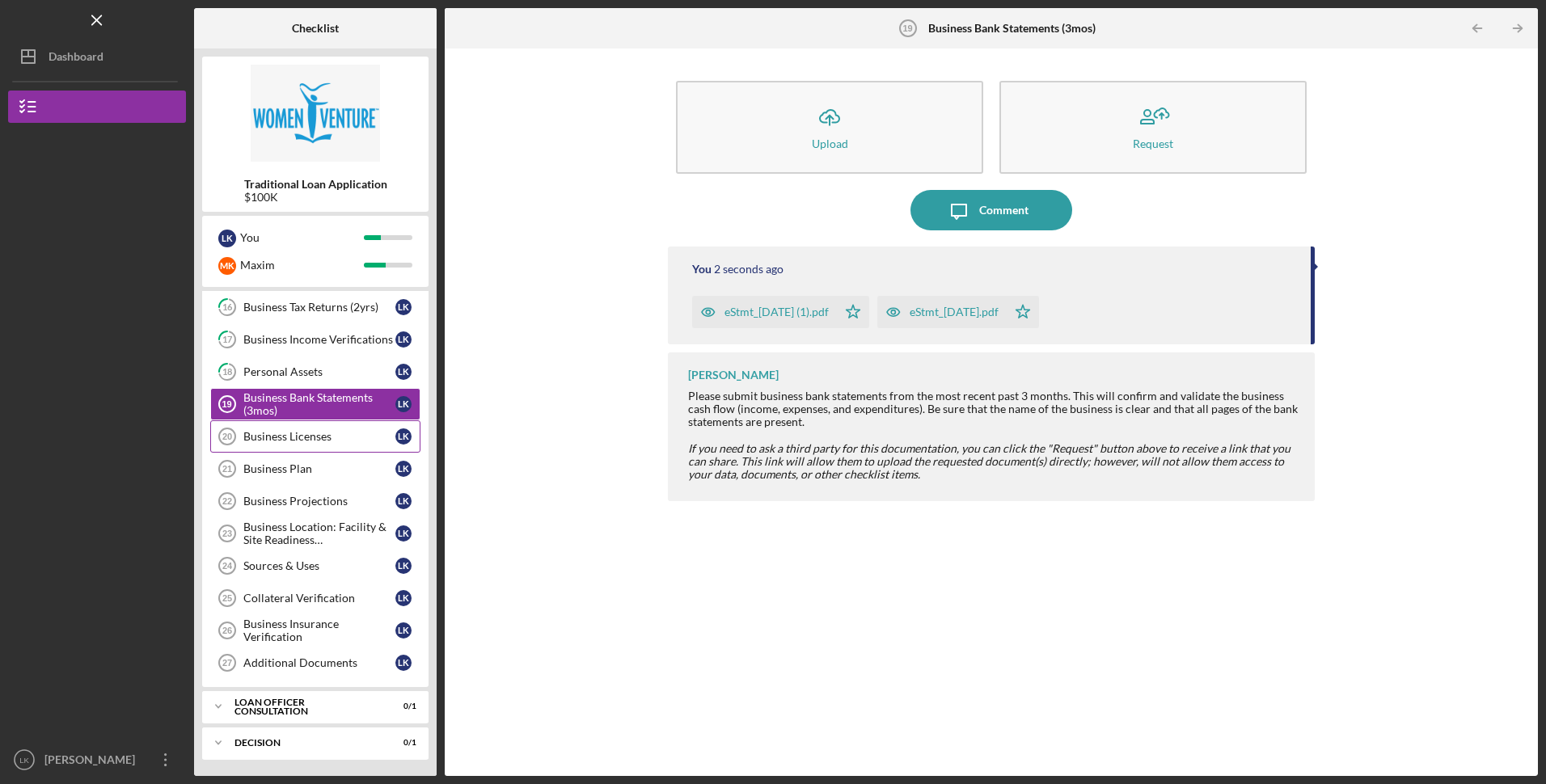
click at [322, 444] on link "Business Licenses 20 Business Licenses L K" at bounding box center [315, 437] width 210 height 33
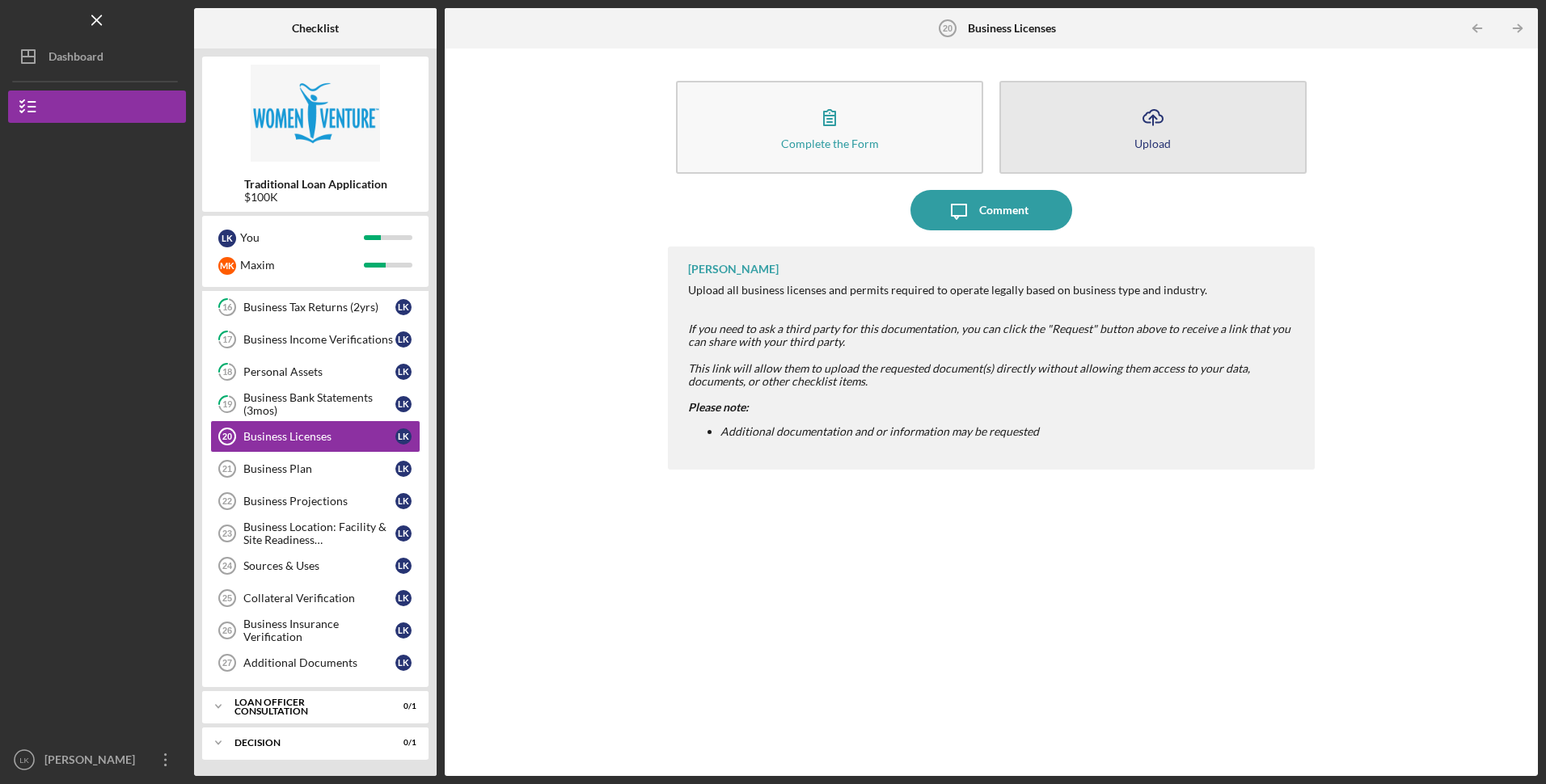
click at [1112, 138] on button "Icon/Upload Upload" at bounding box center [1153, 127] width 308 height 93
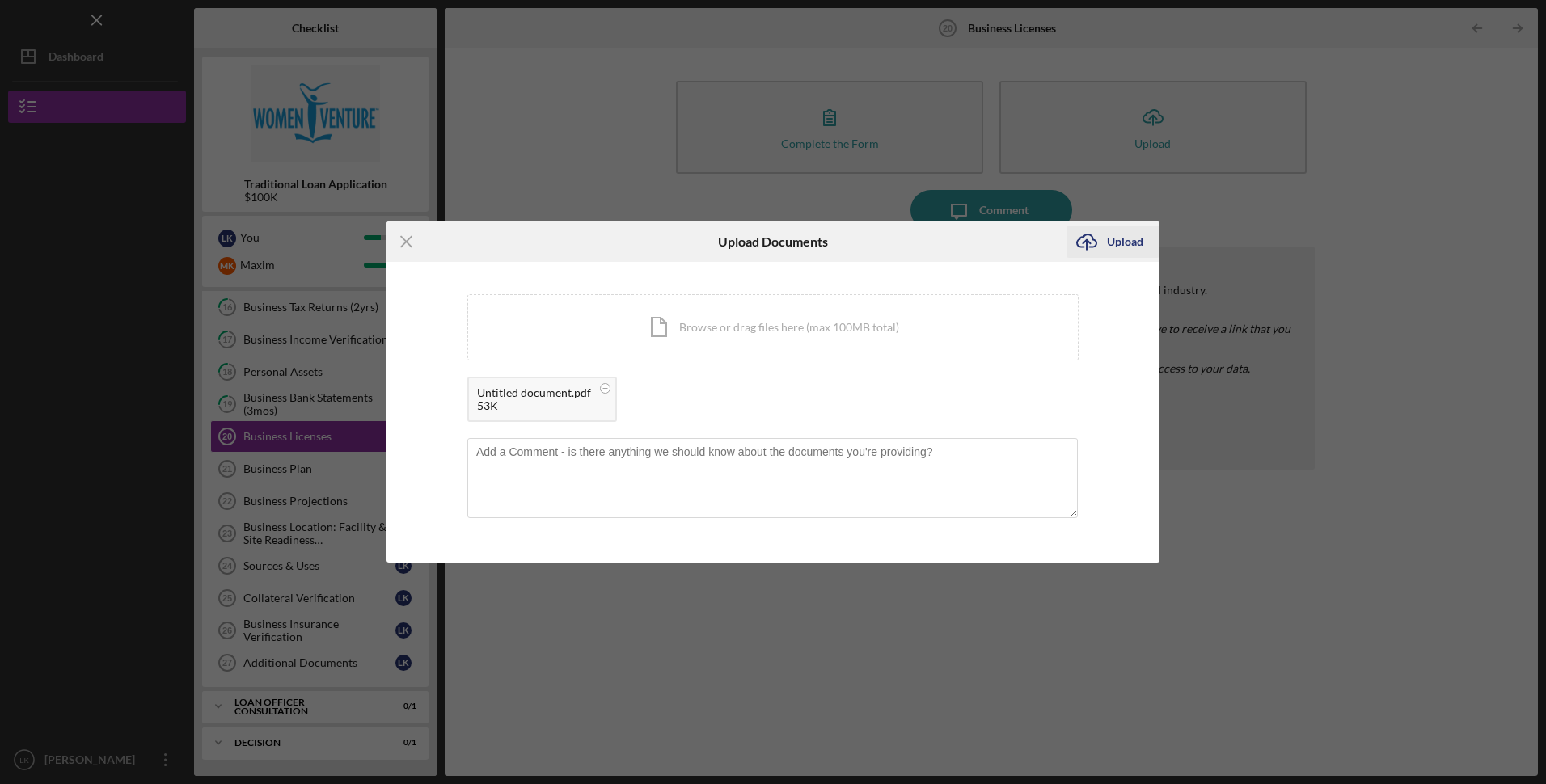
click at [1116, 251] on div "Upload" at bounding box center [1126, 242] width 37 height 33
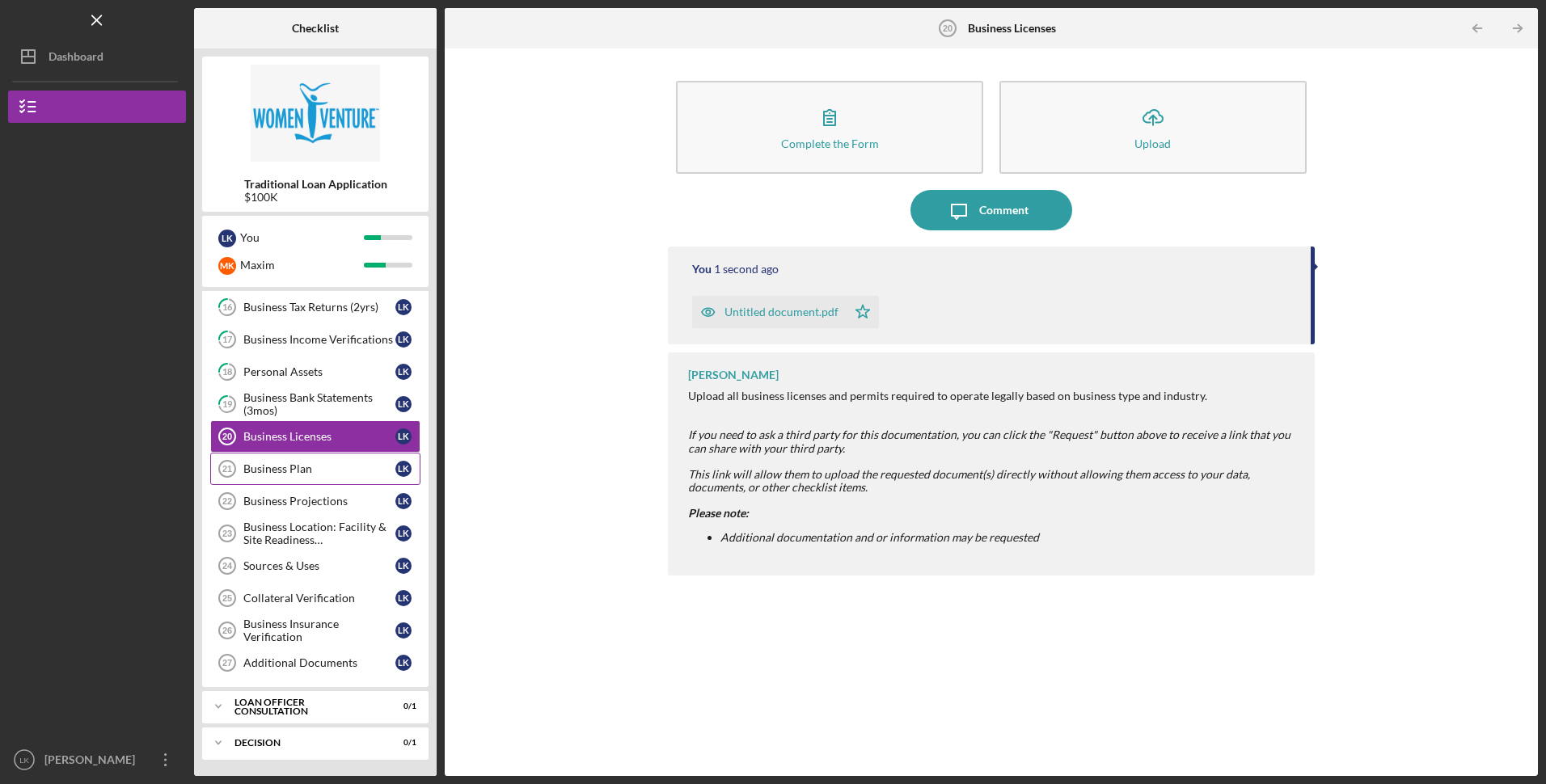
click at [308, 466] on div "Business Plan" at bounding box center [319, 469] width 152 height 13
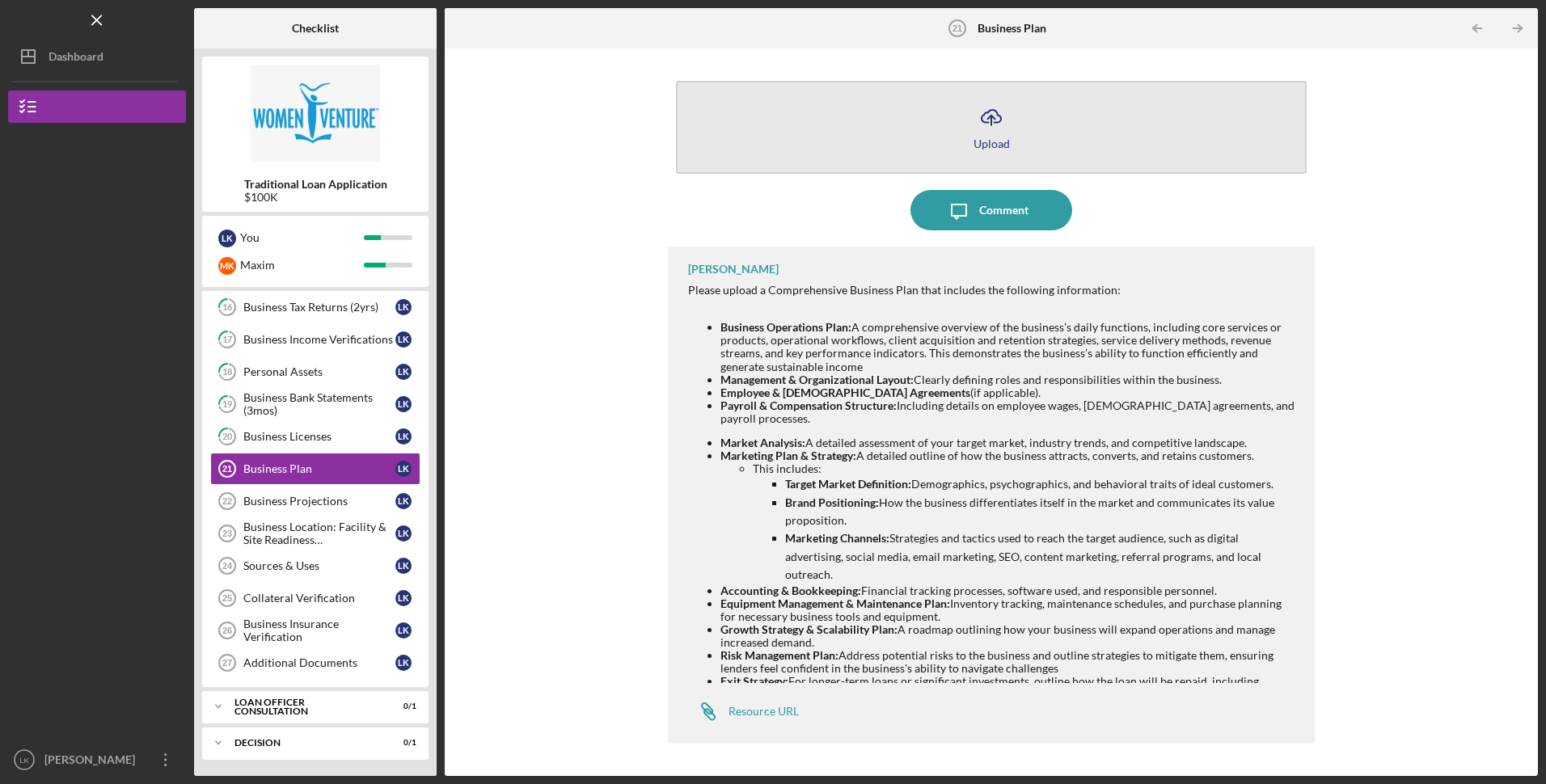
click at [963, 137] on button "Icon/Upload Upload" at bounding box center [990, 127] width 630 height 93
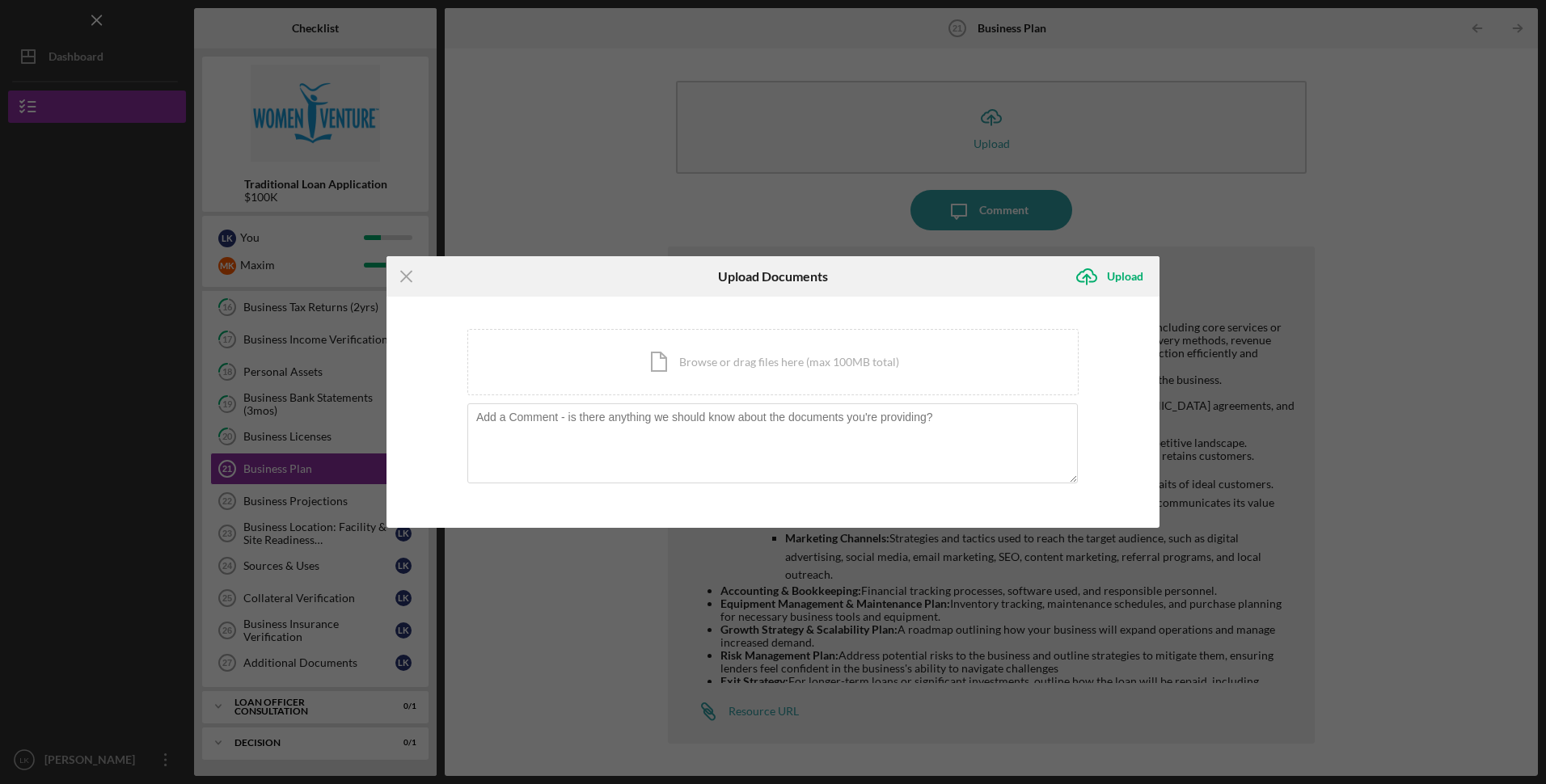
drag, startPoint x: 1105, startPoint y: 52, endPoint x: 1107, endPoint y: 26, distance: 26.1
click at [1105, 52] on div "Icon/Menu Close Upload Documents Icon/Upload Upload You're uploading documents …" at bounding box center [773, 392] width 1546 height 784
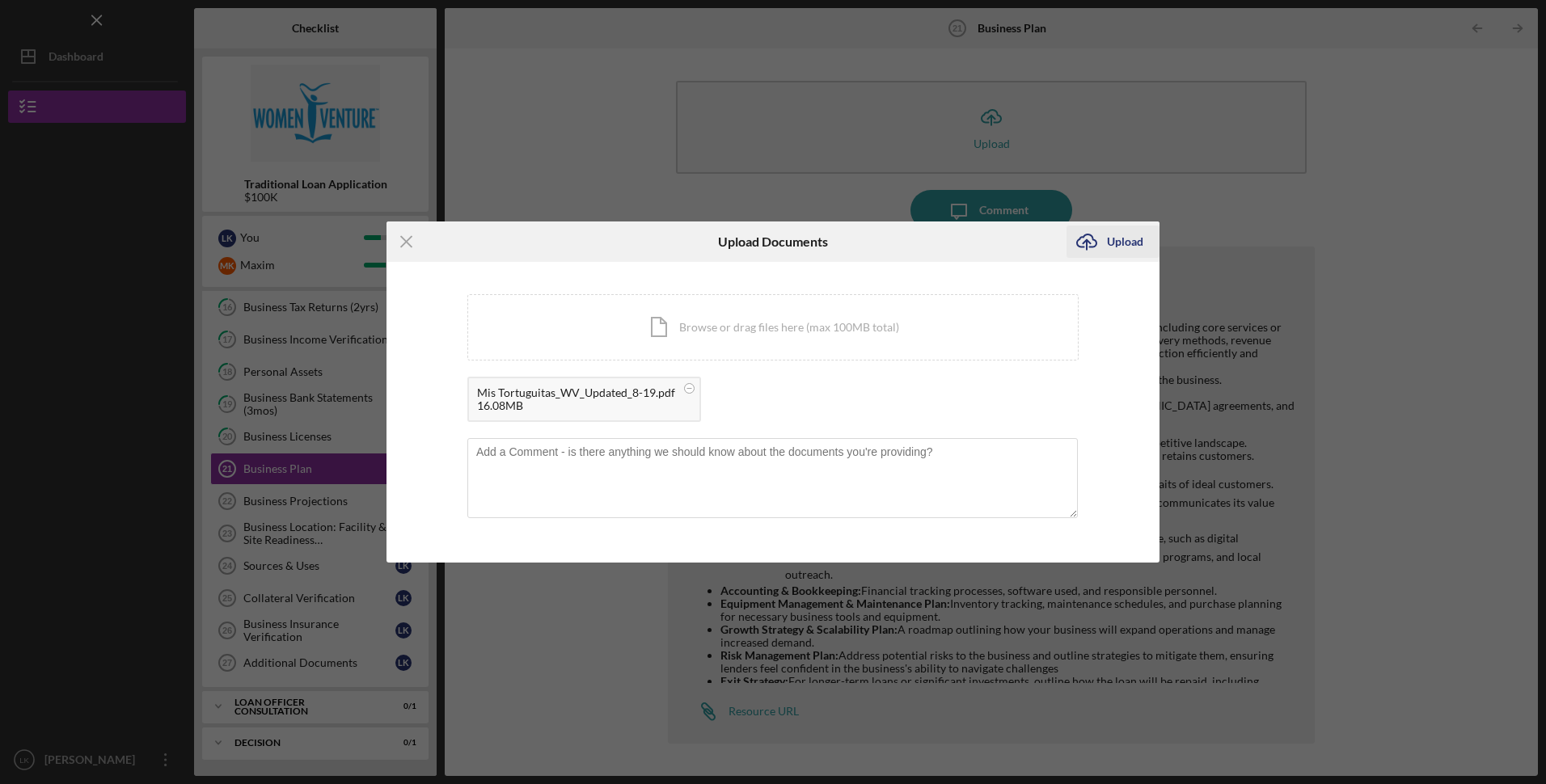
click at [1137, 237] on div "Upload" at bounding box center [1126, 242] width 37 height 33
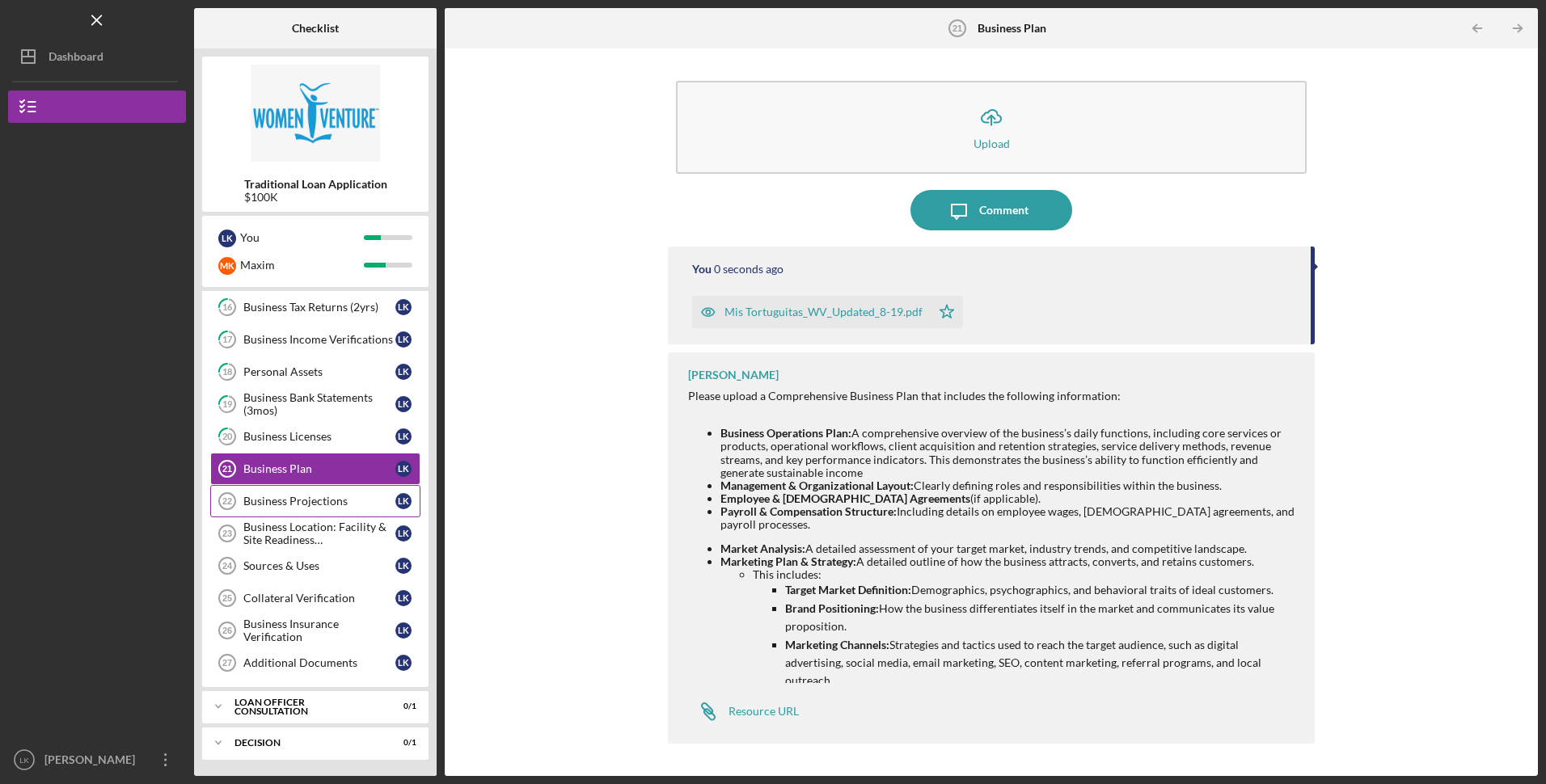
click at [316, 506] on div "Business Projections" at bounding box center [319, 500] width 152 height 13
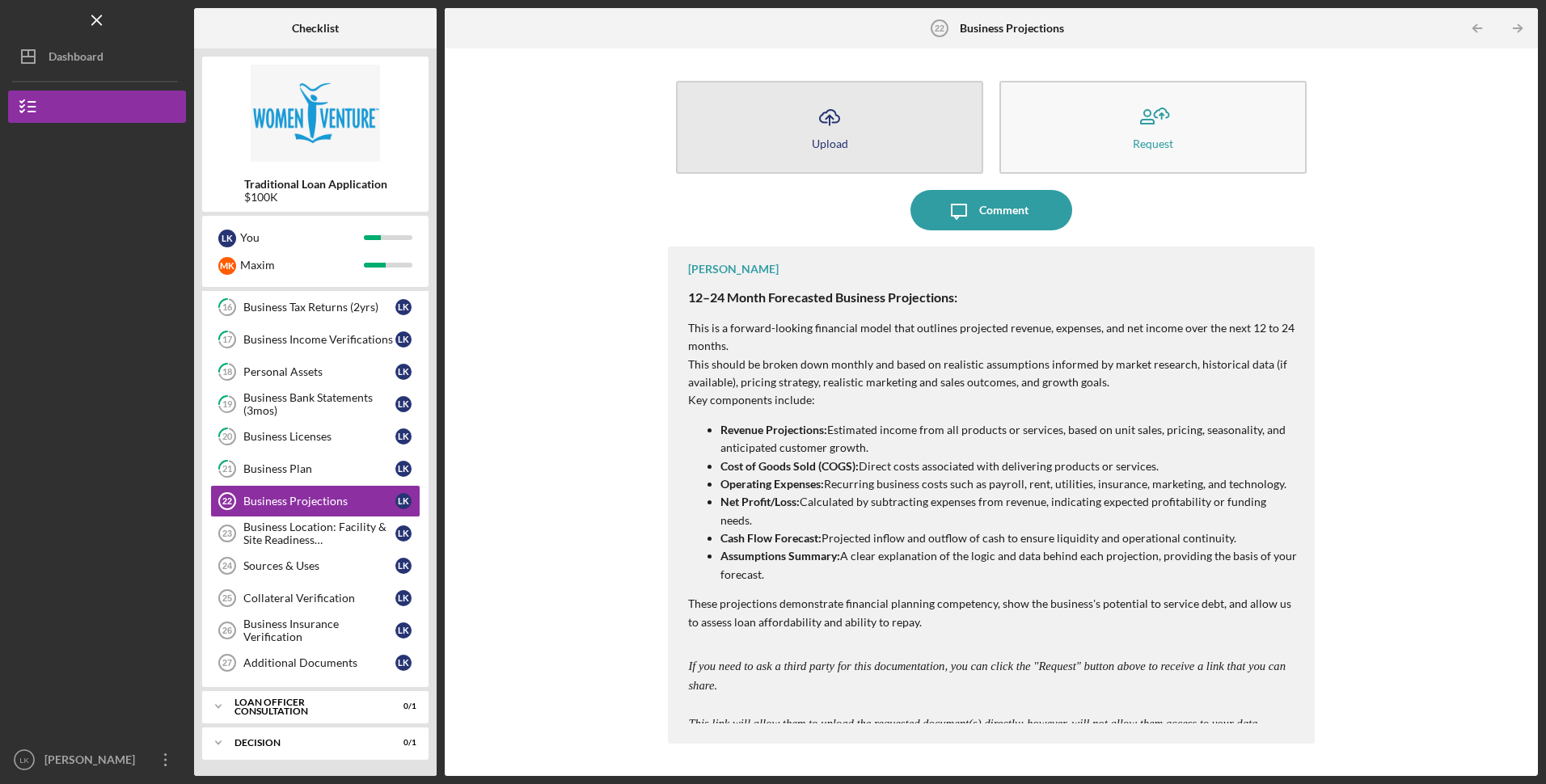
click at [860, 111] on button "Icon/Upload Upload" at bounding box center [829, 127] width 308 height 93
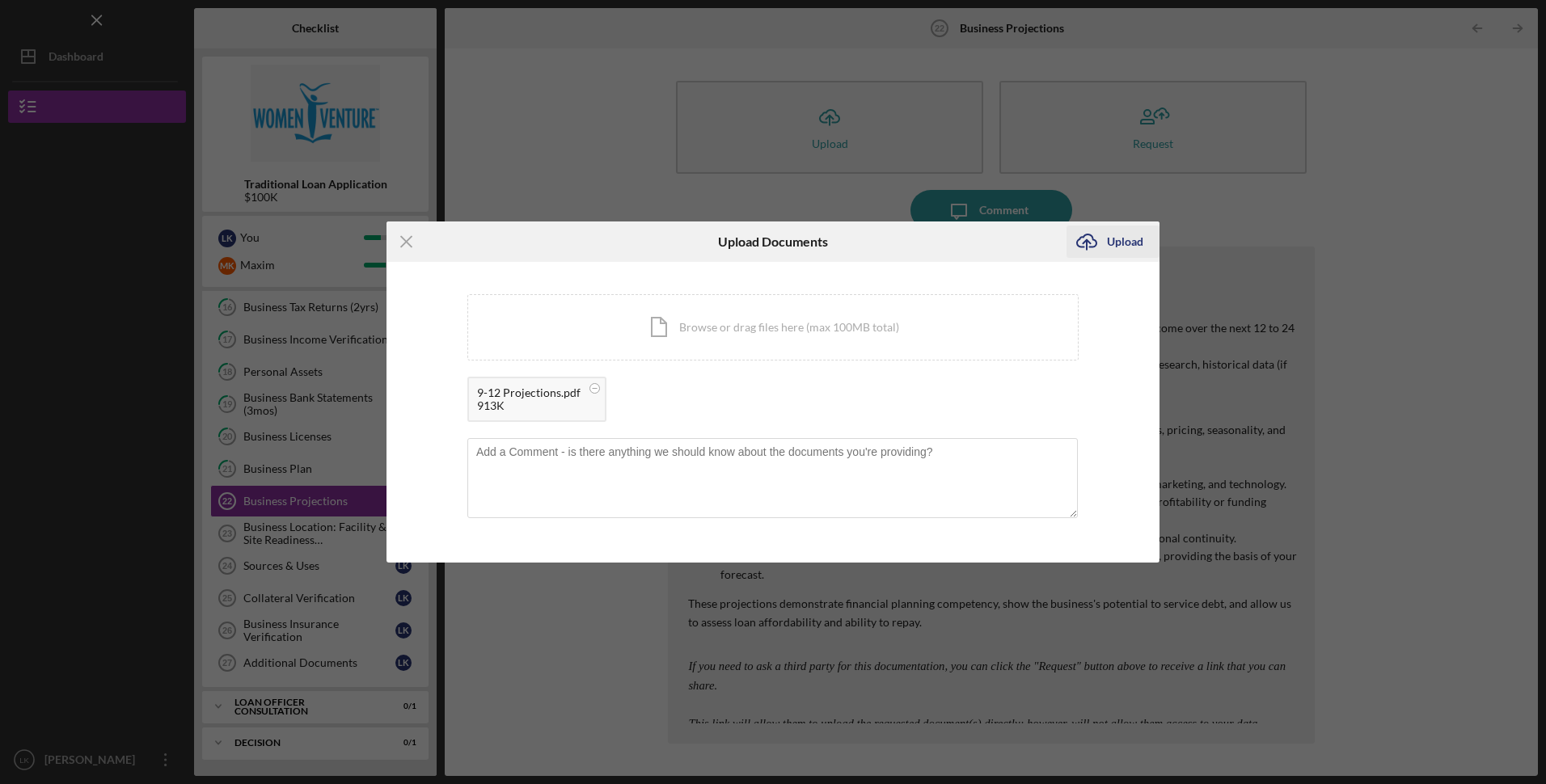
click at [1097, 230] on icon "Icon/Upload" at bounding box center [1087, 242] width 41 height 41
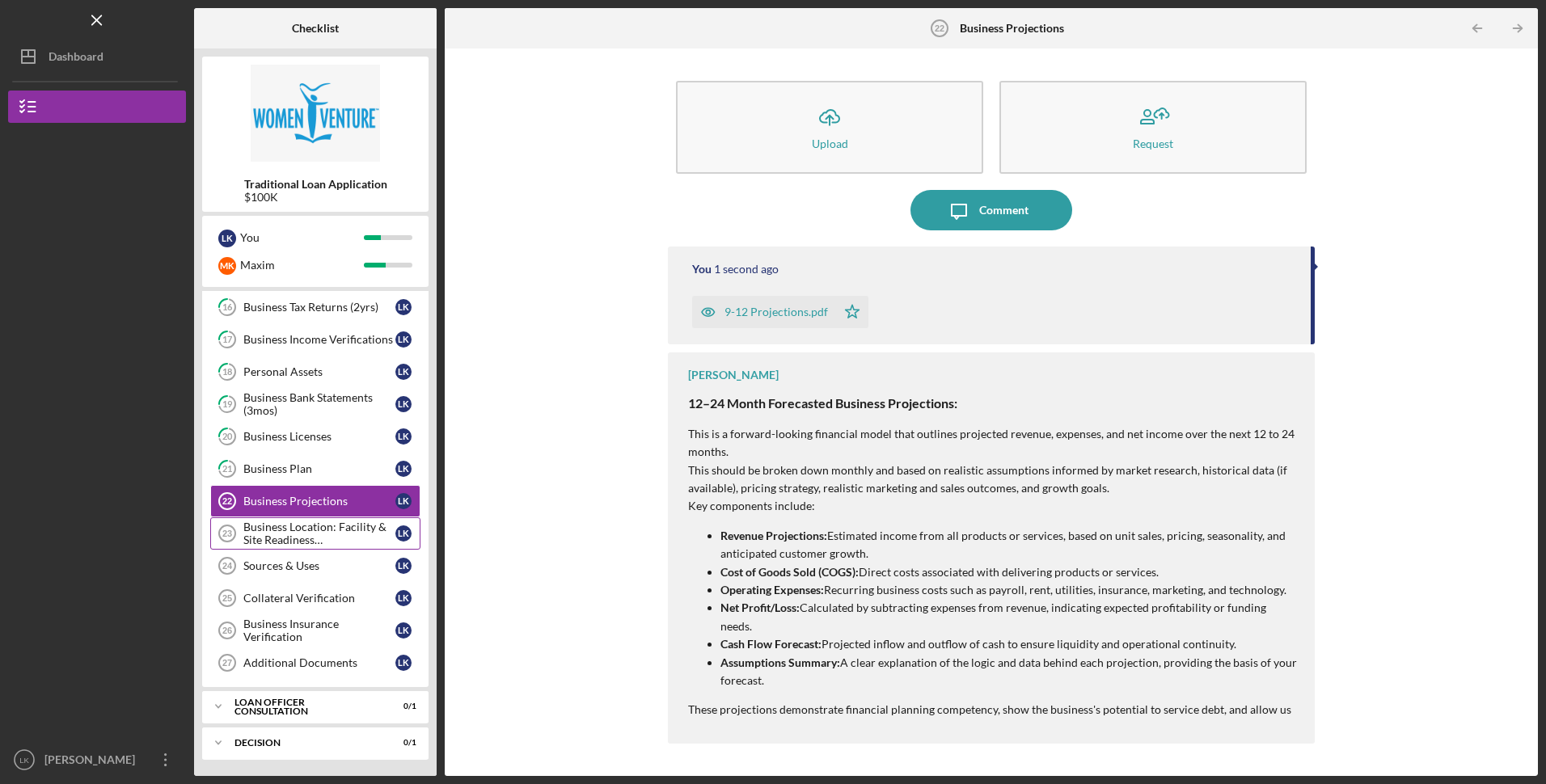
click at [323, 539] on div "Business Location: Facility & Site Readiness Documentation" at bounding box center [319, 533] width 152 height 26
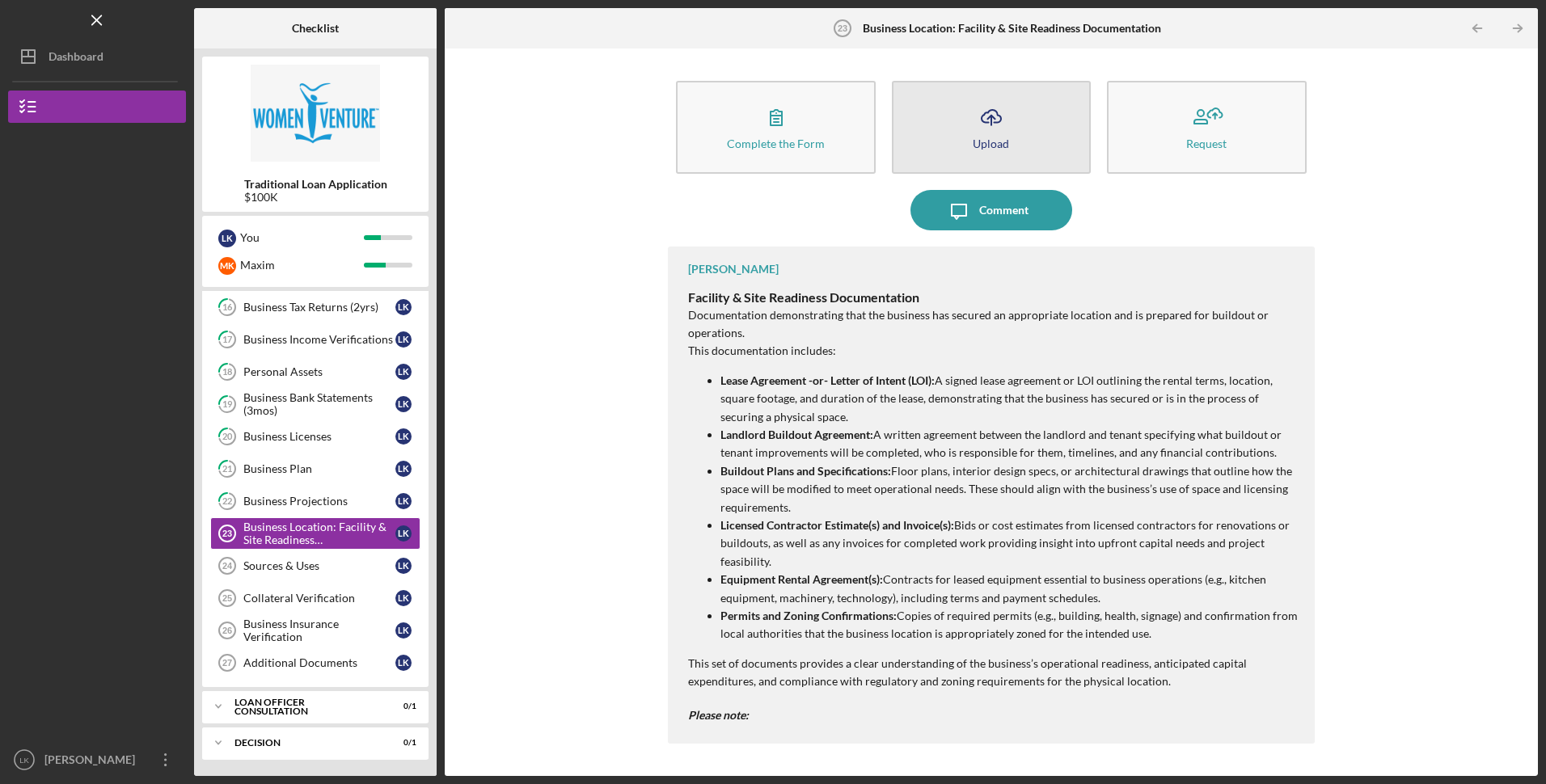
click at [988, 145] on div "Upload" at bounding box center [990, 144] width 37 height 13
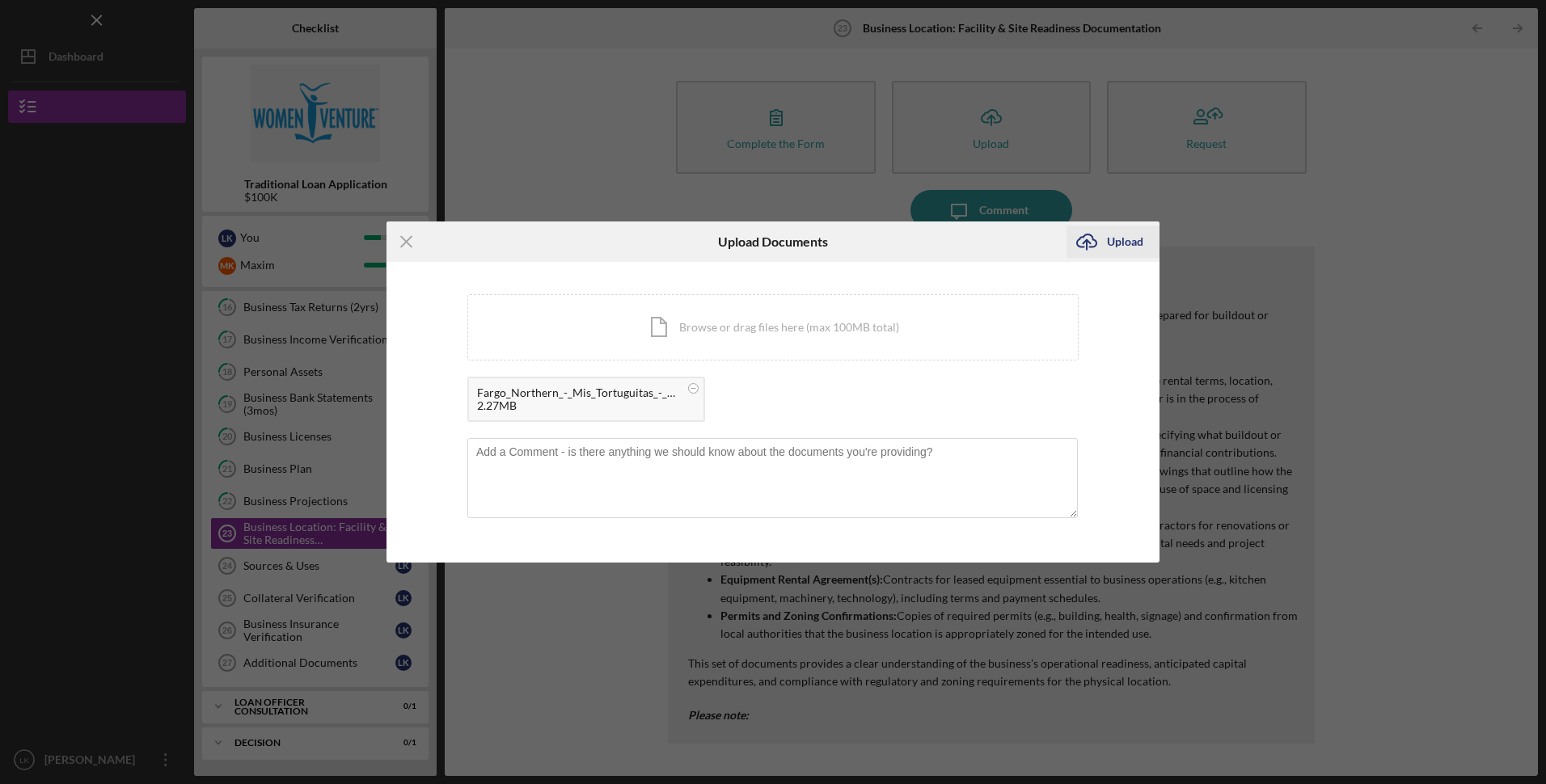
click at [1123, 228] on div "Upload" at bounding box center [1126, 242] width 37 height 33
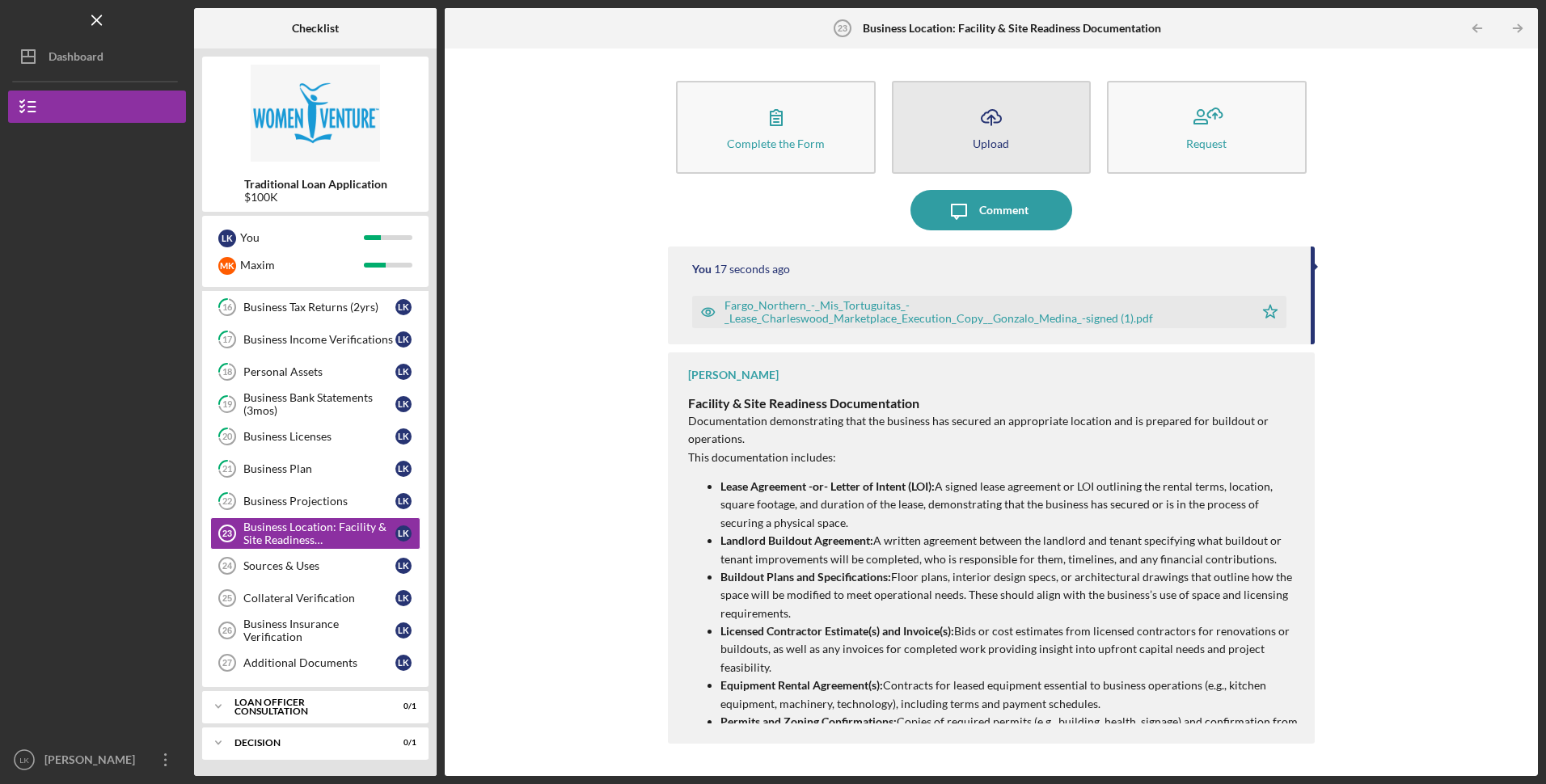
click at [982, 147] on div "Upload" at bounding box center [990, 144] width 37 height 13
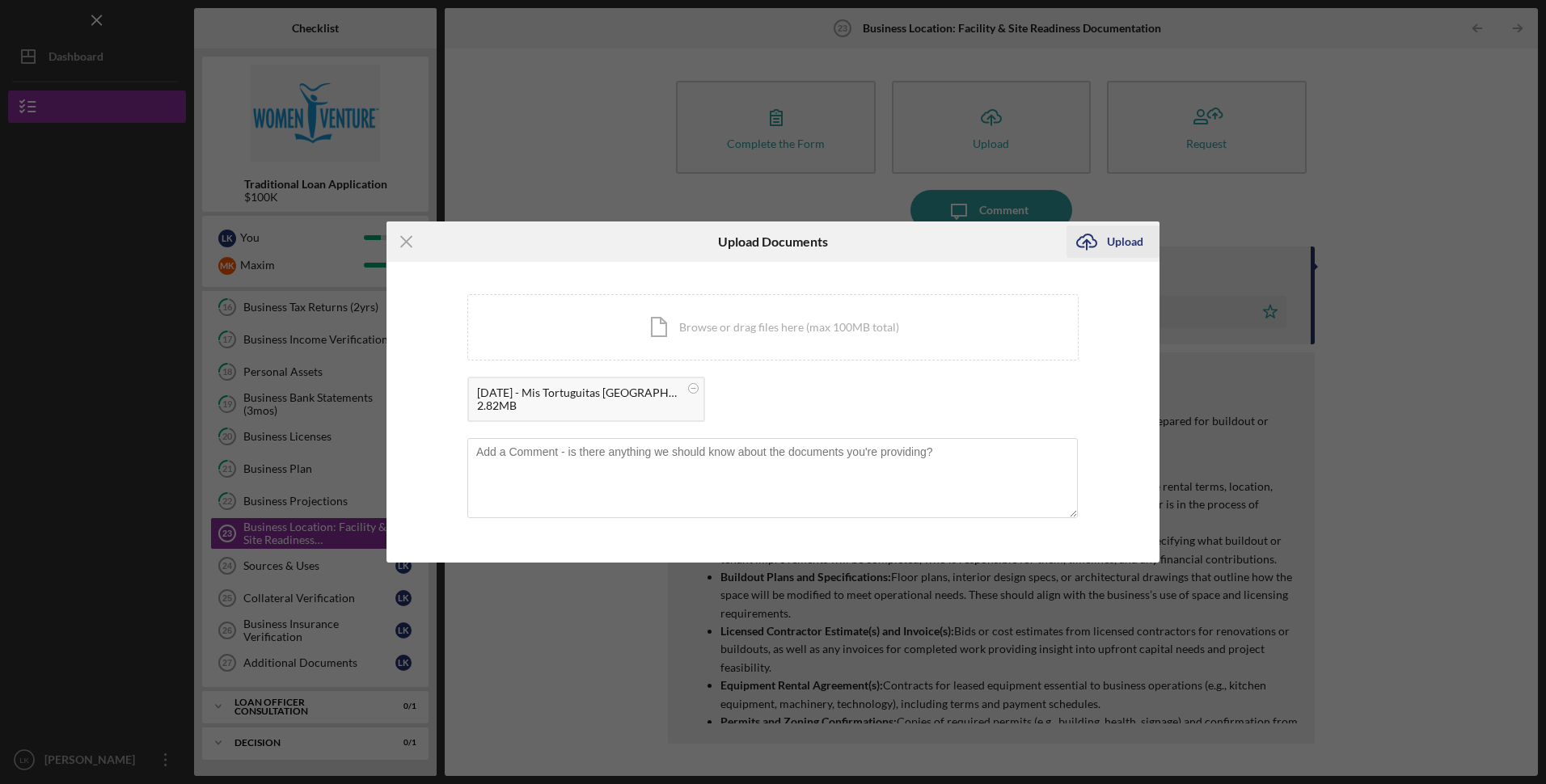
click at [1112, 241] on div "Upload" at bounding box center [1126, 242] width 37 height 33
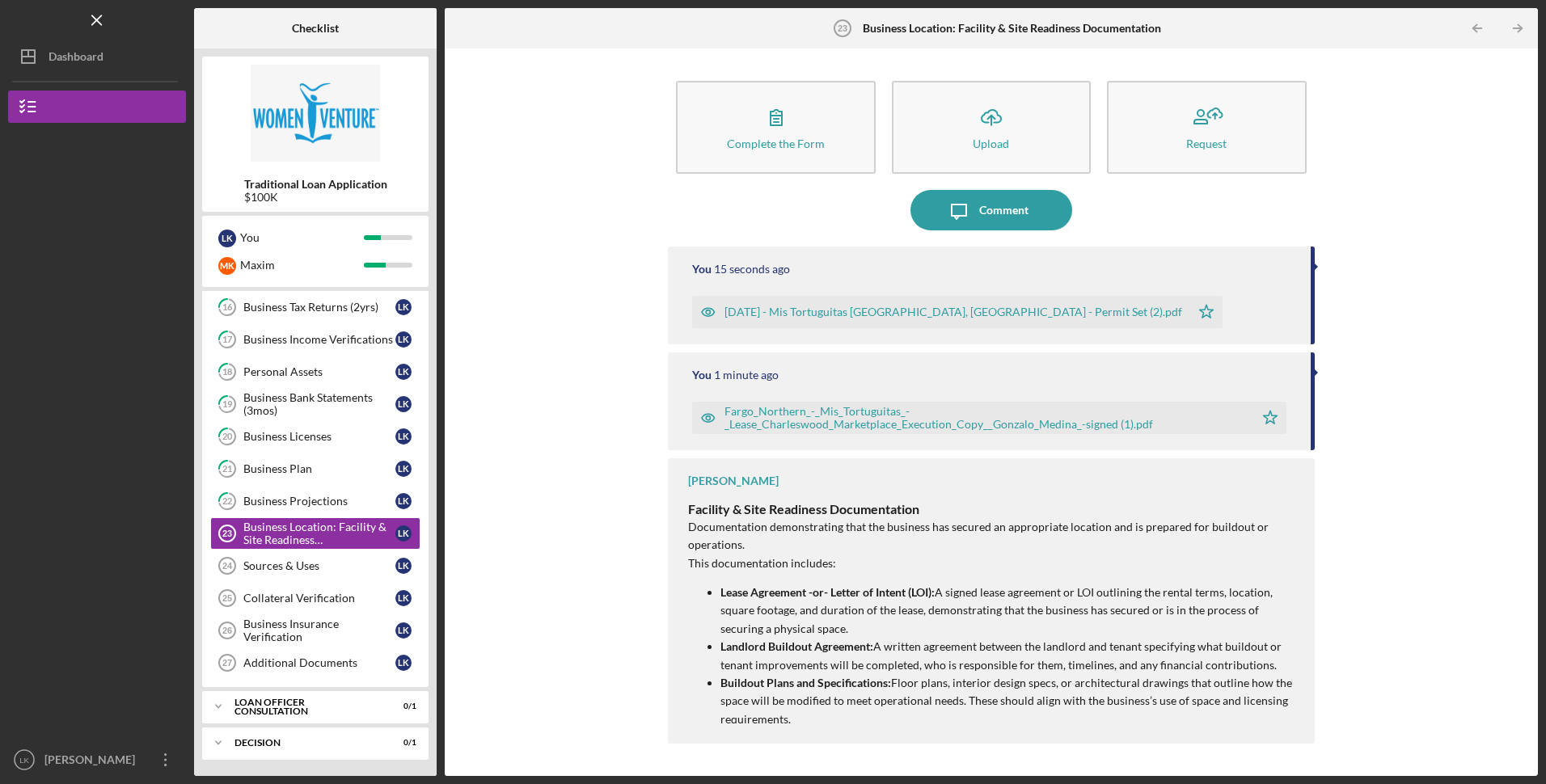
click at [1447, 352] on div "Complete the Form Form Icon/Upload Upload Request Icon/Message Comment You 15 s…" at bounding box center [990, 413] width 1077 height 712
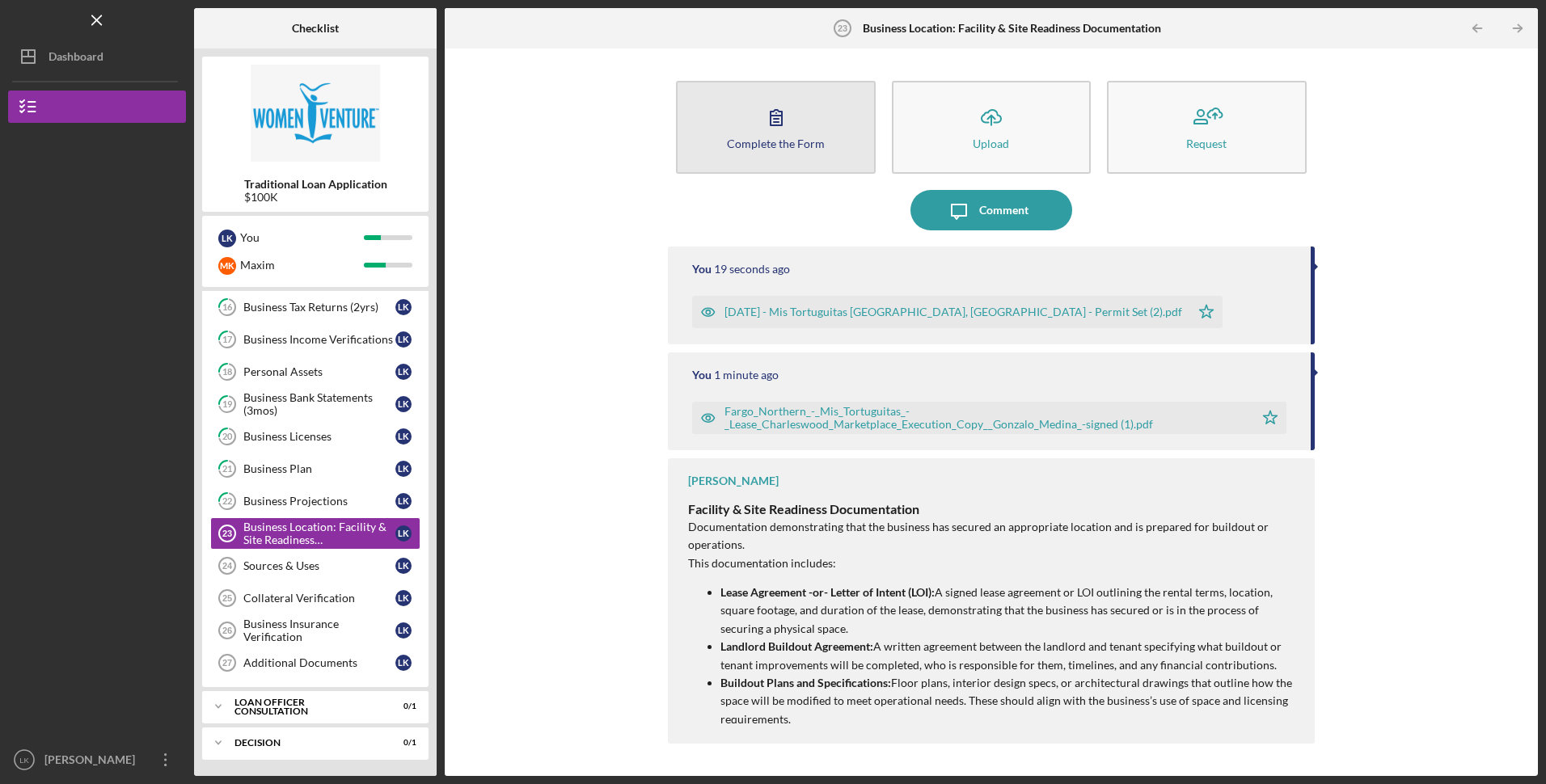
click at [815, 125] on button "Complete the Form Form" at bounding box center [775, 127] width 199 height 93
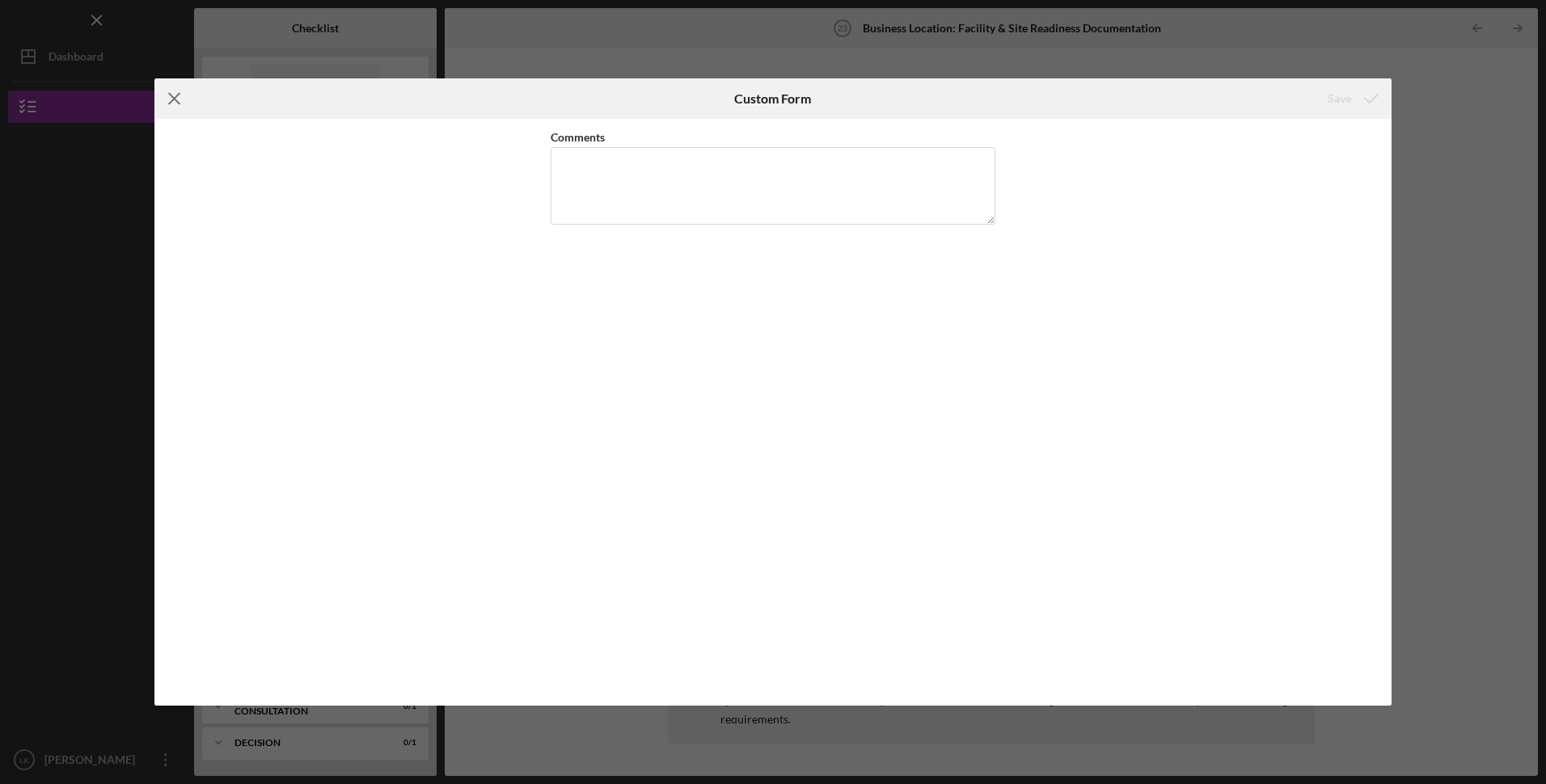
click at [174, 97] on line at bounding box center [174, 98] width 11 height 11
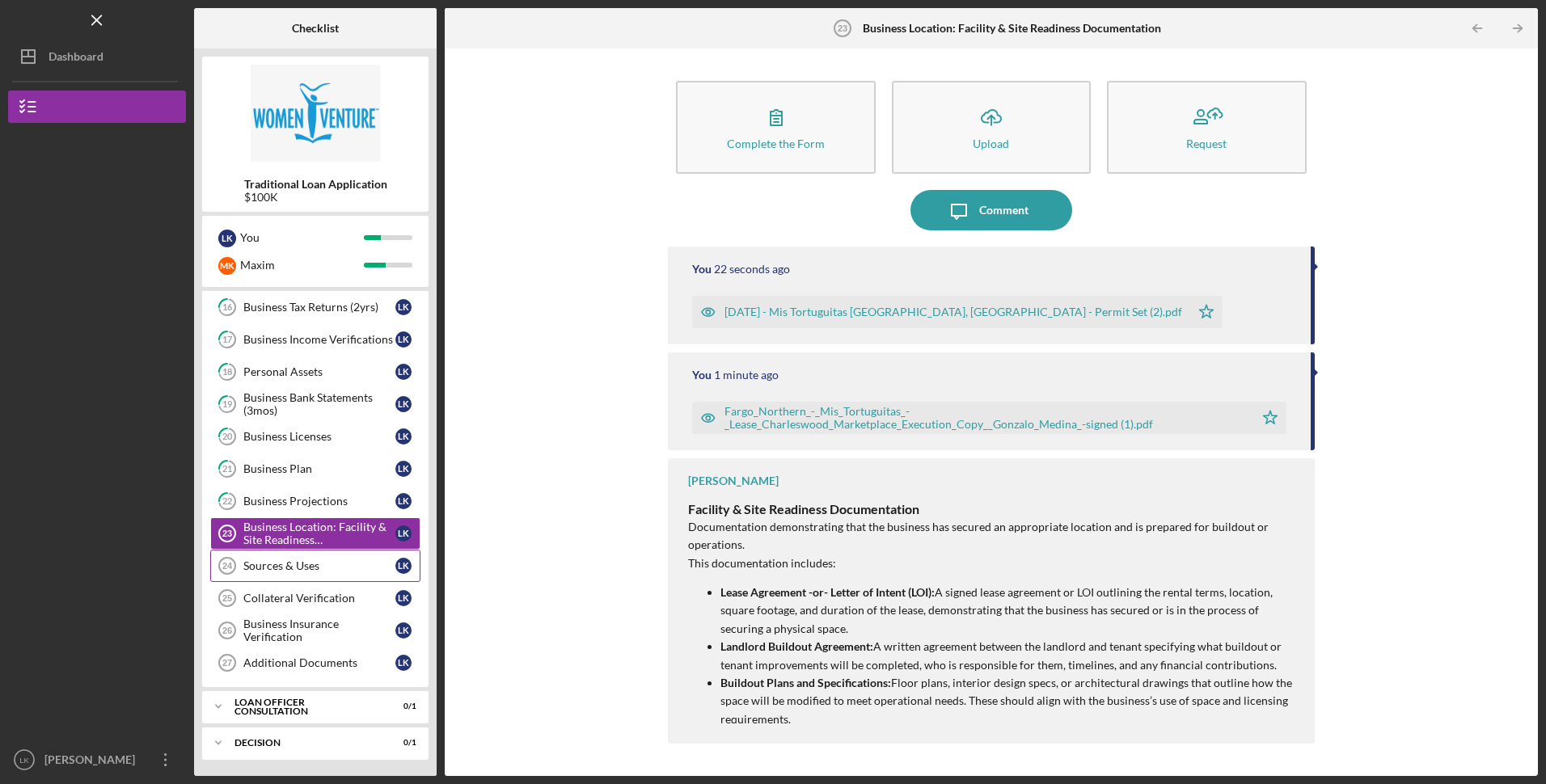
click at [308, 562] on div "Sources & Uses" at bounding box center [319, 565] width 152 height 13
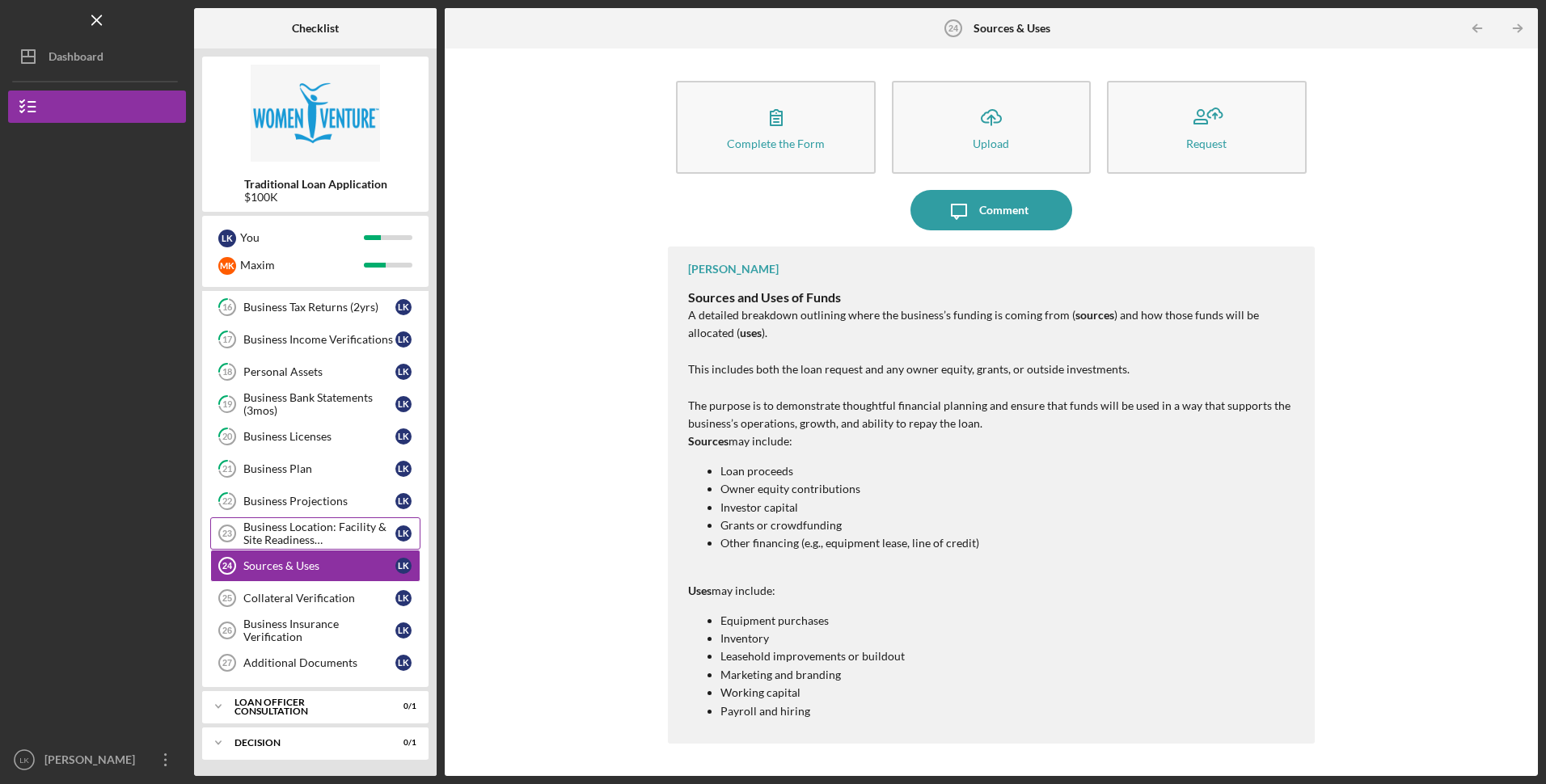
click at [289, 536] on div "Business Location: Facility & Site Readiness Documentation" at bounding box center [319, 533] width 152 height 26
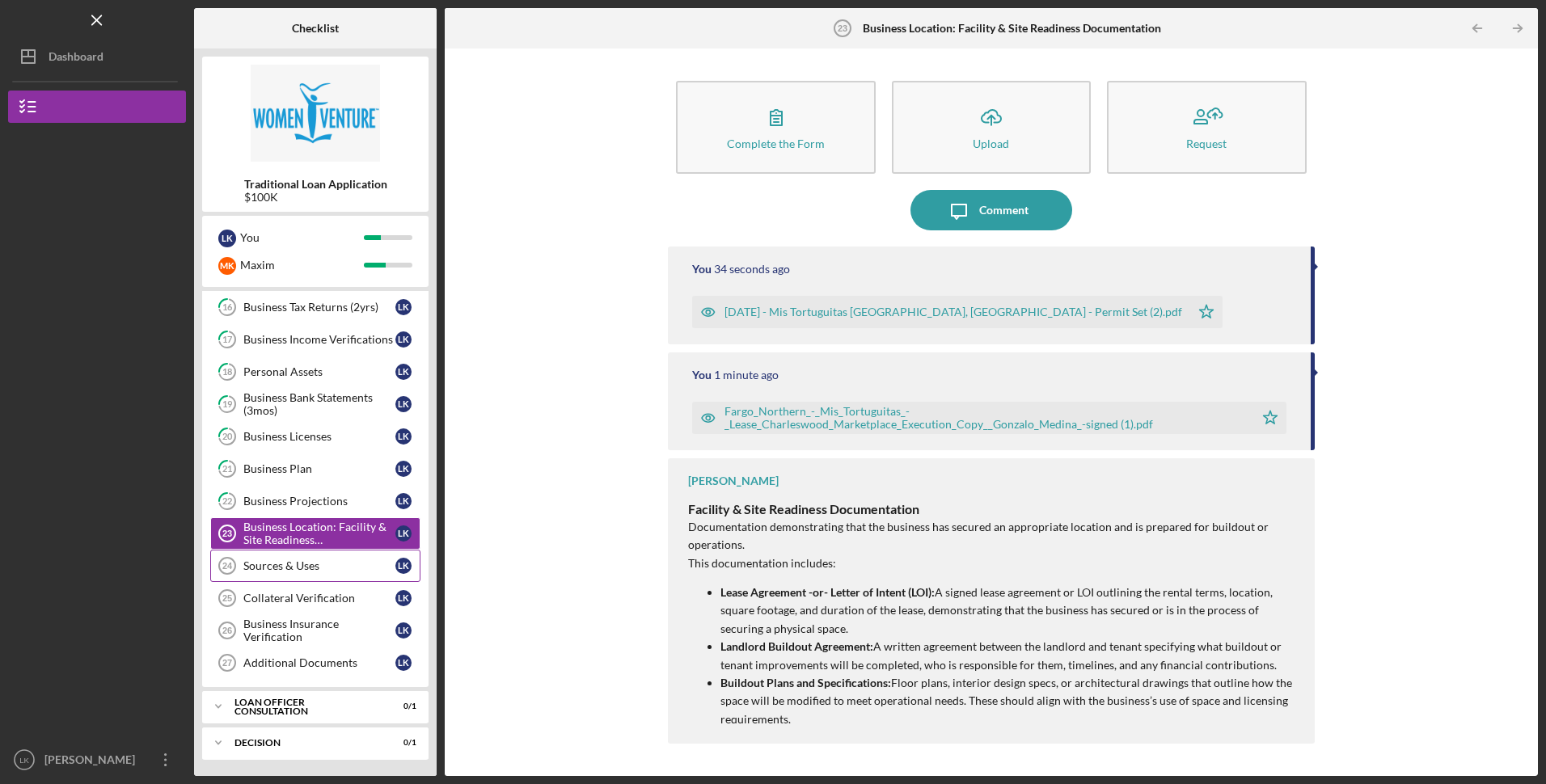
click at [331, 567] on div "Sources & Uses" at bounding box center [319, 565] width 152 height 13
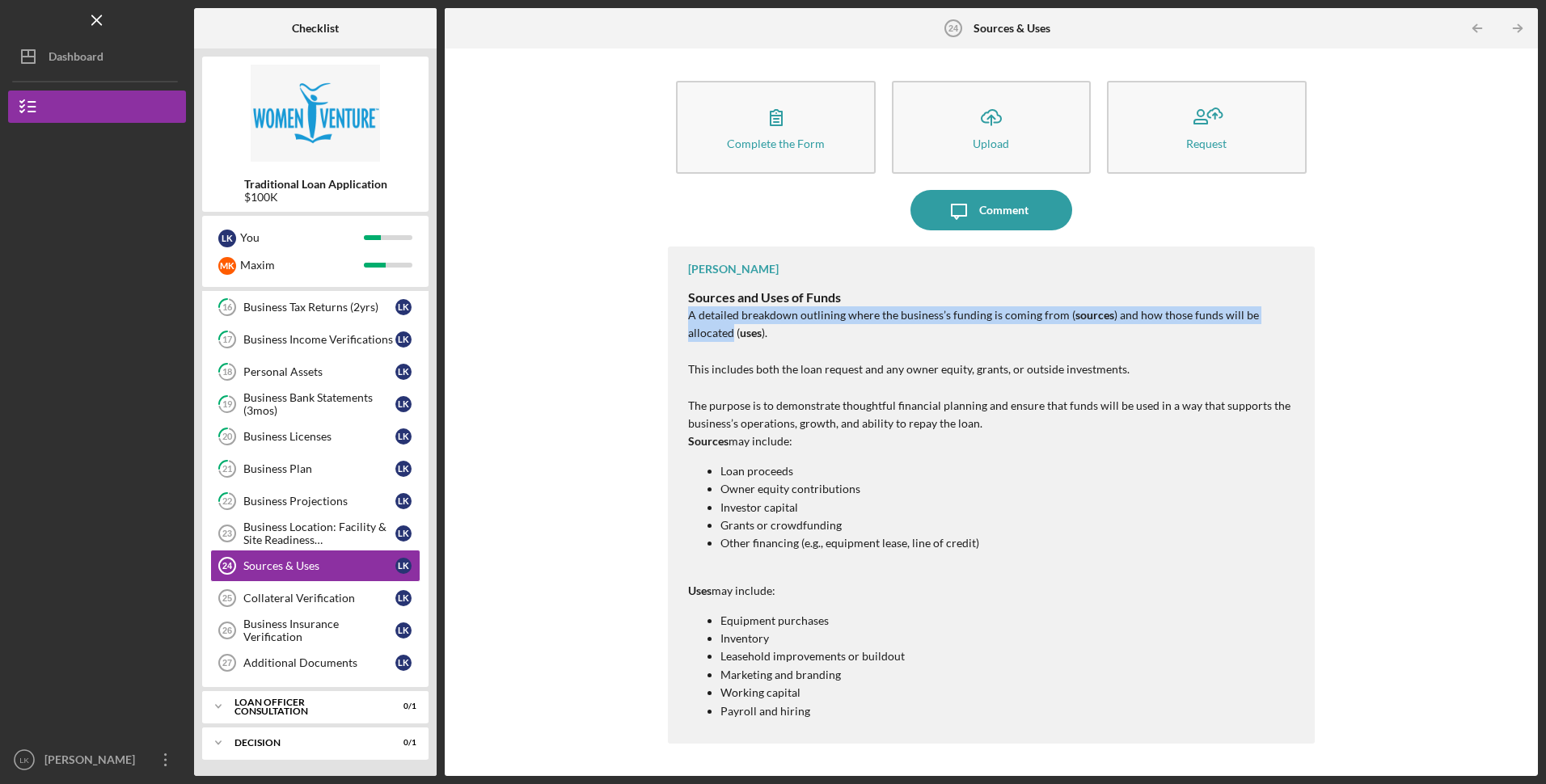
drag, startPoint x: 688, startPoint y: 313, endPoint x: 1297, endPoint y: 324, distance: 609.1
click at [1297, 324] on div "[PERSON_NAME] Sources and Uses of Funds A detailed breakdown outlining where th…" at bounding box center [990, 496] width 646 height 498
copy p "A detailed breakdown outlining where the business’s funding is coming from ( so…"
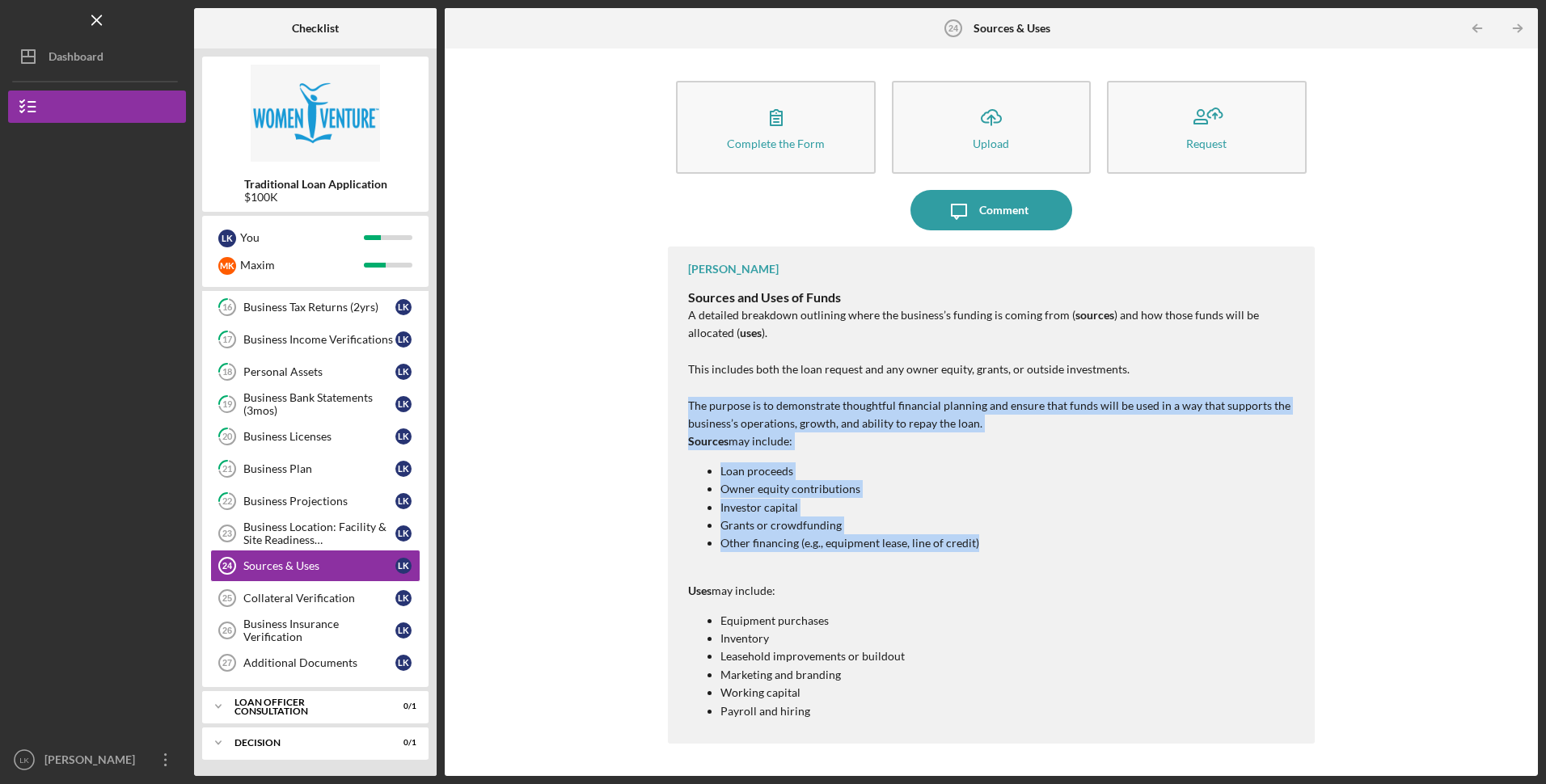
drag, startPoint x: 690, startPoint y: 408, endPoint x: 978, endPoint y: 542, distance: 317.6
click at [978, 542] on div "Sources and Uses of Funds A detailed breakdown outlining where the business’s f…" at bounding box center [992, 553] width 610 height 538
copy div "The purpose is to demonstrate thoughtful financial planning and ensure that fun…"
click at [882, 460] on div "Sources and Uses of Funds A detailed breakdown outlining where the business’s f…" at bounding box center [992, 553] width 610 height 538
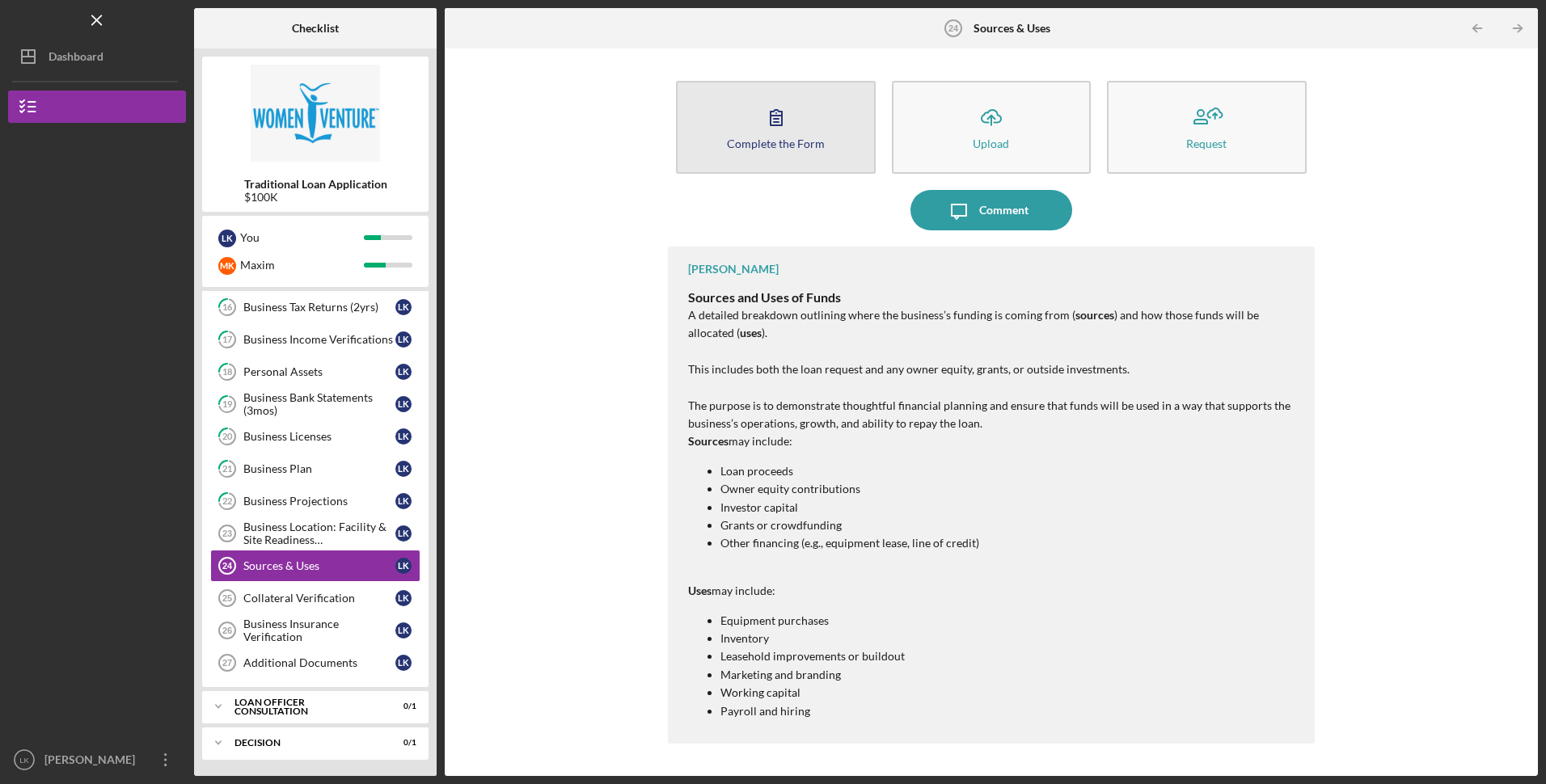
click at [740, 138] on div "Complete the Form" at bounding box center [775, 144] width 97 height 13
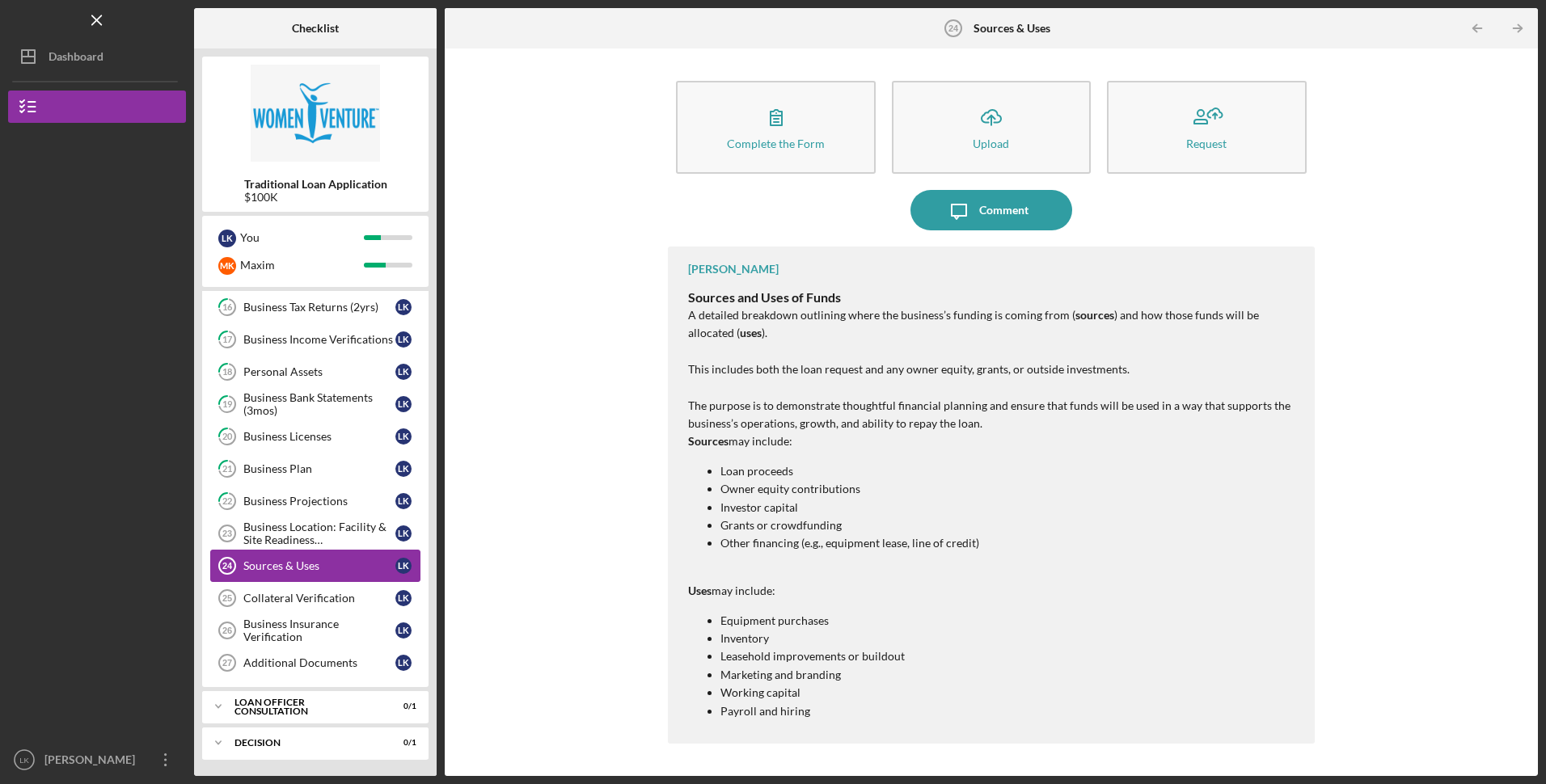
click at [288, 564] on div "Sources & Uses" at bounding box center [319, 565] width 152 height 13
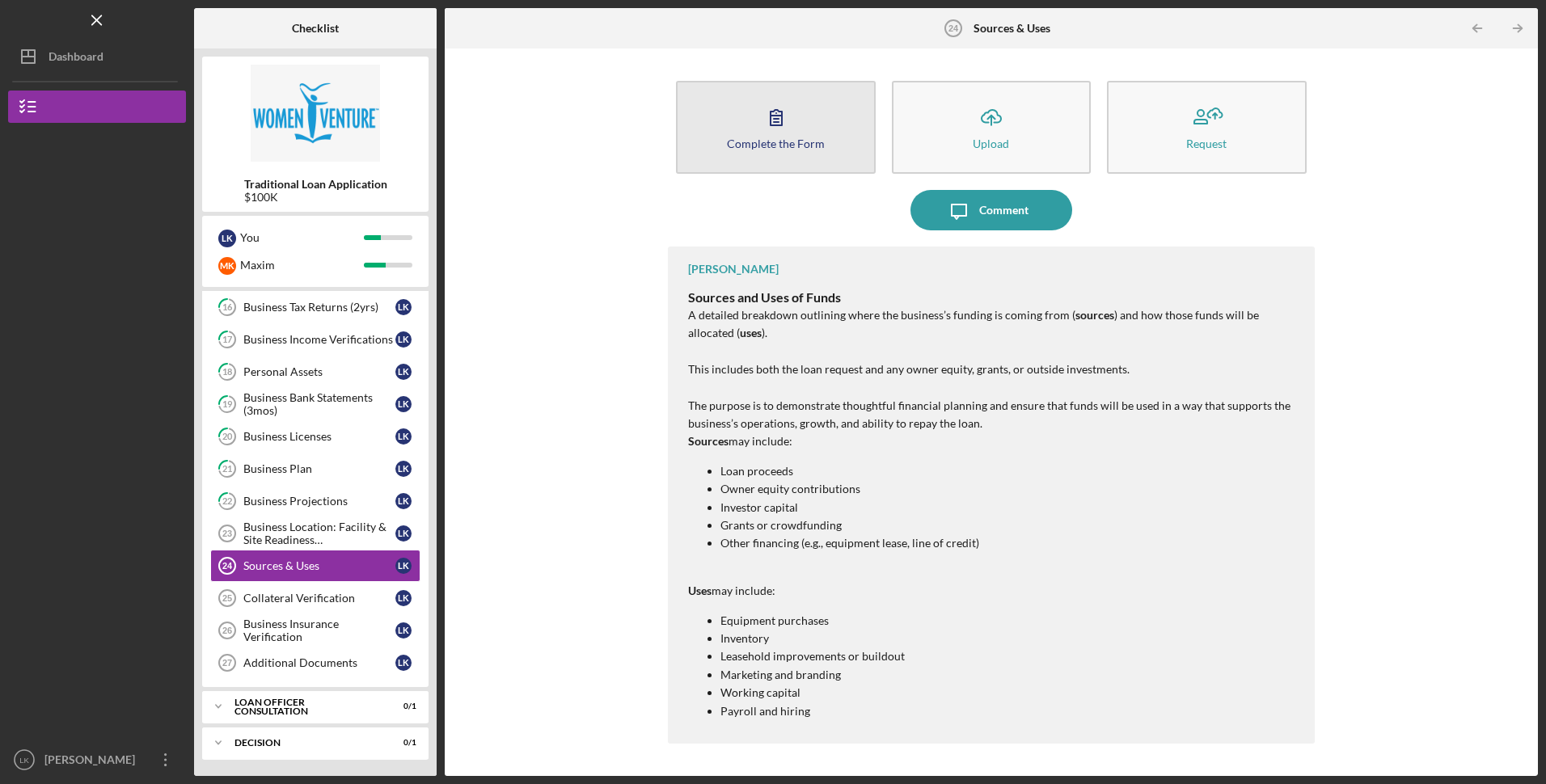
click at [775, 133] on icon "button" at bounding box center [776, 118] width 41 height 41
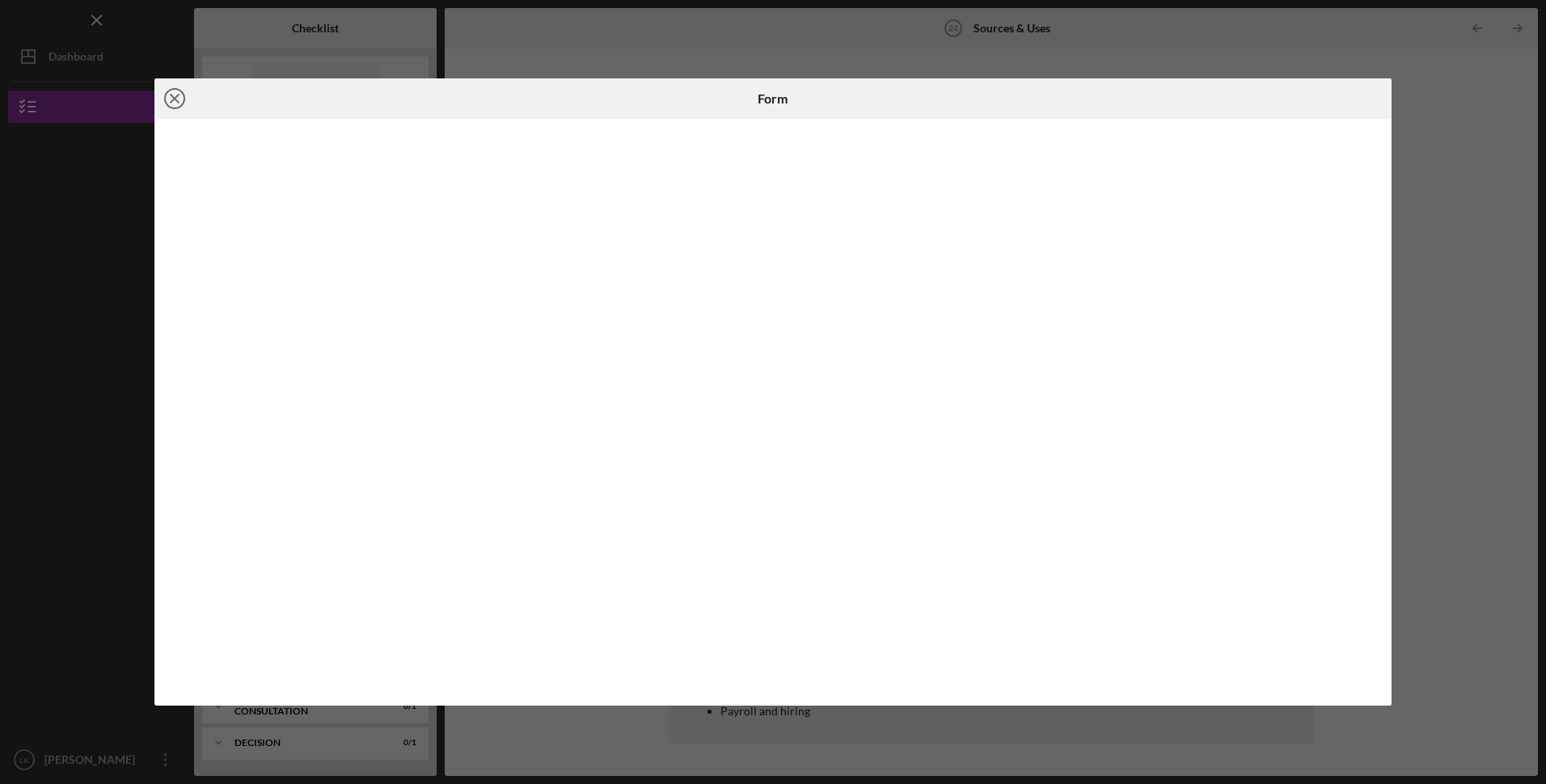
click at [168, 98] on icon "Icon/Close" at bounding box center [175, 98] width 41 height 41
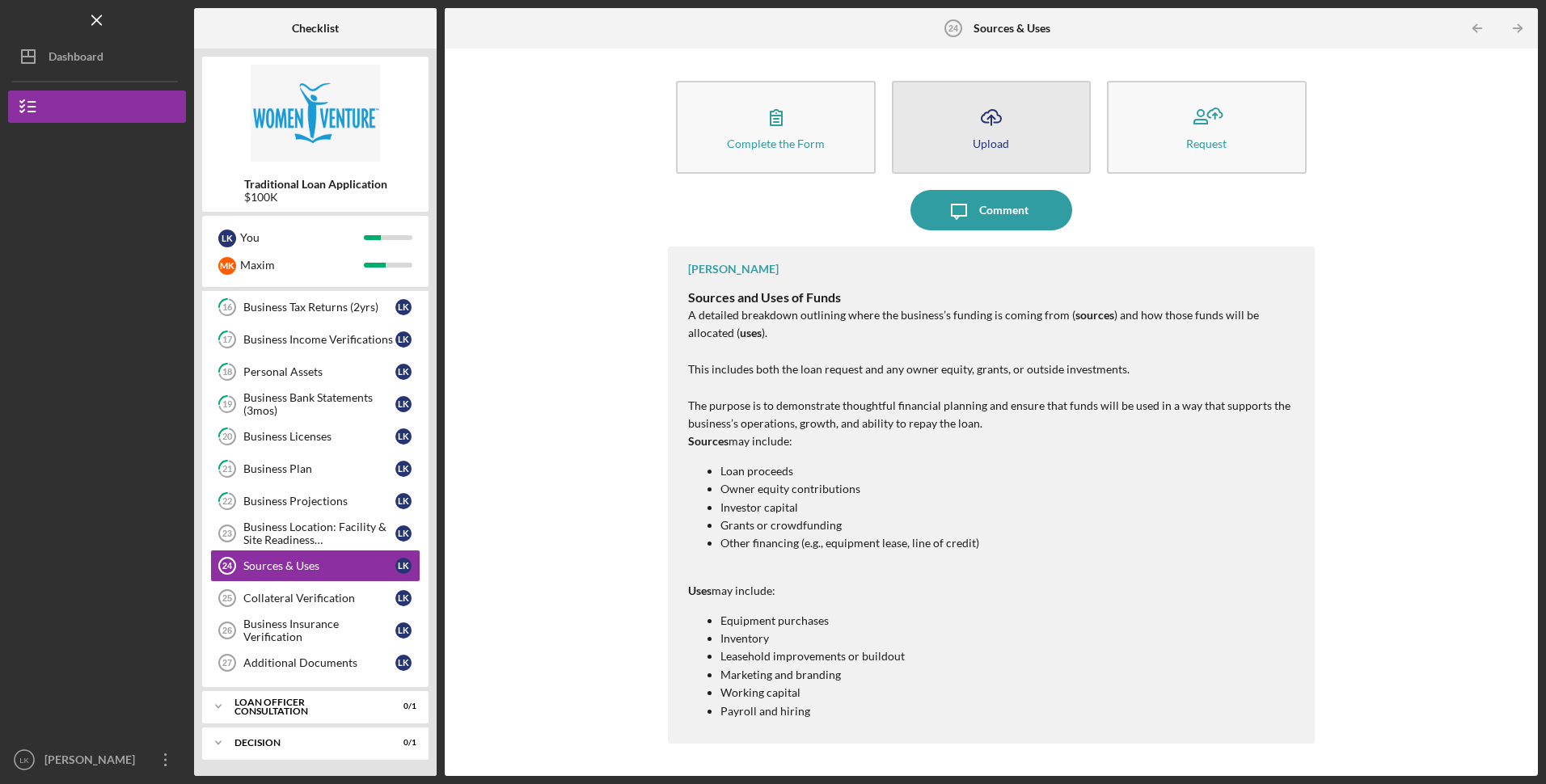
click at [959, 144] on button "Icon/Upload Upload" at bounding box center [991, 127] width 199 height 93
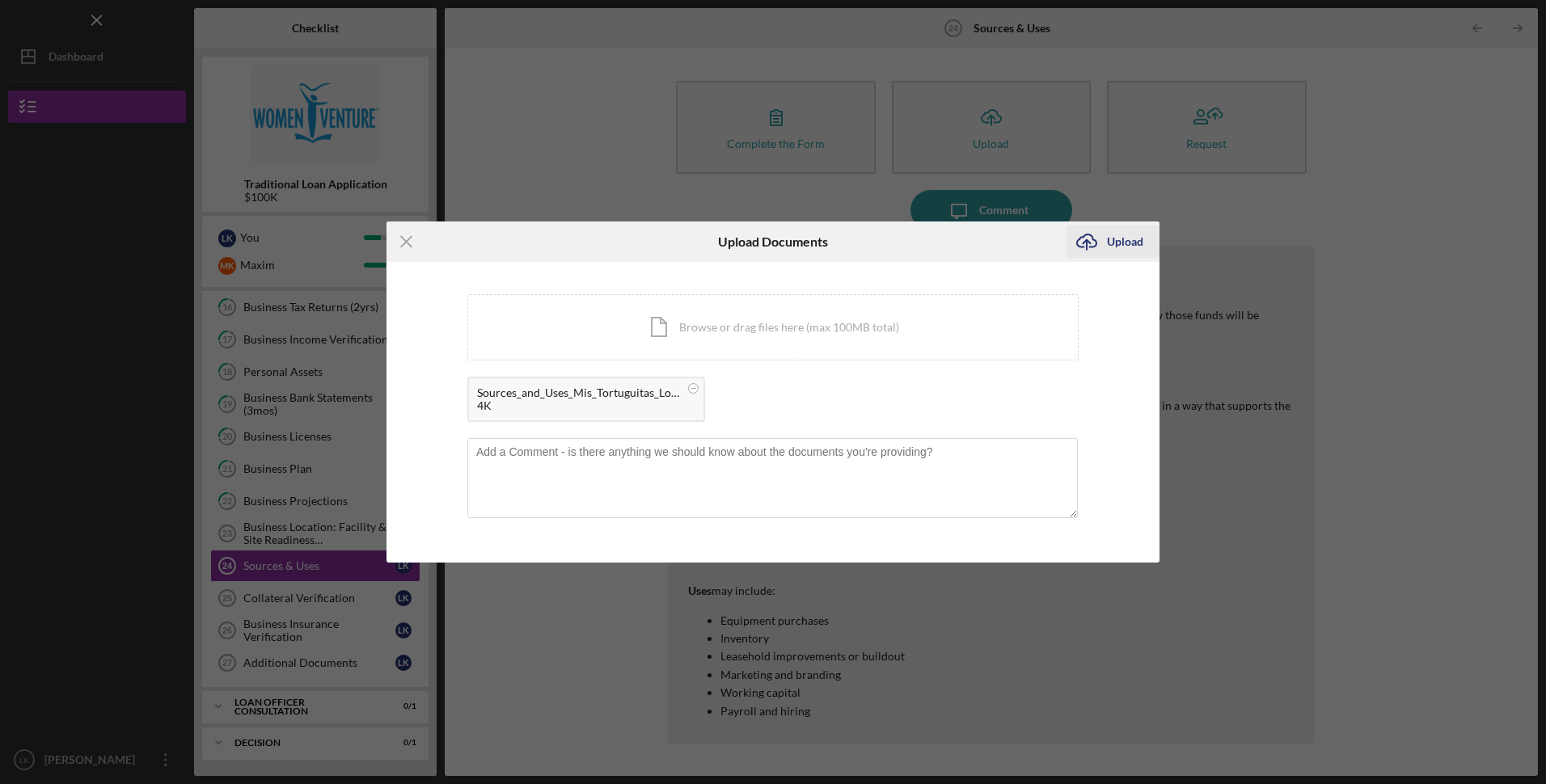
click at [1107, 233] on div "Upload" at bounding box center [1126, 242] width 37 height 33
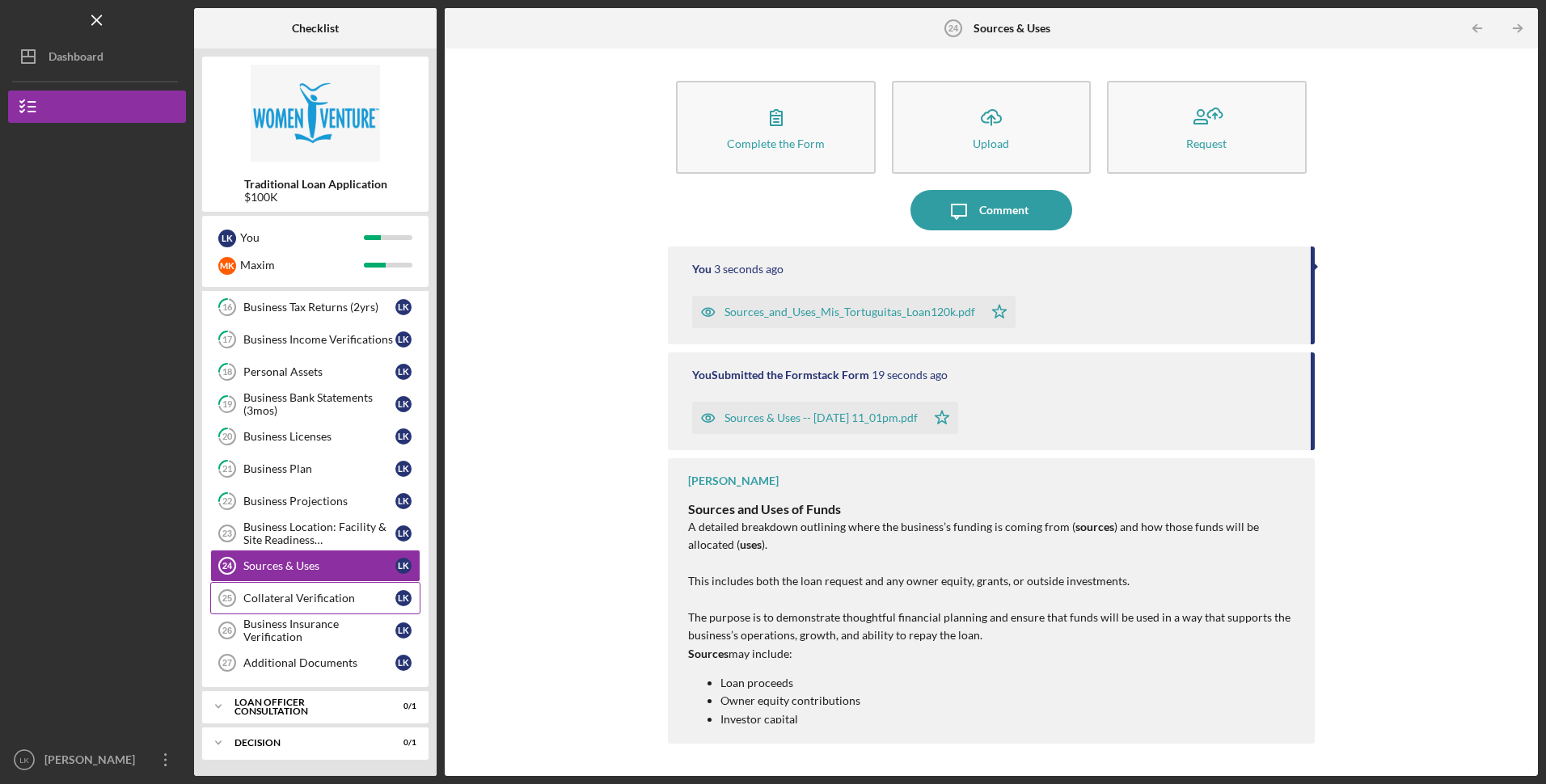
click at [333, 607] on link "Collateral Verification 25 Collateral Verification L K" at bounding box center [315, 599] width 210 height 33
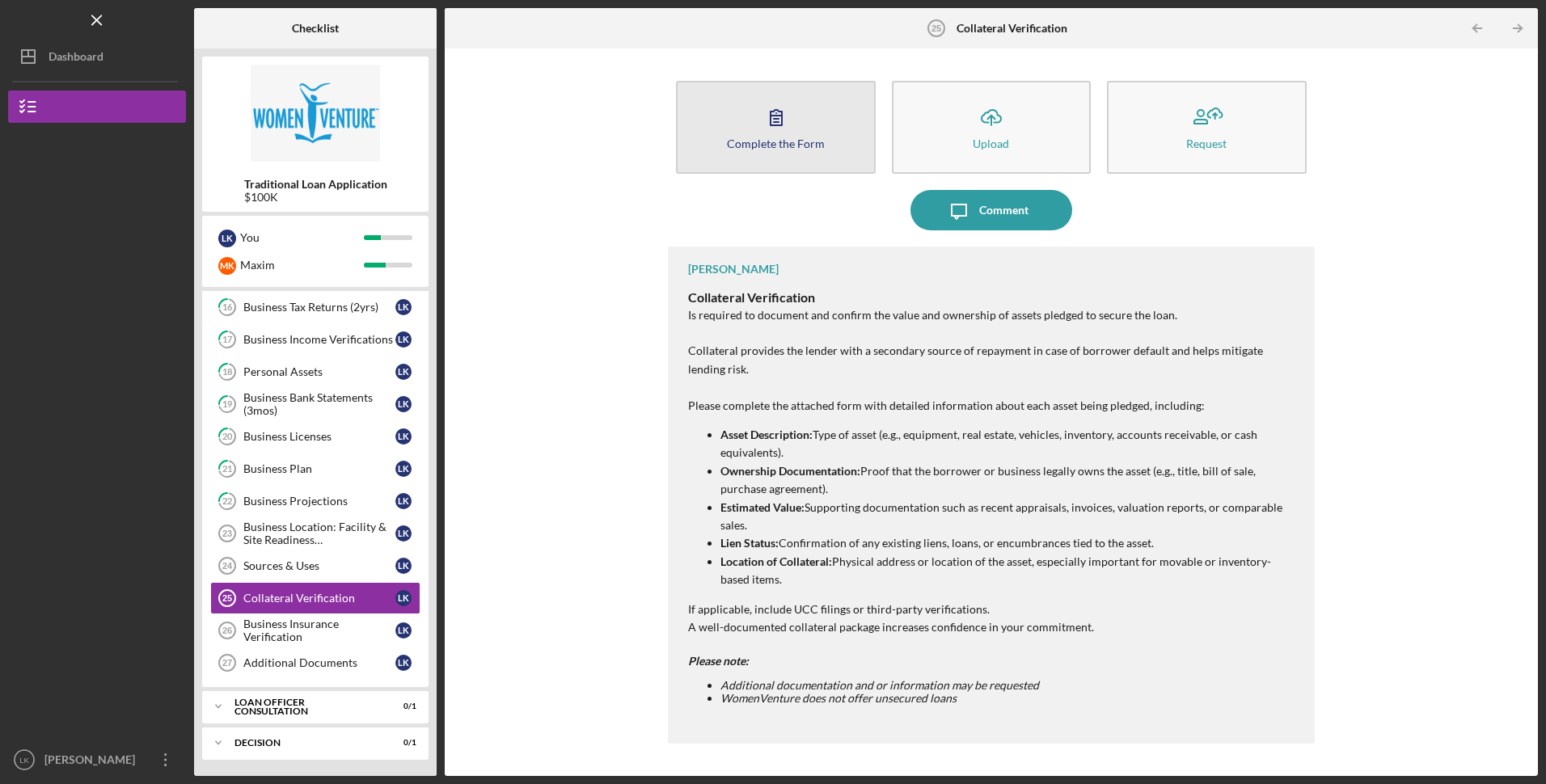
click at [766, 149] on div "Complete the Form" at bounding box center [775, 144] width 97 height 13
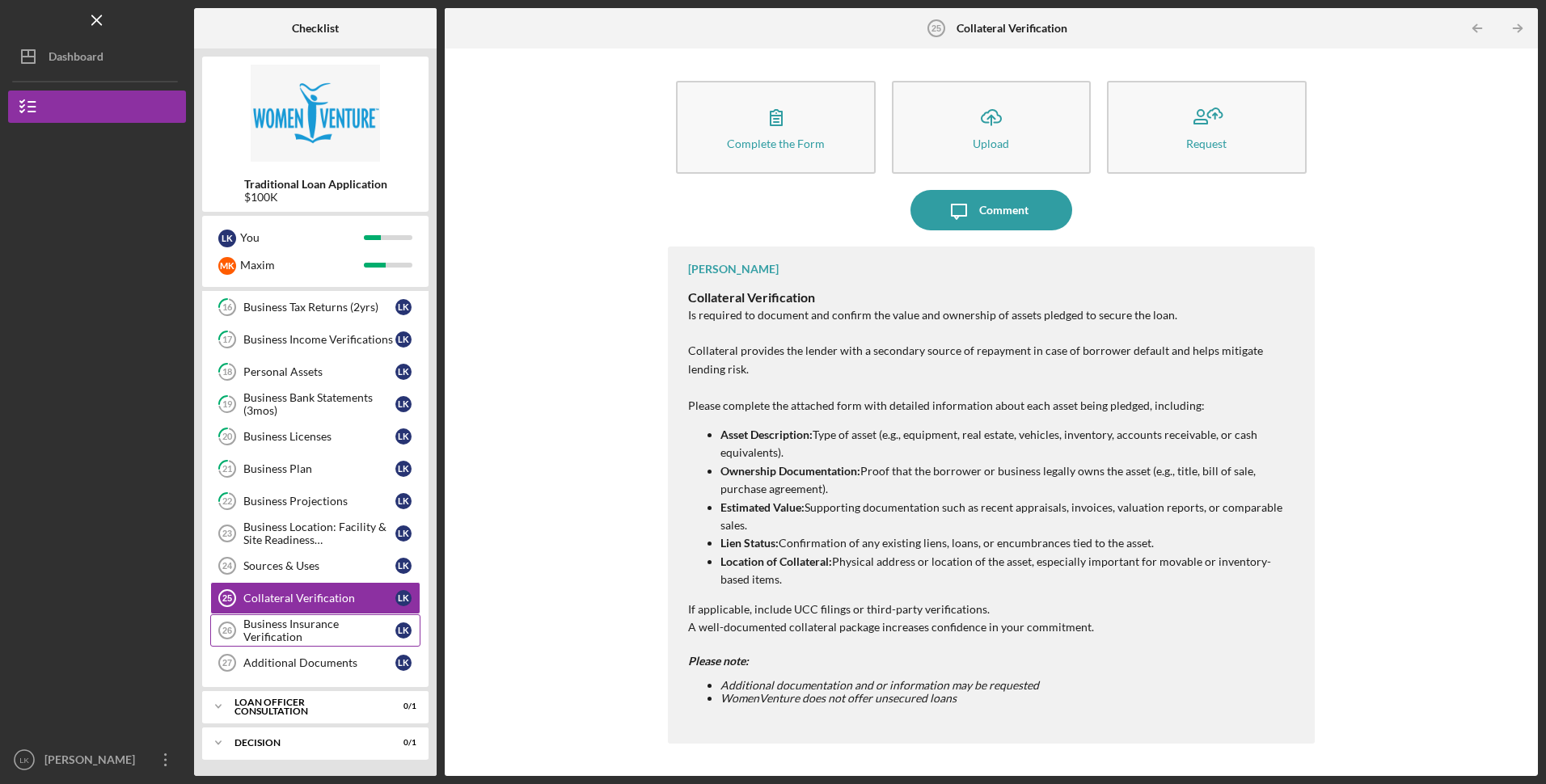
click at [315, 630] on div "Business Insurance Verification" at bounding box center [319, 630] width 152 height 26
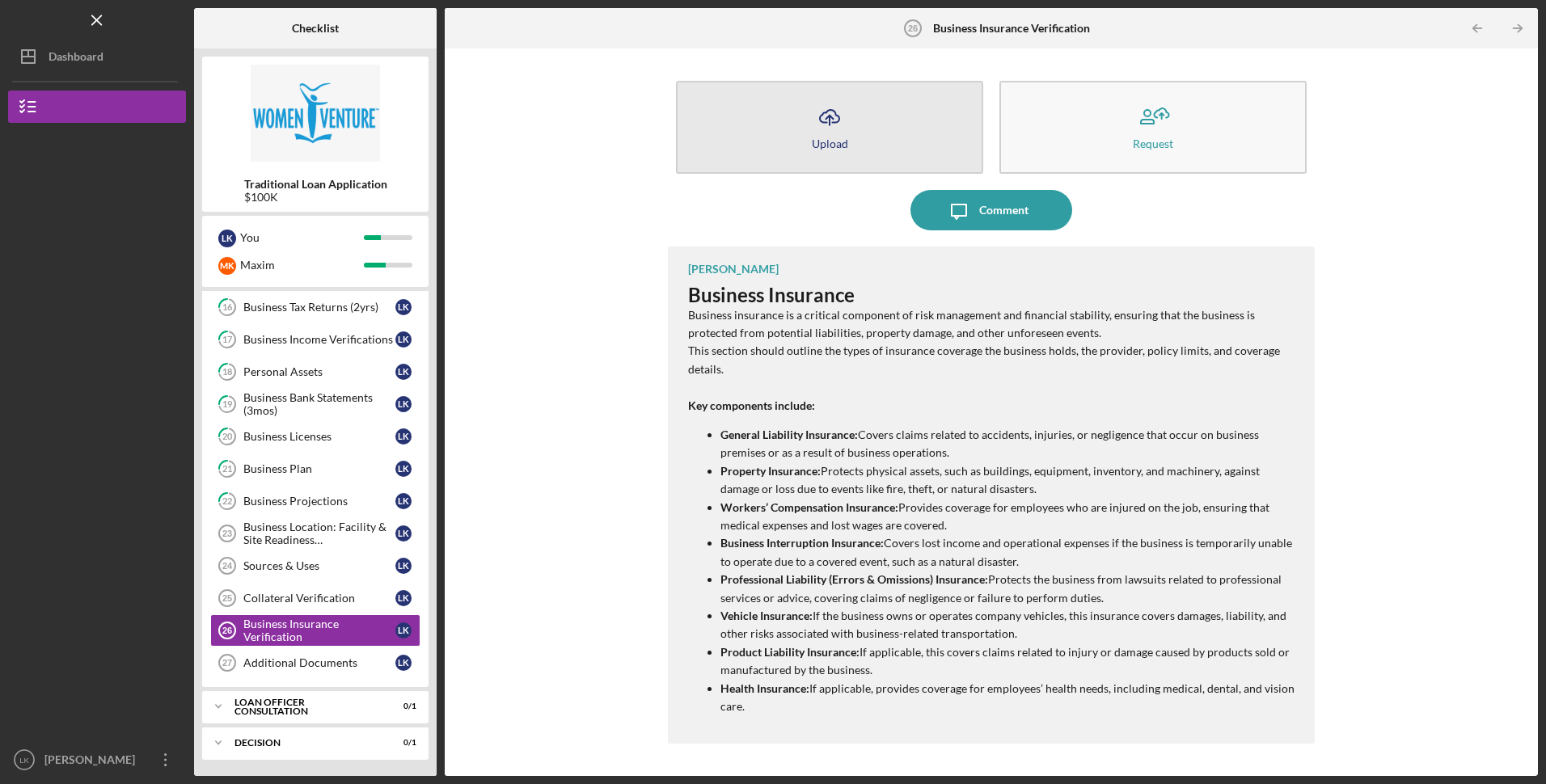
click at [806, 122] on button "Icon/Upload Upload" at bounding box center [829, 127] width 308 height 93
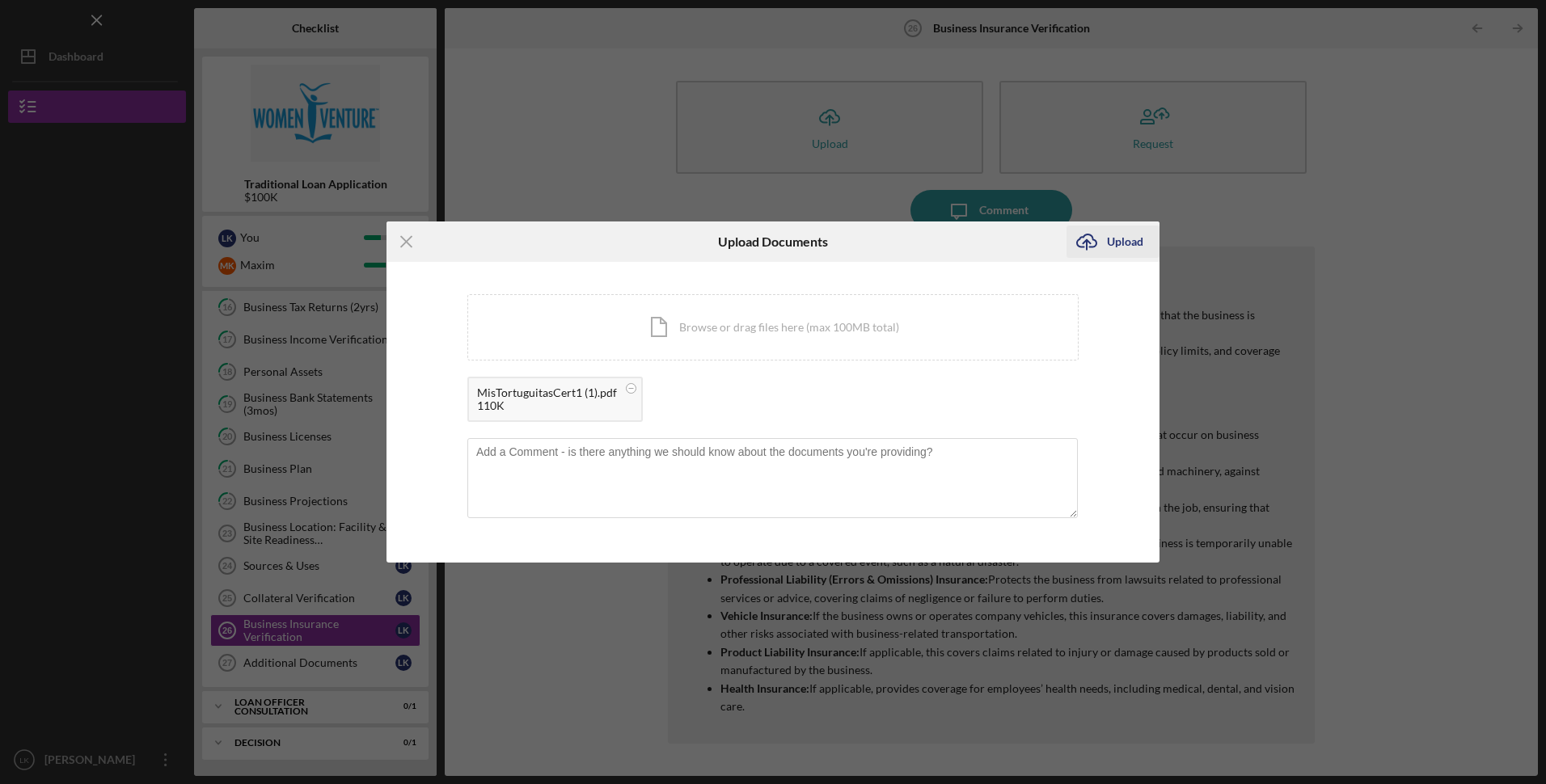
click at [1095, 244] on icon "Icon/Upload" at bounding box center [1087, 242] width 41 height 41
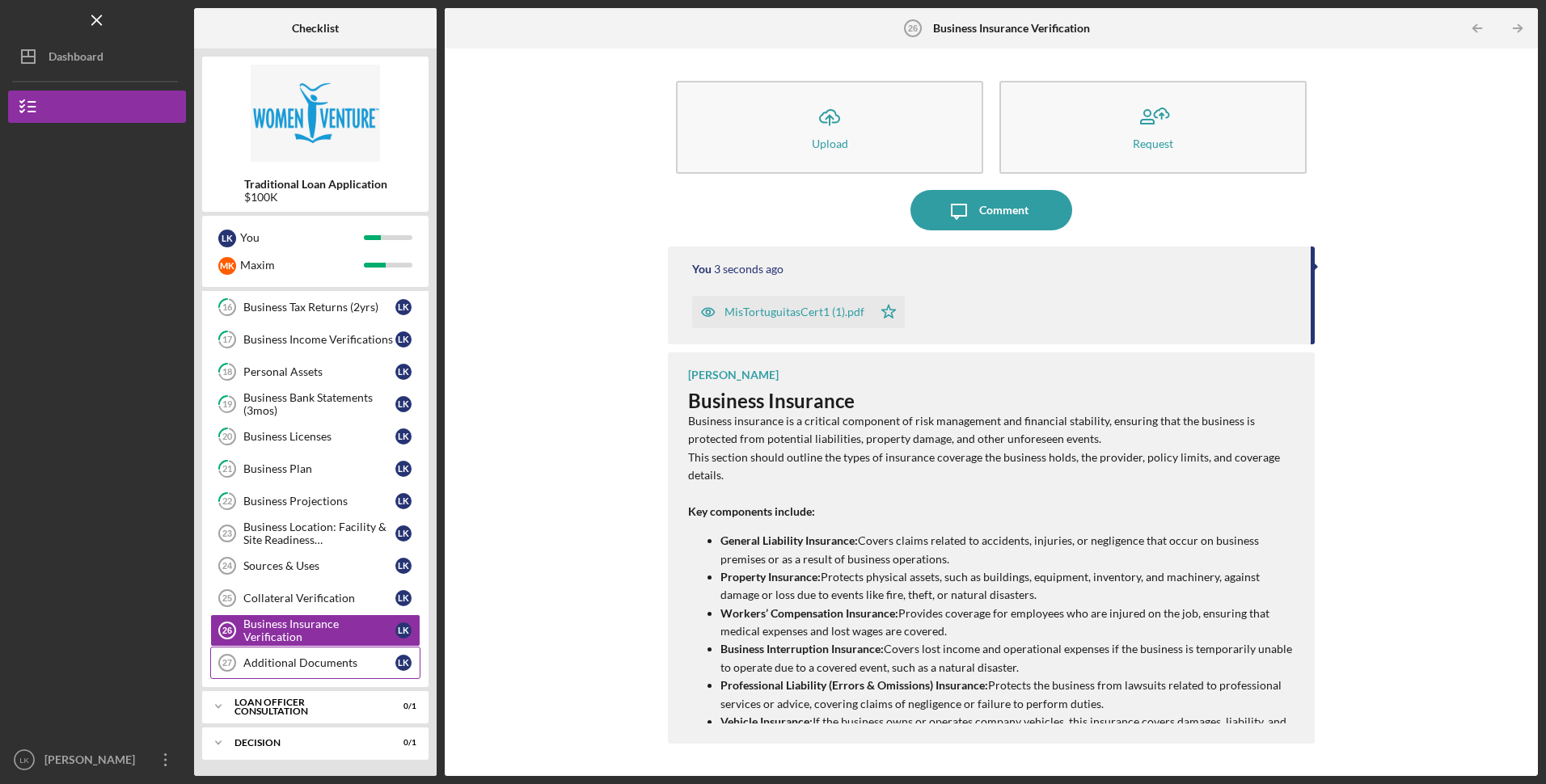
click at [339, 662] on div "Additional Documents" at bounding box center [319, 662] width 152 height 13
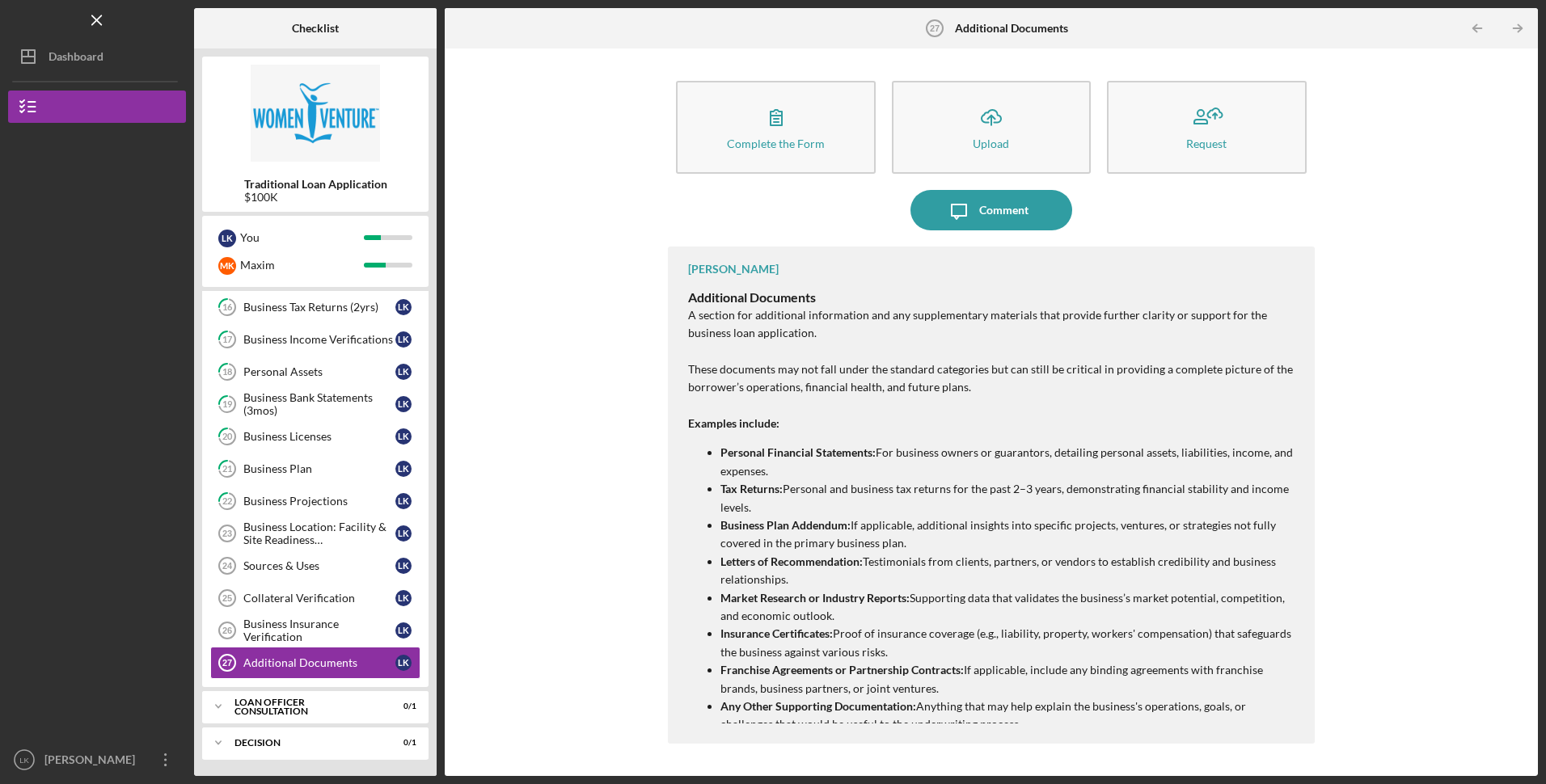
click at [1011, 557] on p "Letters of Recommendation: Testimonials from clients, partners, or vendors to e…" at bounding box center [1009, 571] width 578 height 37
click at [858, 581] on p "Letters of Recommendation: Testimonials from clients, partners, or vendors to e…" at bounding box center [1009, 571] width 578 height 37
click at [858, 582] on p "Letters of Recommendation: Testimonials from clients, partners, or vendors to e…" at bounding box center [1009, 571] width 578 height 37
click at [850, 573] on p "Letters of Recommendation: Testimonials from clients, partners, or vendors to e…" at bounding box center [1009, 571] width 578 height 37
click at [852, 571] on p "Letters of Recommendation: Testimonials from clients, partners, or vendors to e…" at bounding box center [1009, 571] width 578 height 37
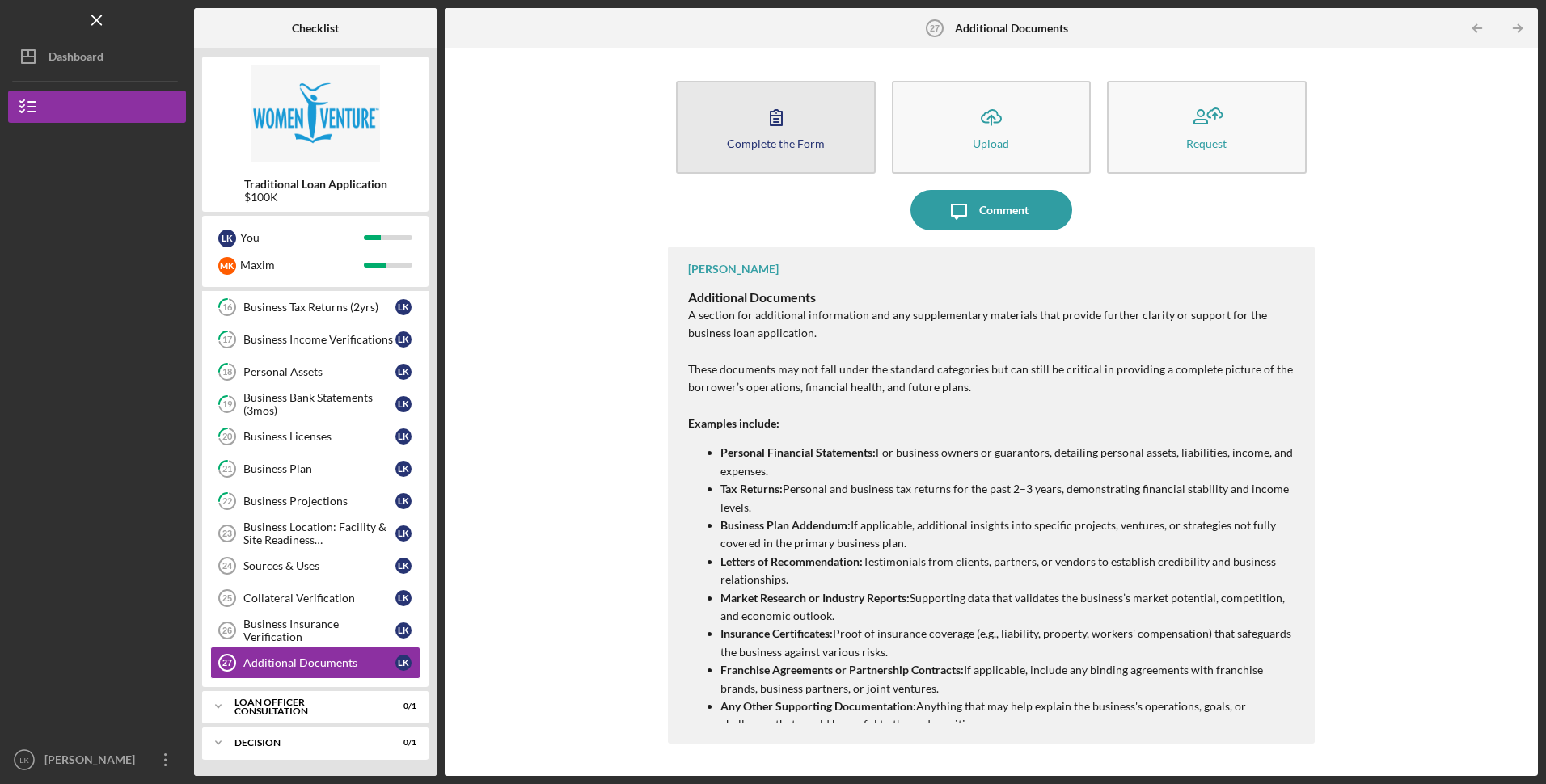
click at [754, 147] on div "Complete the Form" at bounding box center [775, 144] width 97 height 13
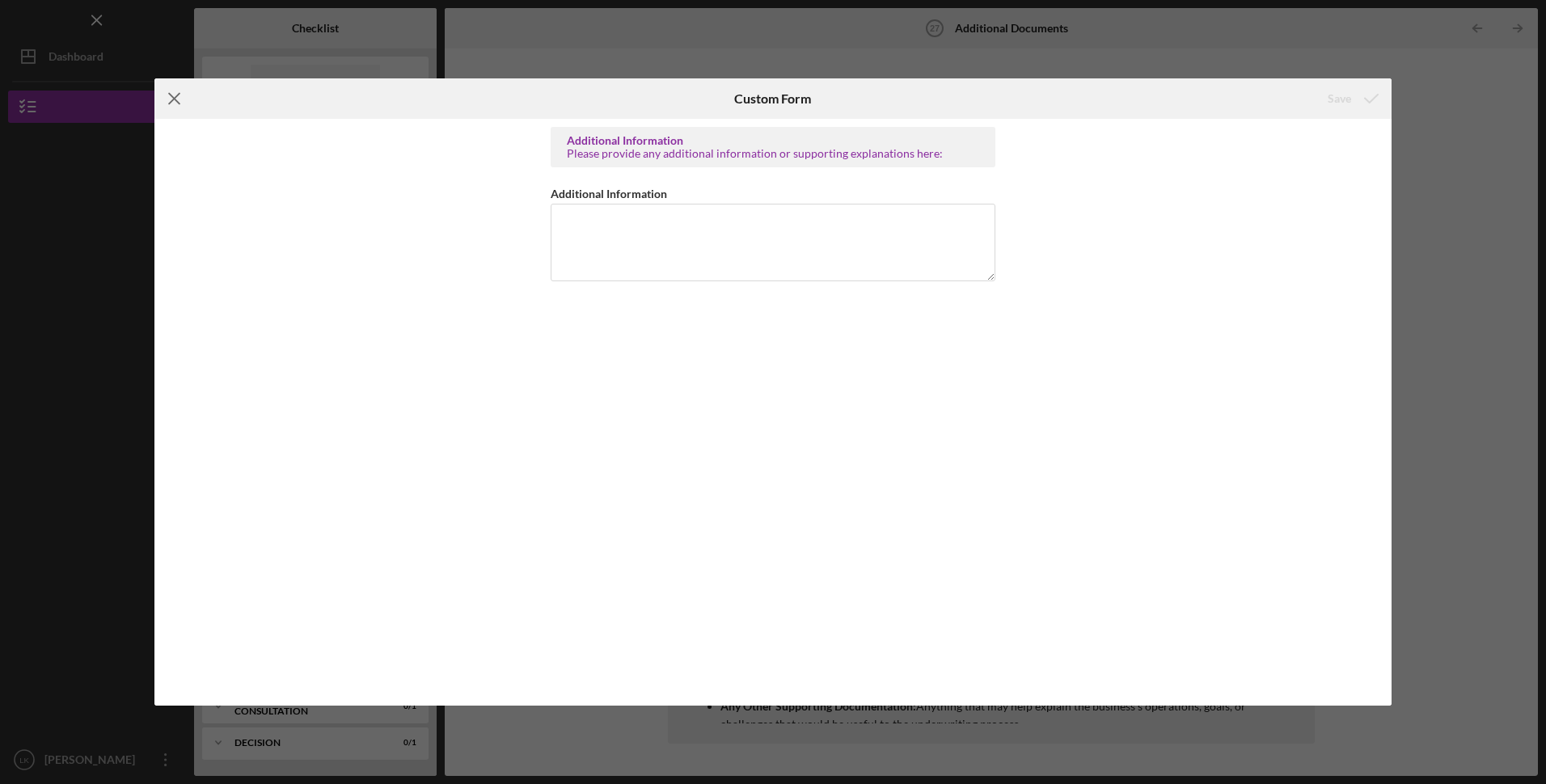
click at [171, 97] on icon "Icon/Menu Close" at bounding box center [175, 98] width 41 height 41
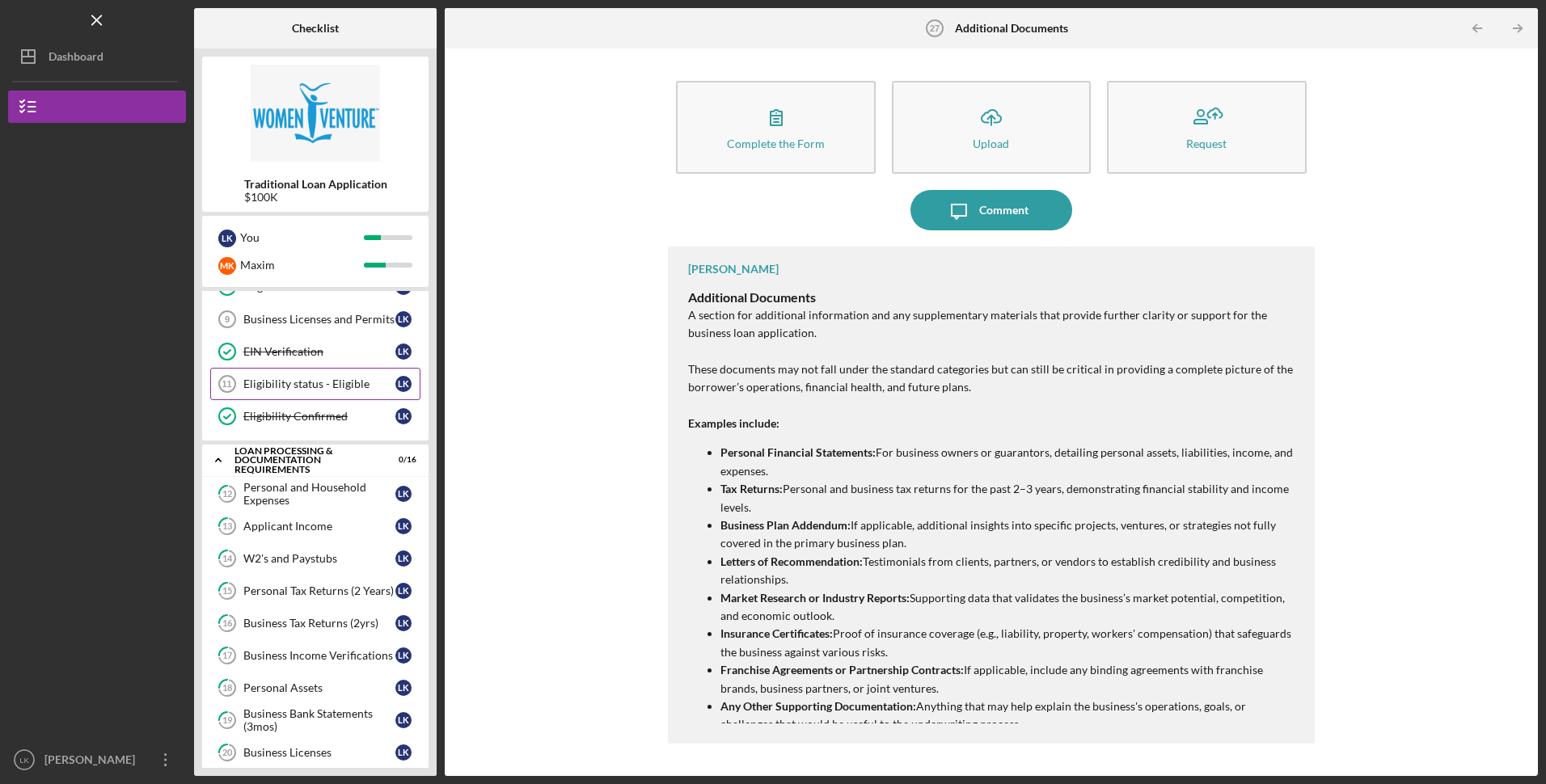
scroll to position [162, 0]
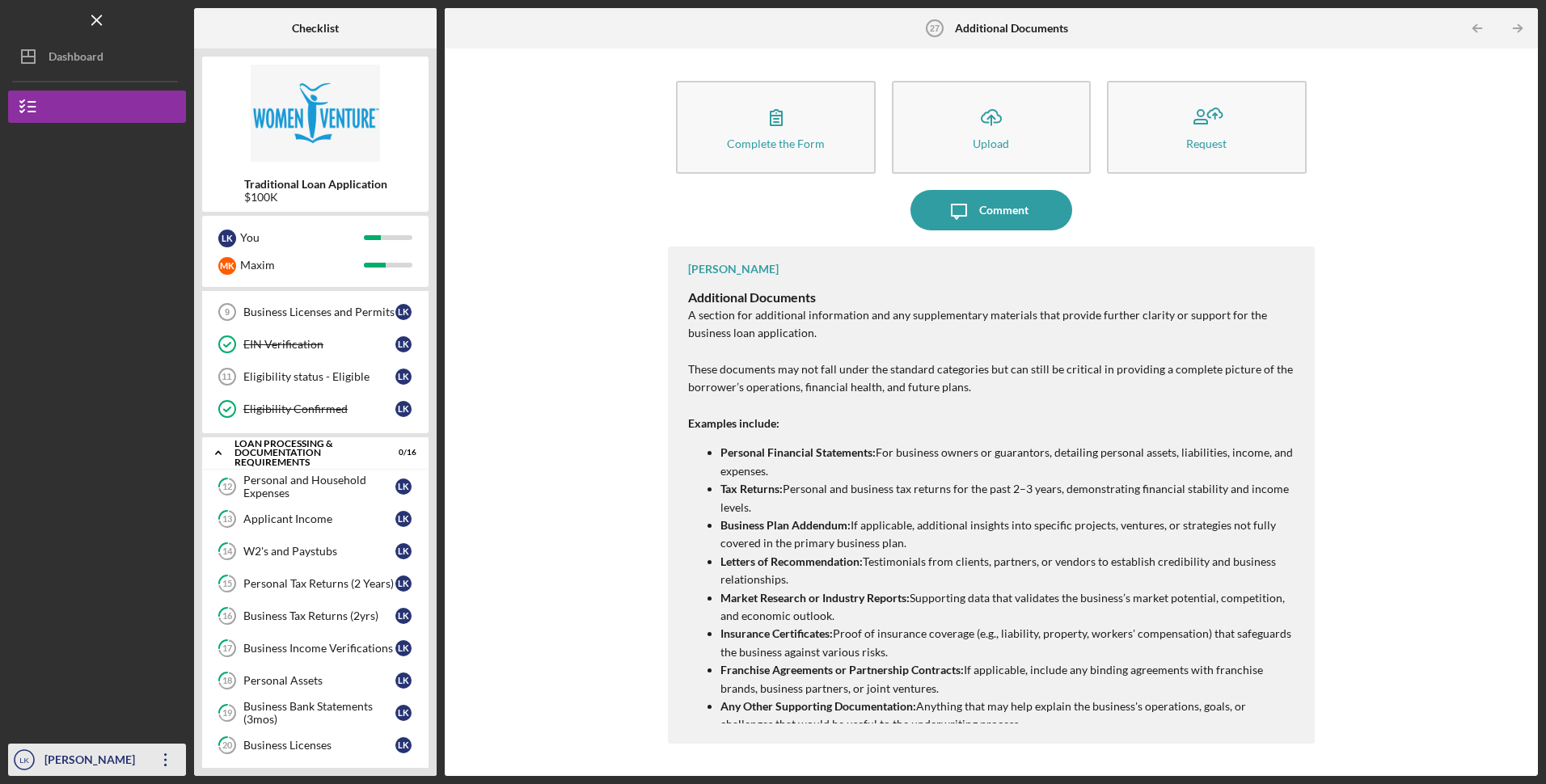
click at [102, 762] on div "[PERSON_NAME]" at bounding box center [93, 762] width 105 height 37
click at [303, 320] on link "Business Licenses and Permits 9 Business Licenses and Permits L K" at bounding box center [315, 312] width 210 height 33
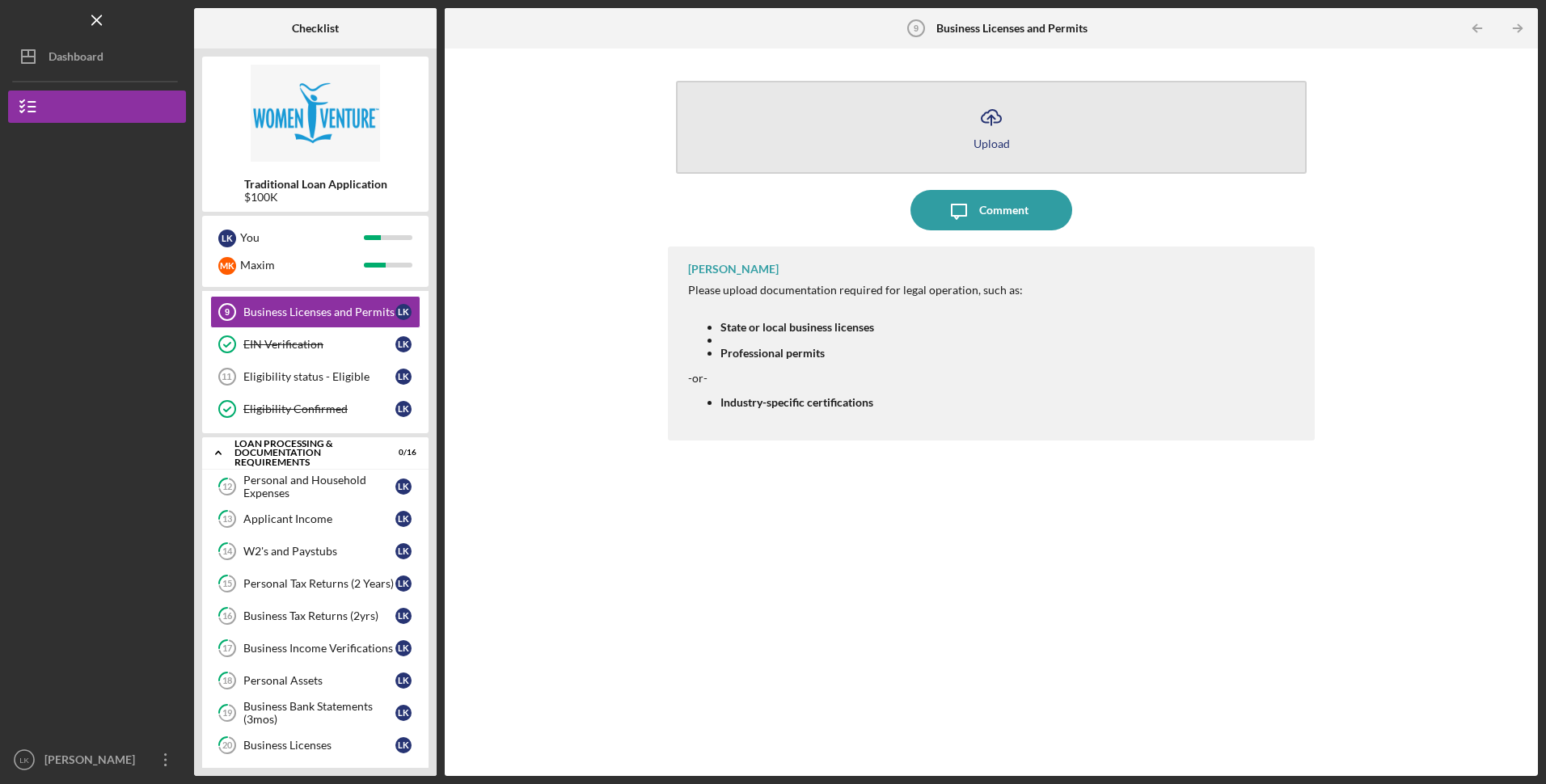
click at [820, 144] on button "Icon/Upload Upload" at bounding box center [990, 127] width 630 height 93
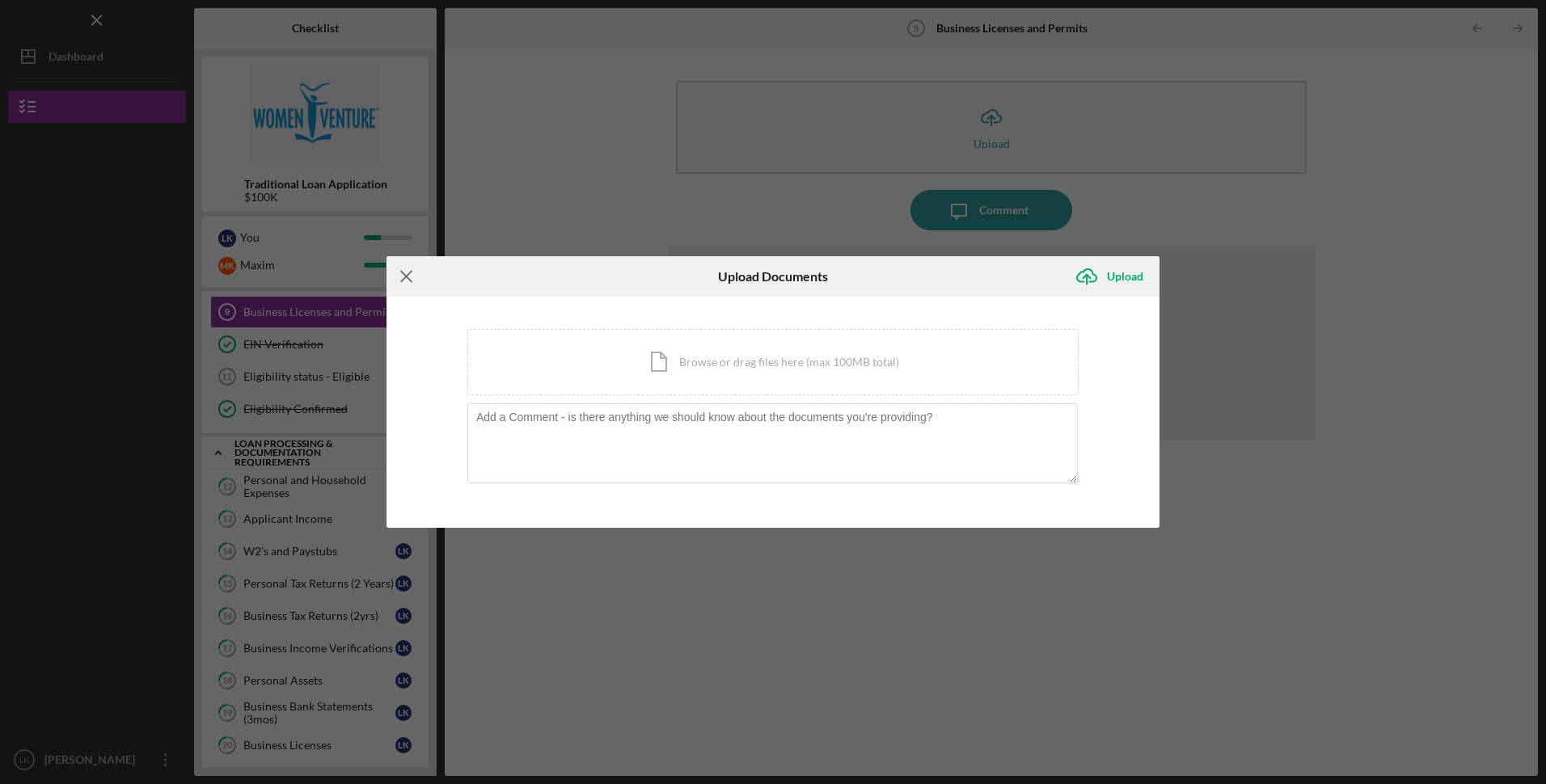
click at [404, 276] on line at bounding box center [406, 277] width 11 height 11
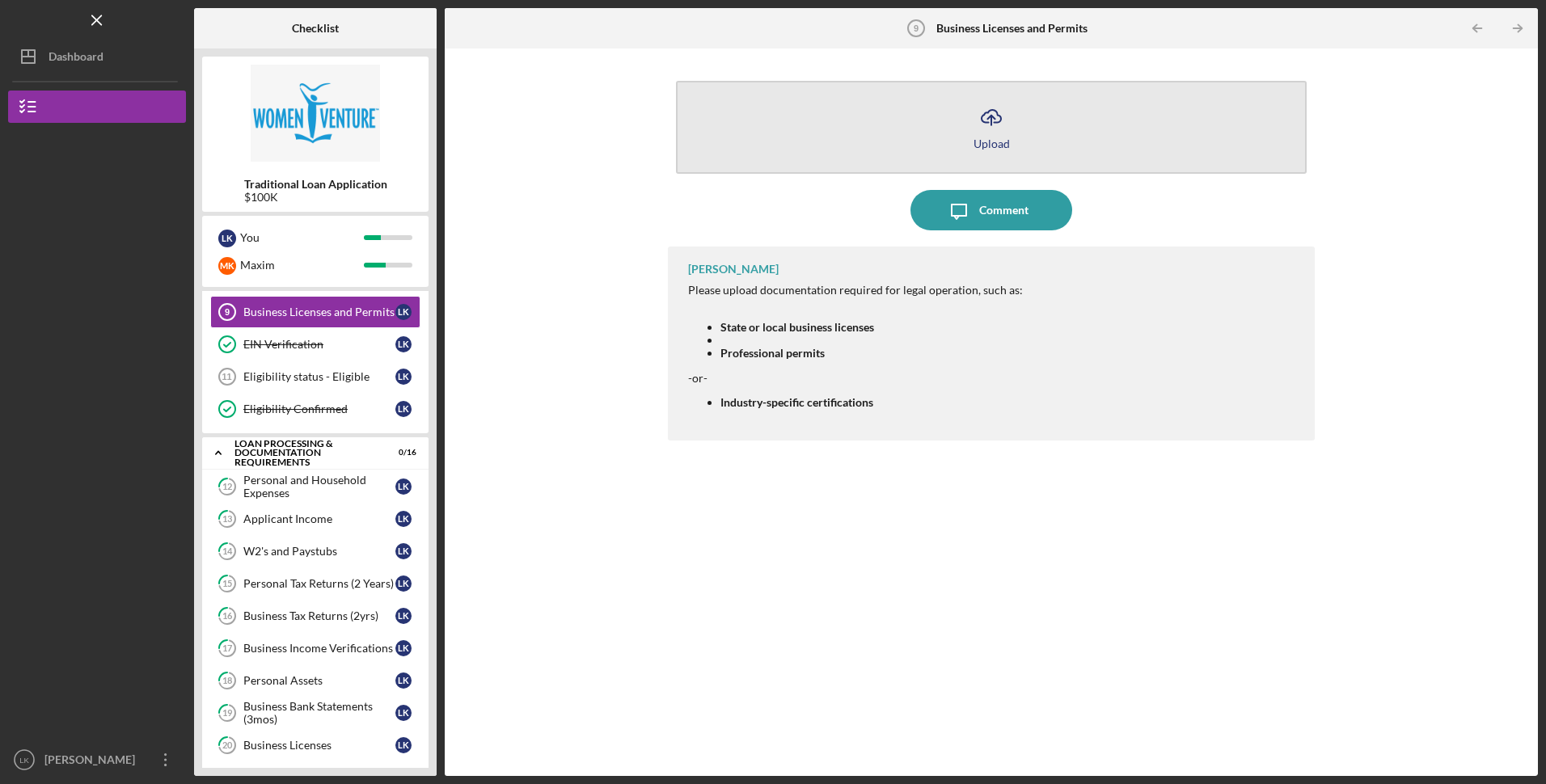
click at [857, 124] on button "Icon/Upload Upload" at bounding box center [990, 127] width 630 height 93
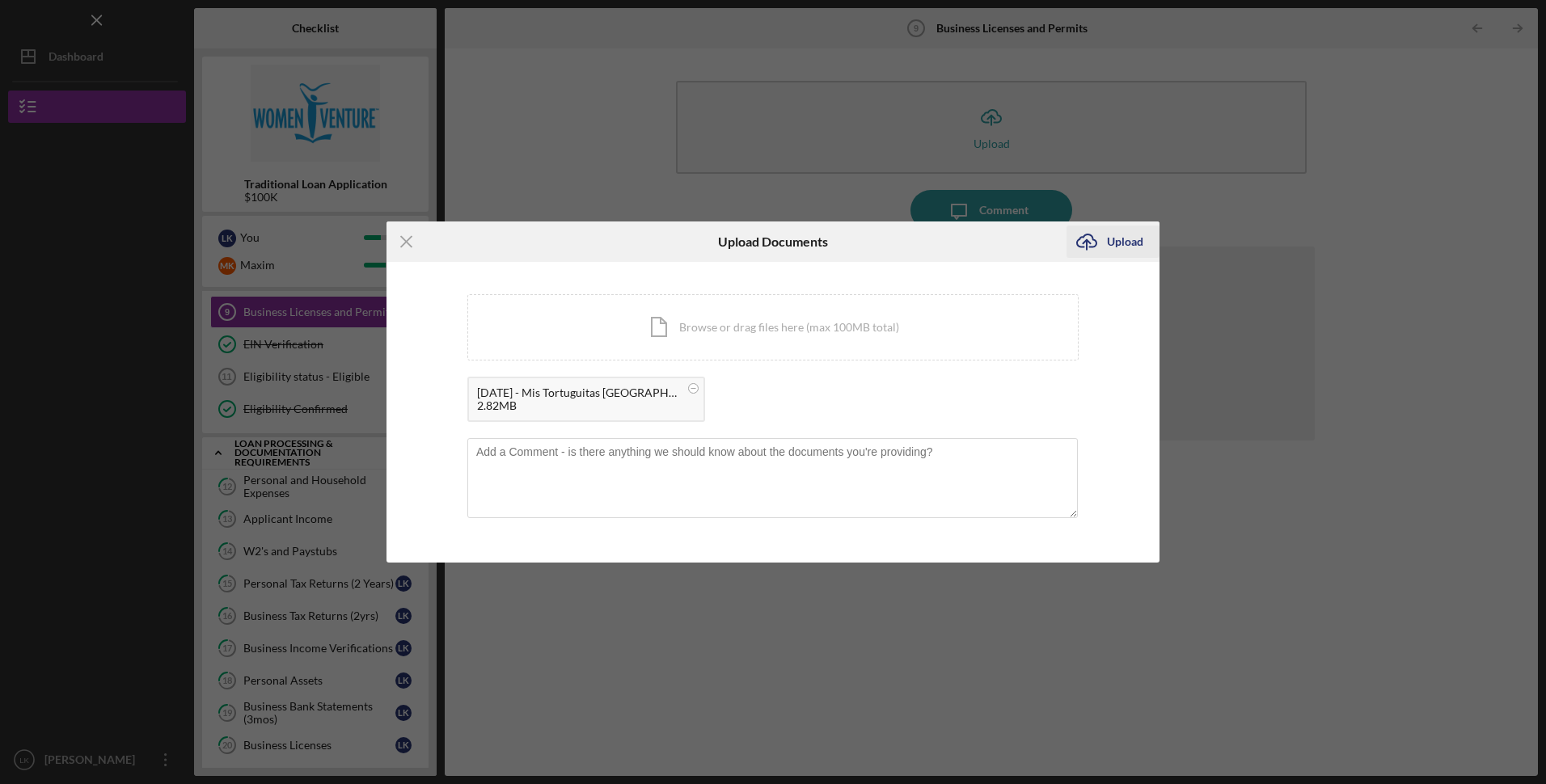
click at [1100, 247] on icon "Icon/Upload" at bounding box center [1087, 242] width 41 height 41
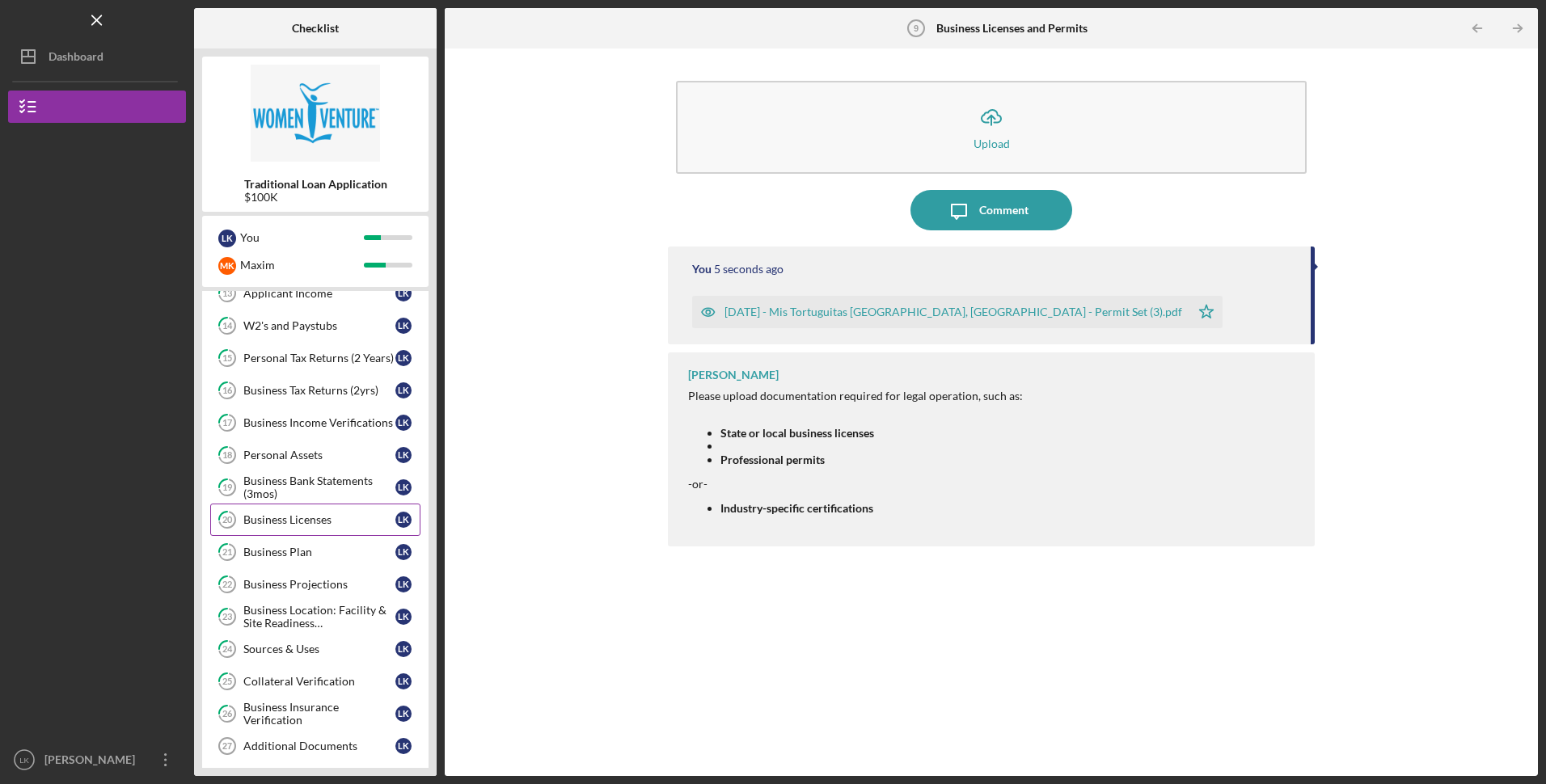
scroll to position [471, 0]
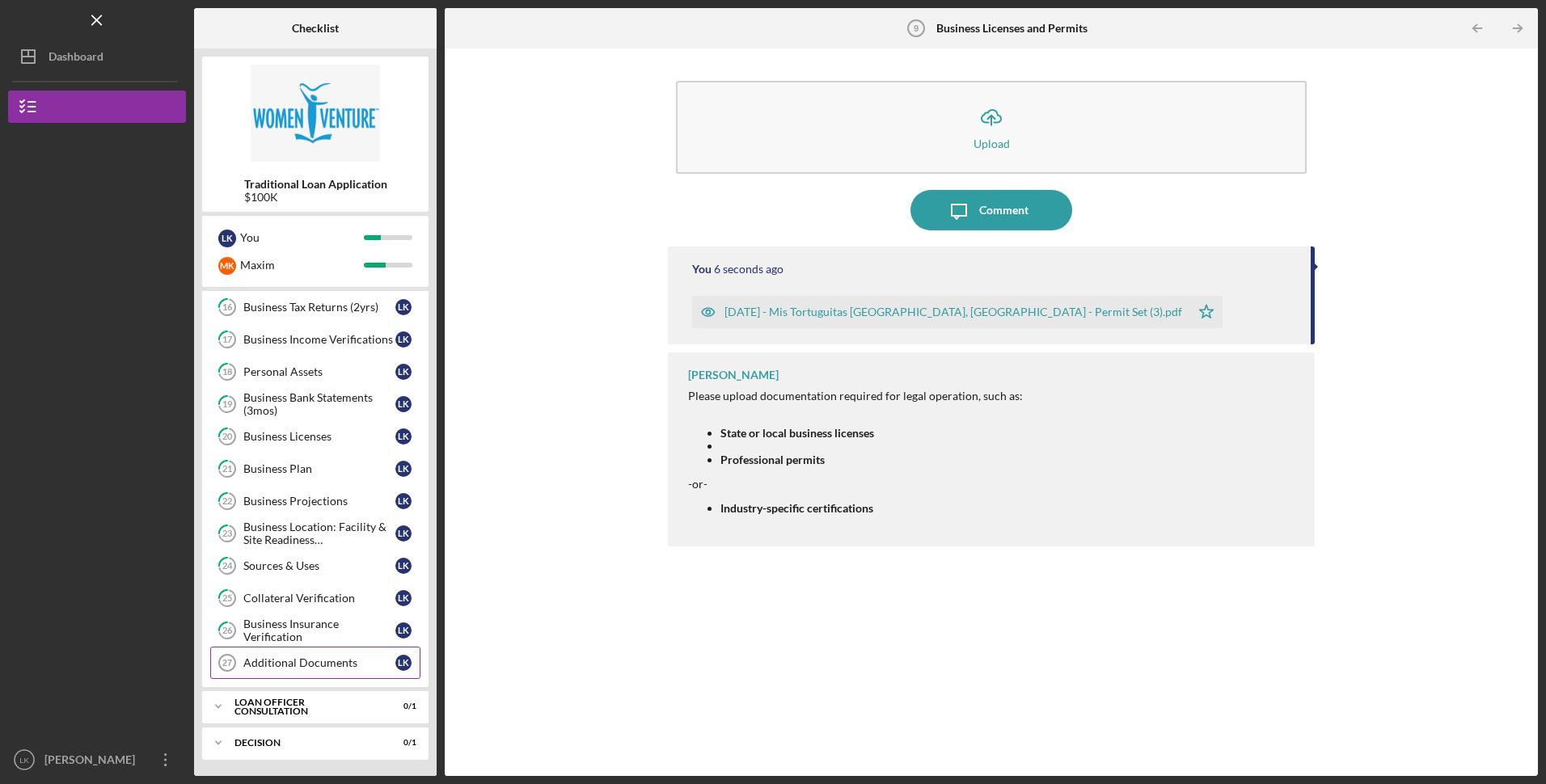
click at [284, 661] on div "Additional Documents" at bounding box center [319, 662] width 152 height 13
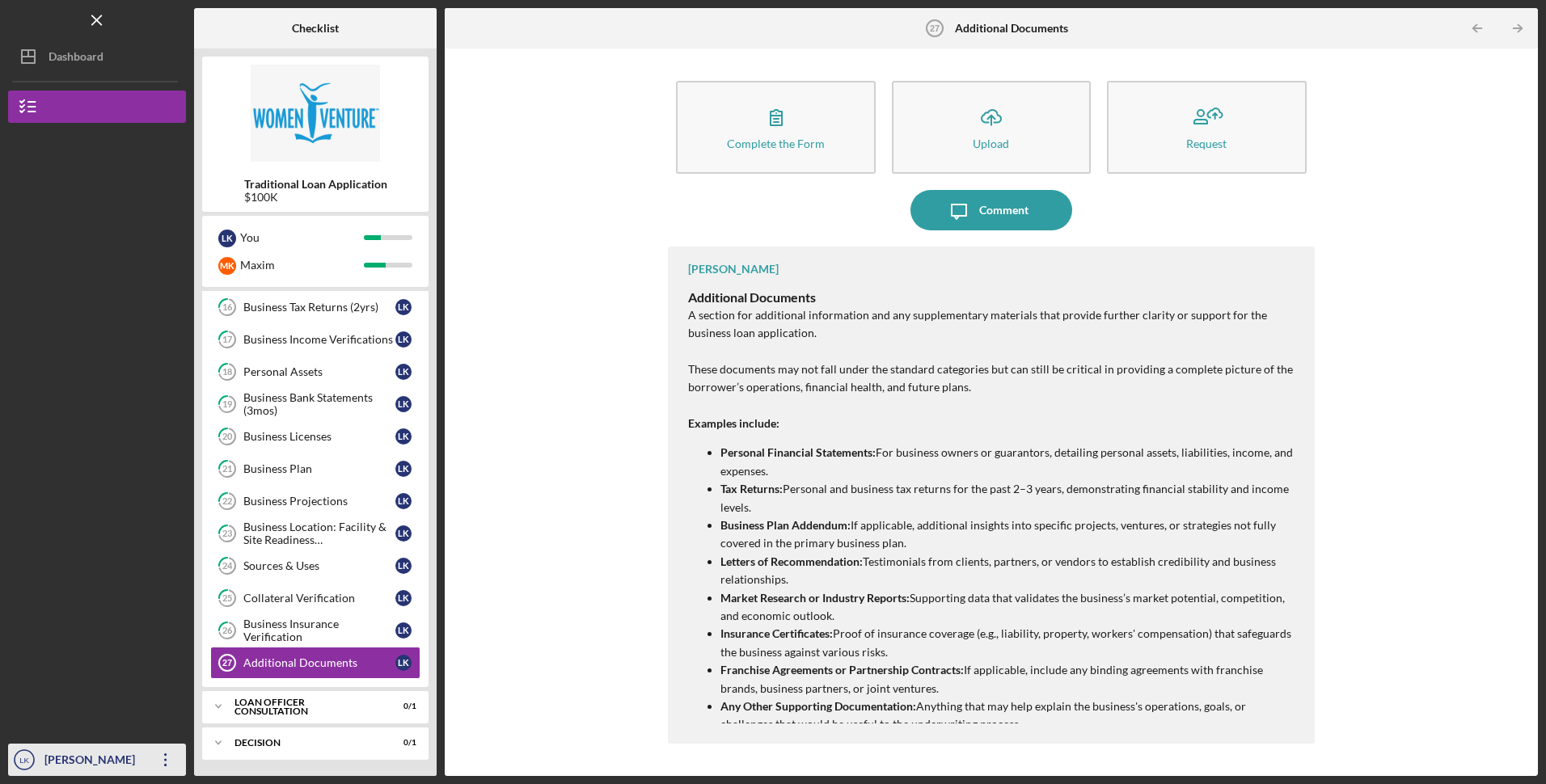
click at [143, 751] on div "[PERSON_NAME]" at bounding box center [93, 762] width 105 height 37
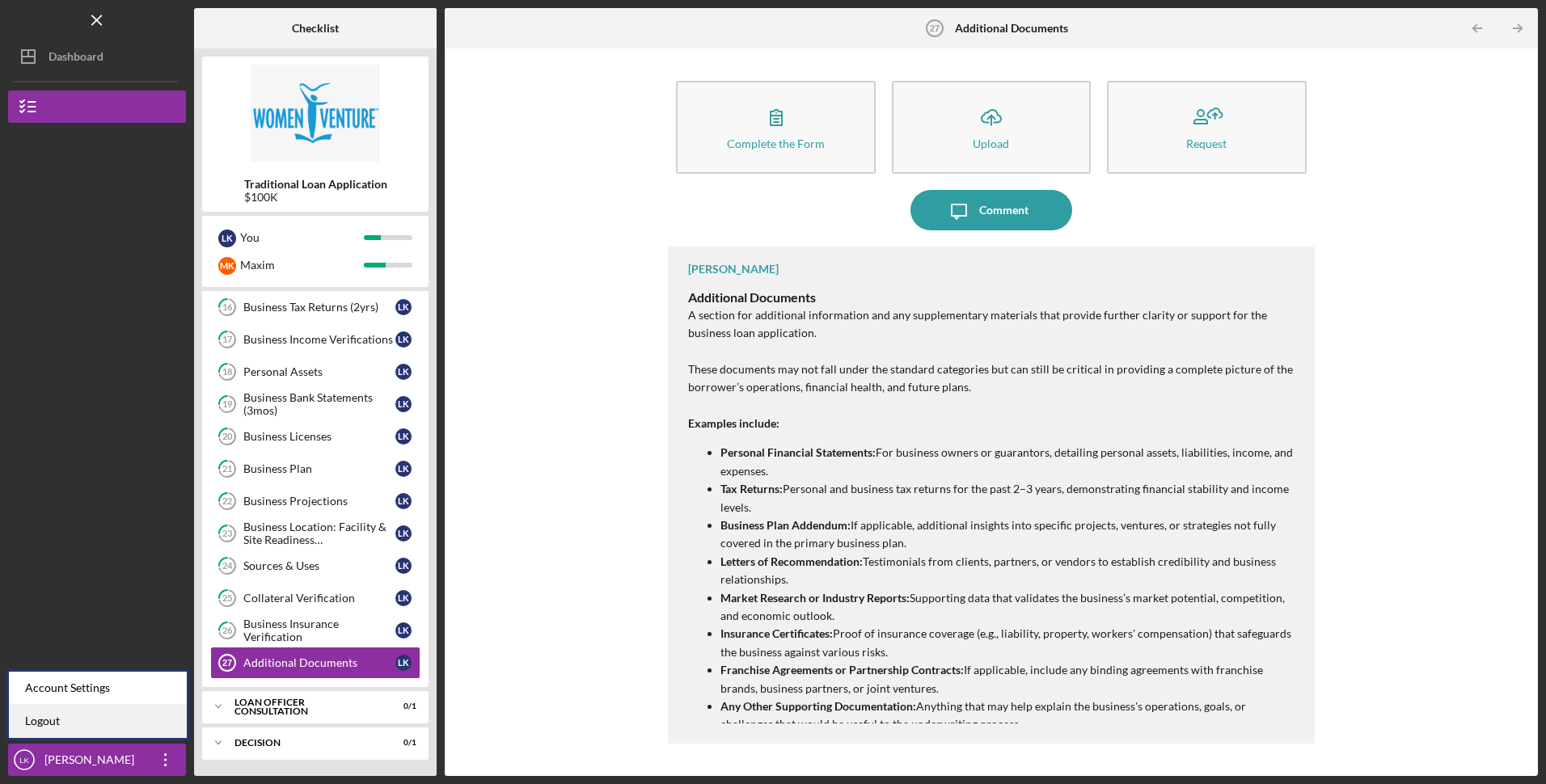
click at [144, 717] on link "Logout" at bounding box center [97, 721] width 177 height 33
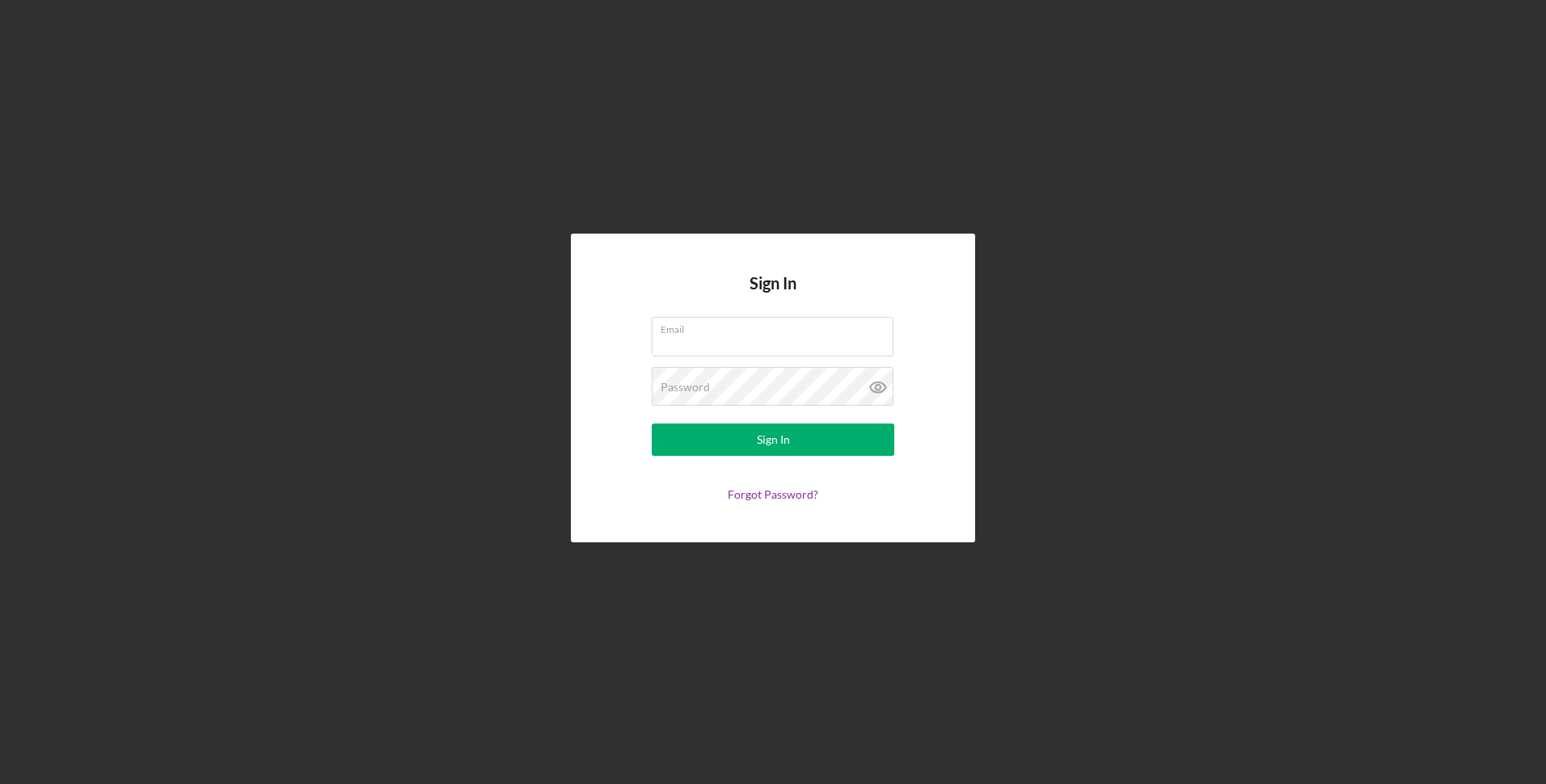
type input "max@mistortuguitas.com"
click at [690, 428] on button "Sign In" at bounding box center [773, 440] width 242 height 33
